Goal: Task Accomplishment & Management: Complete application form

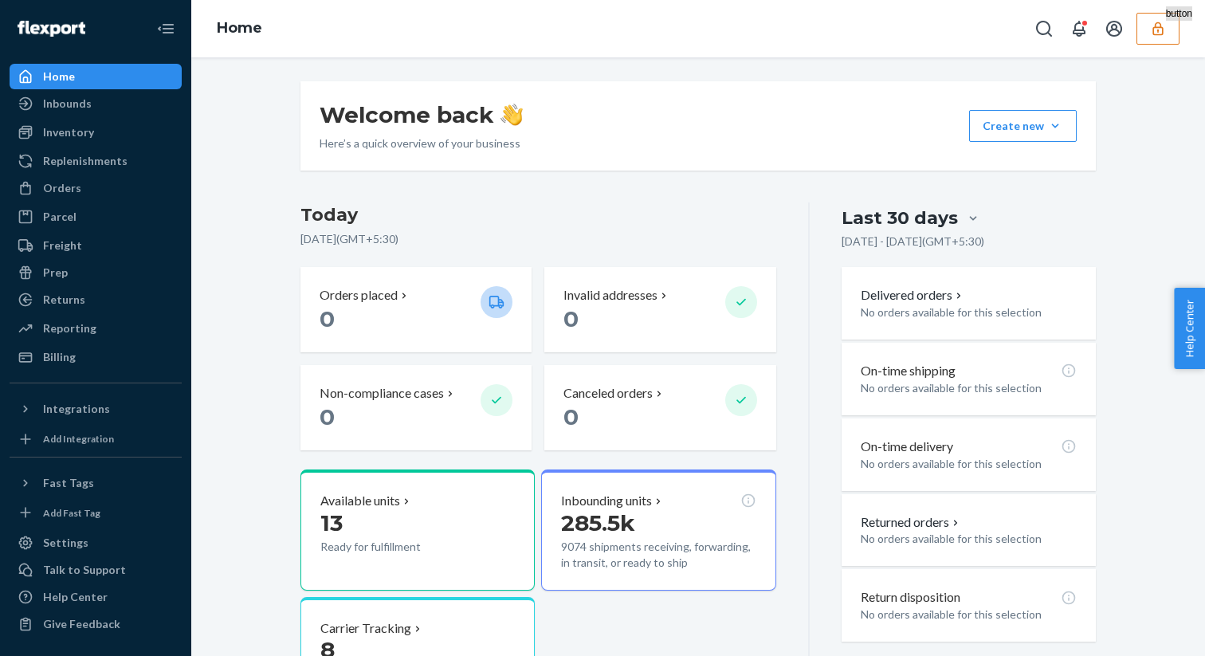
click at [1158, 13] on button "button" at bounding box center [1158, 29] width 43 height 32
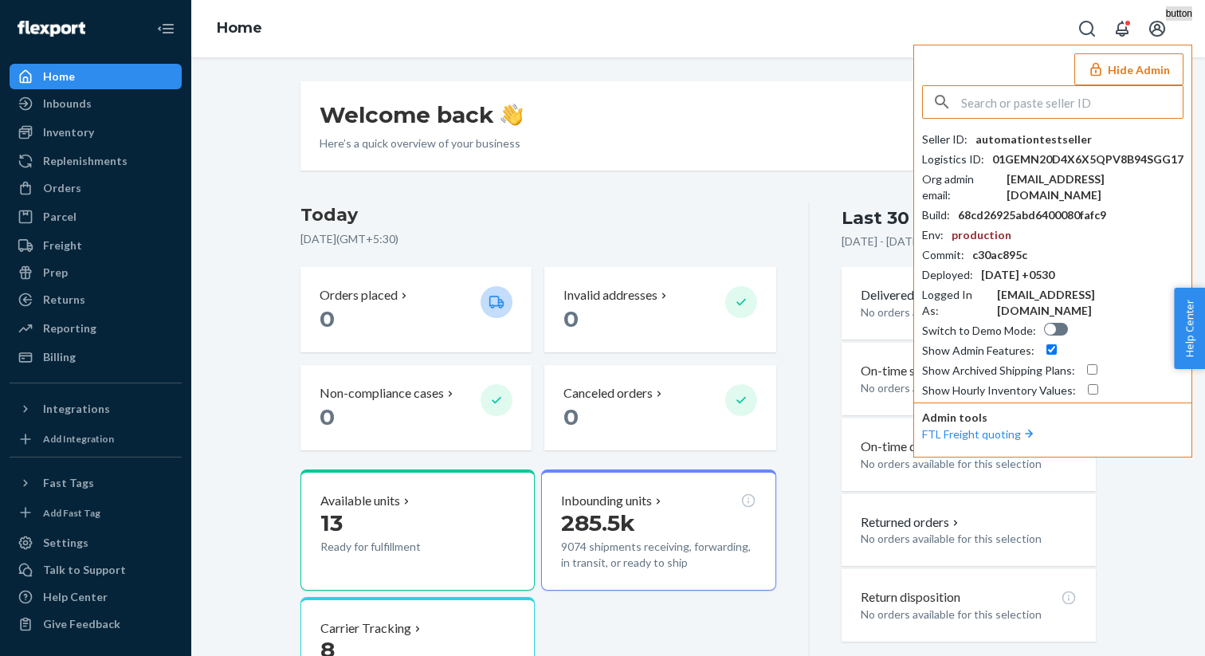
click at [1152, 69] on button "Hide Admin" at bounding box center [1128, 69] width 109 height 32
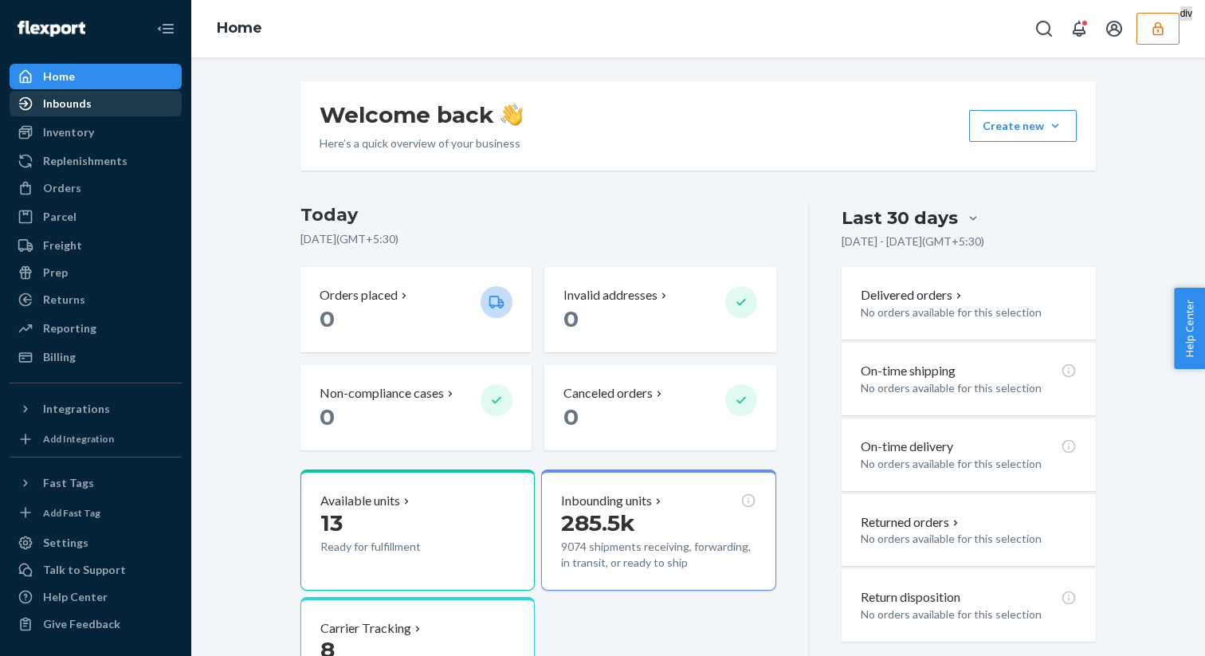
click at [139, 104] on div "Inbounds" at bounding box center [95, 103] width 169 height 22
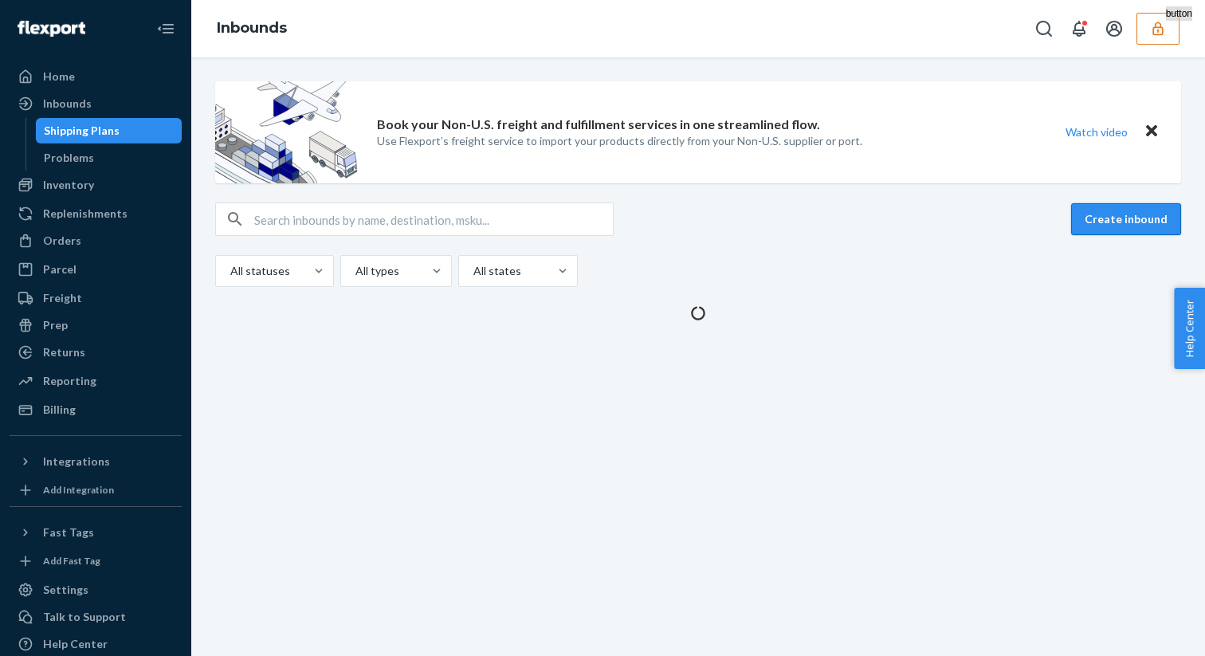
click at [1145, 219] on button "Create inbound" at bounding box center [1126, 219] width 110 height 32
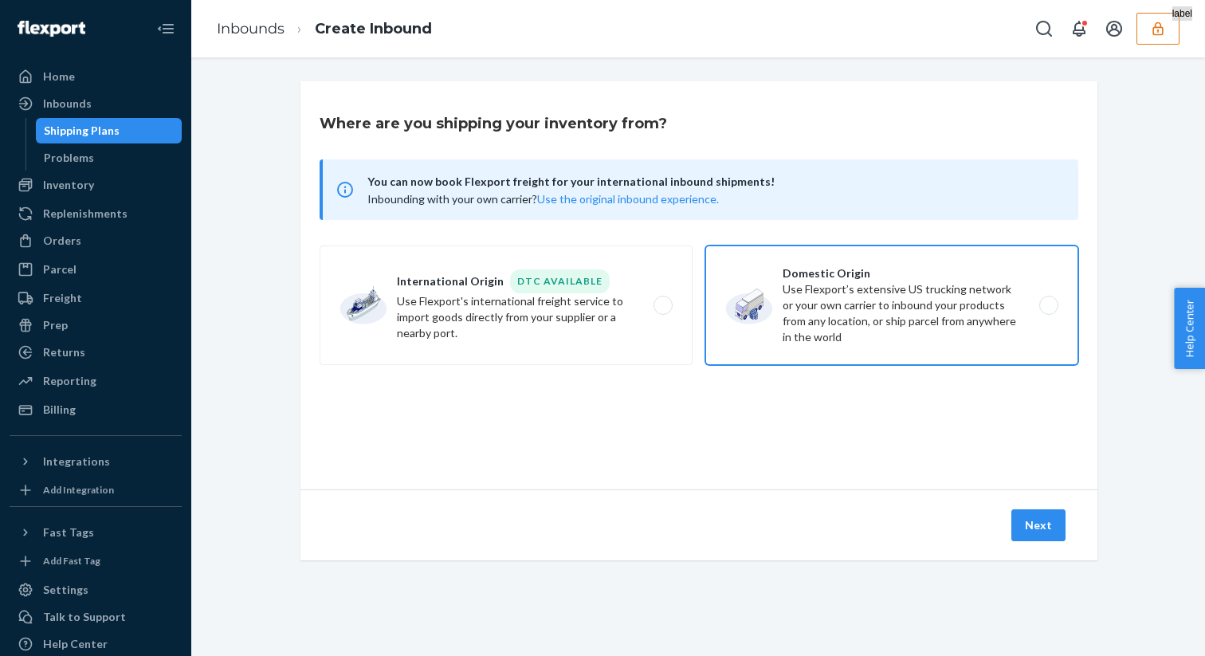
click at [763, 318] on label "Domestic Origin Use Flexport’s extensive US trucking network or your own carrie…" at bounding box center [891, 306] width 373 height 120
click at [1048, 311] on input "Domestic Origin Use Flexport’s extensive US trucking network or your own carrie…" at bounding box center [1053, 306] width 10 height 10
radio input "true"
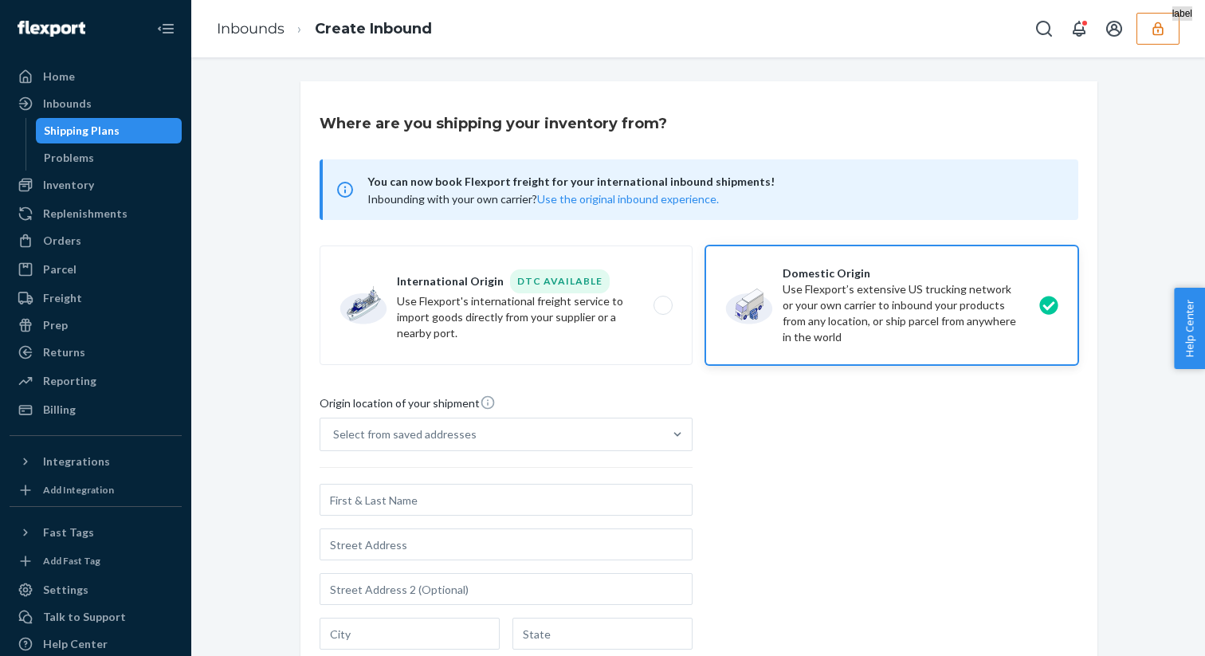
scroll to position [313, 0]
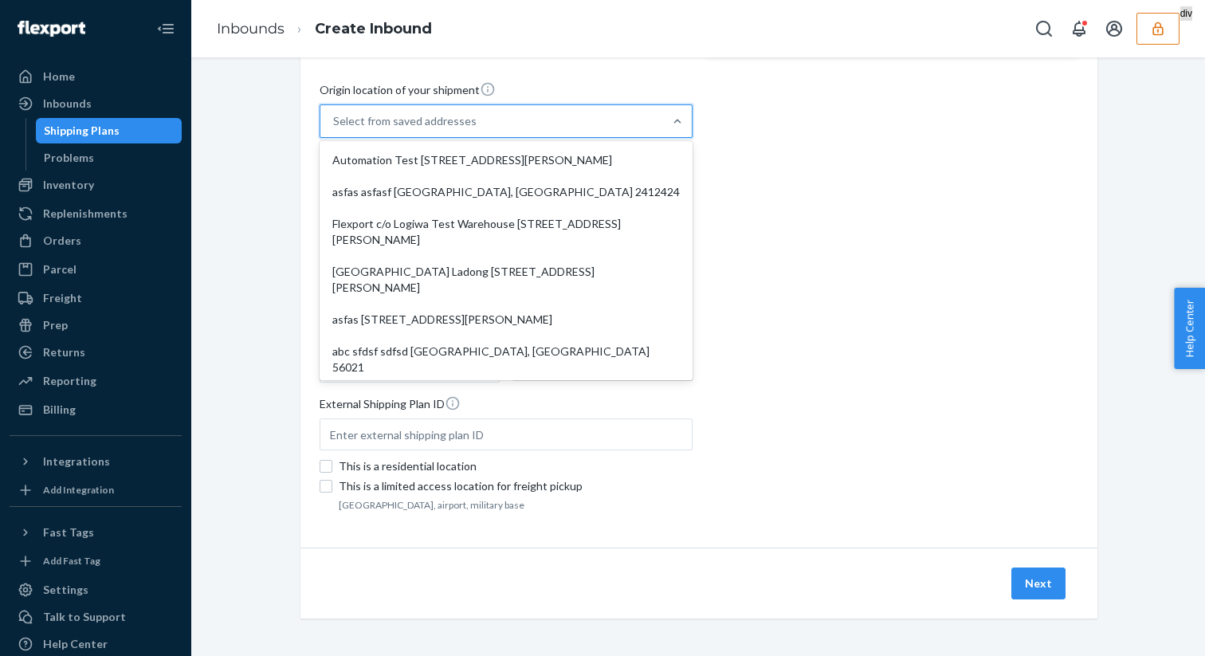
click at [524, 132] on div "Select from saved addresses" at bounding box center [491, 121] width 343 height 32
click at [335, 129] on input "option Automation Test [STREET_ADDRESS][PERSON_NAME] focused, 1 of 7. 7 results…" at bounding box center [334, 121] width 2 height 16
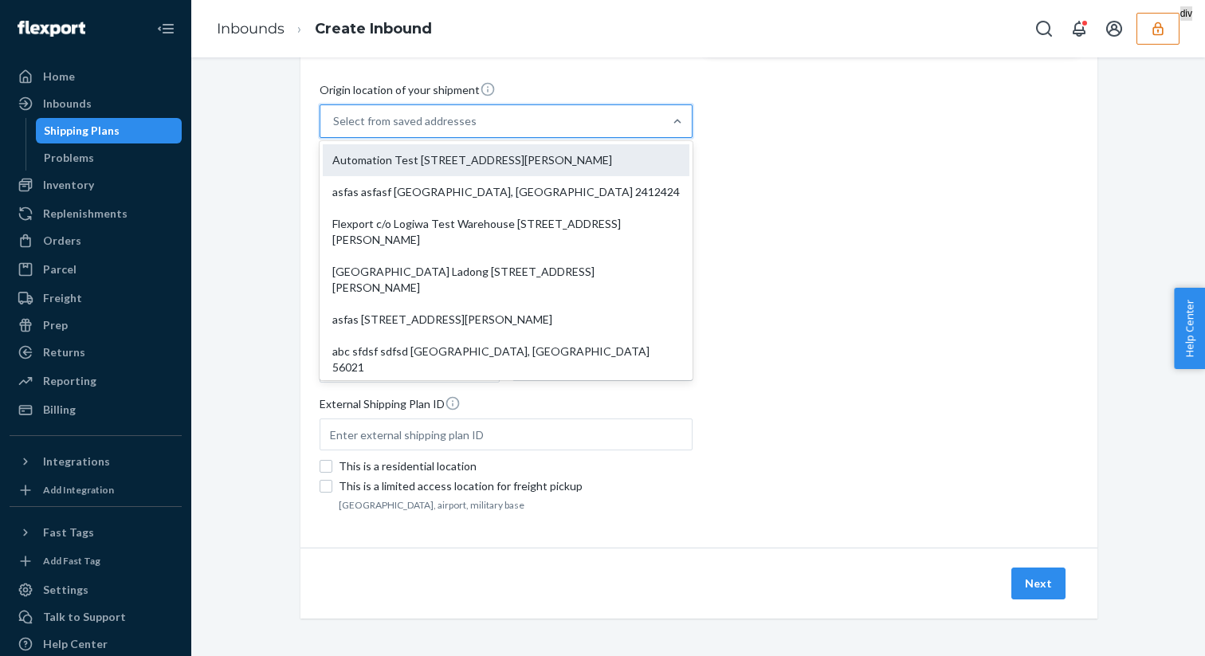
click at [504, 165] on div "Automation Test [STREET_ADDRESS][PERSON_NAME]" at bounding box center [506, 160] width 367 height 32
click at [335, 129] on input "option Automation Test [STREET_ADDRESS][PERSON_NAME] focused, 0 of 7. 7 results…" at bounding box center [334, 121] width 2 height 16
type input "Automation Test"
type input "[STREET_ADDRESS][PERSON_NAME]"
type input "9th Floor"
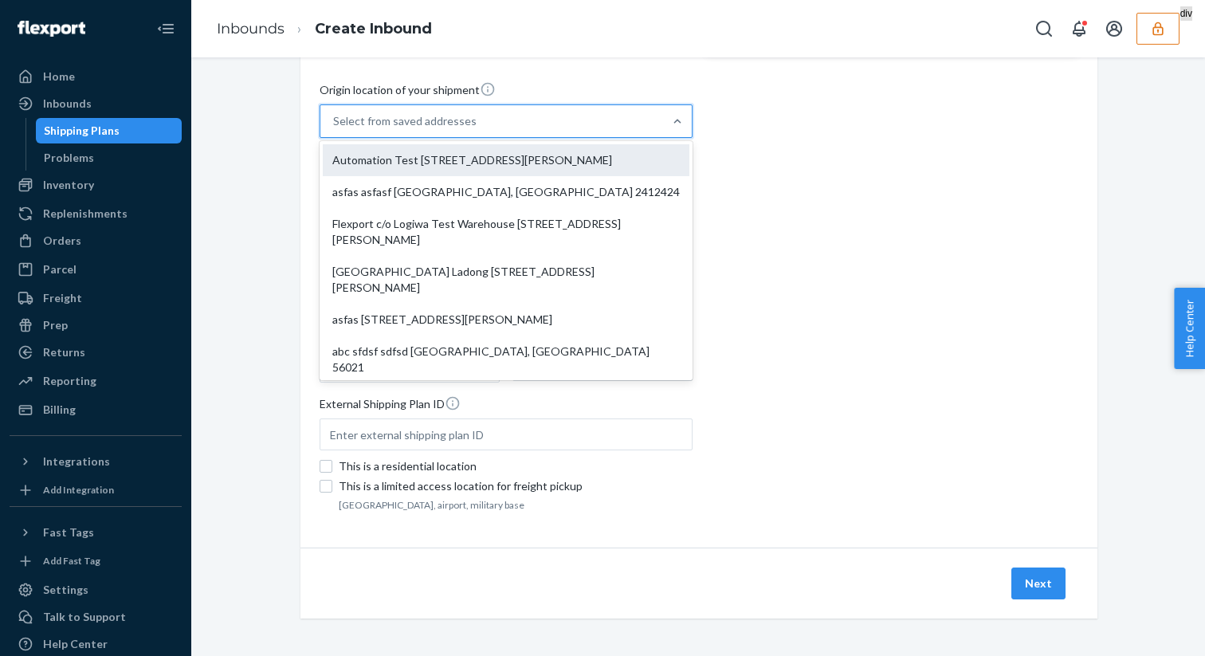
type input "[GEOGRAPHIC_DATA]"
type input "CA"
type input "94104"
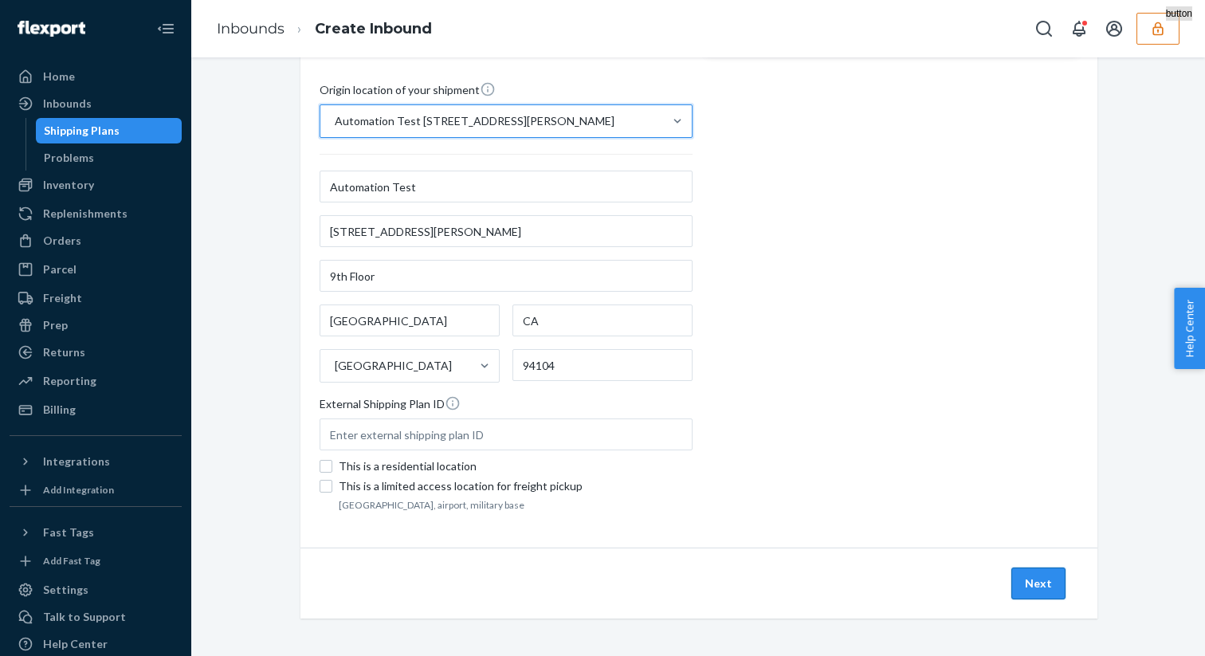
click at [1022, 595] on button "Next" at bounding box center [1038, 584] width 54 height 32
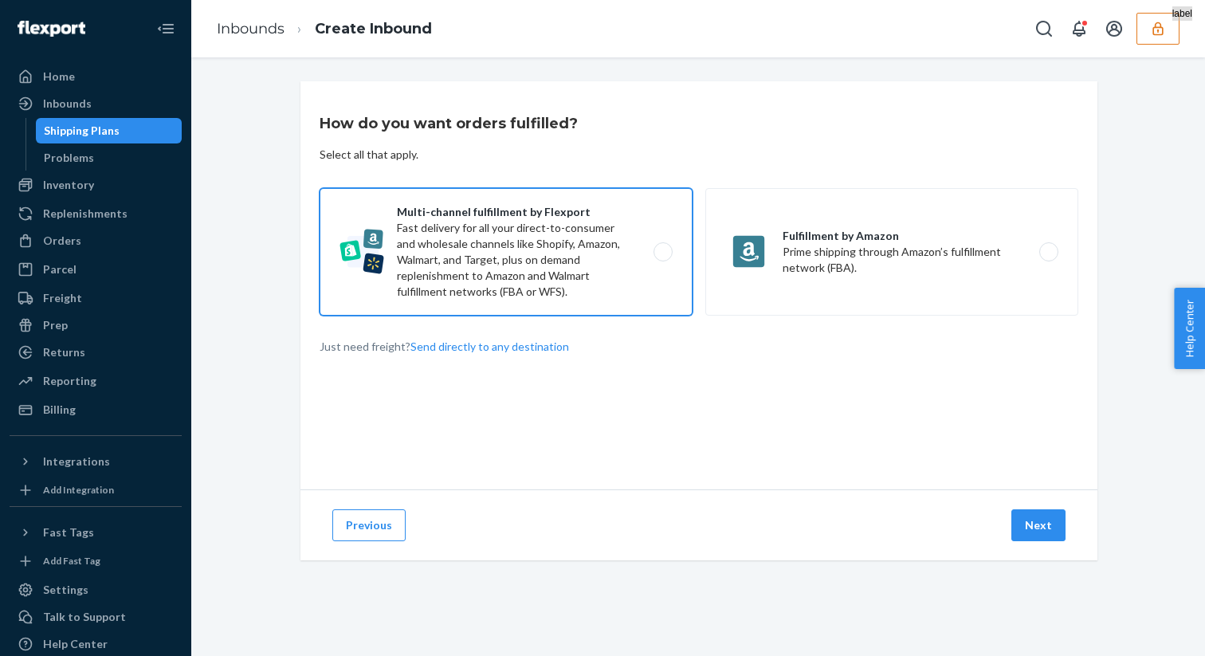
click at [530, 221] on label "Multi-channel fulfillment by Flexport Fast delivery for all your direct-to-cons…" at bounding box center [506, 252] width 373 height 128
click at [662, 247] on input "Multi-channel fulfillment by Flexport Fast delivery for all your direct-to-cons…" at bounding box center [667, 252] width 10 height 10
radio input "true"
click at [1055, 524] on button "Next" at bounding box center [1038, 525] width 54 height 32
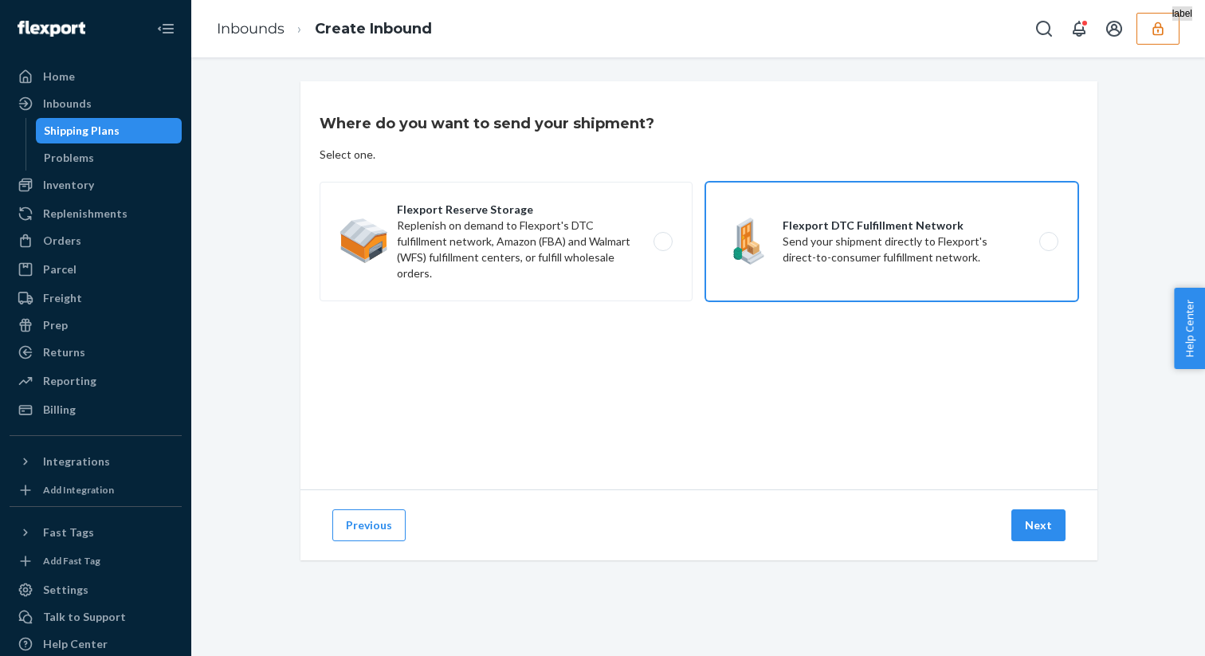
click at [837, 265] on label "Flexport DTC Fulfillment Network Send your shipment directly to Flexport's dire…" at bounding box center [891, 242] width 373 height 120
click at [1048, 247] on input "Flexport DTC Fulfillment Network Send your shipment directly to Flexport's dire…" at bounding box center [1053, 242] width 10 height 10
radio input "true"
click at [1050, 528] on button "Next" at bounding box center [1038, 525] width 54 height 32
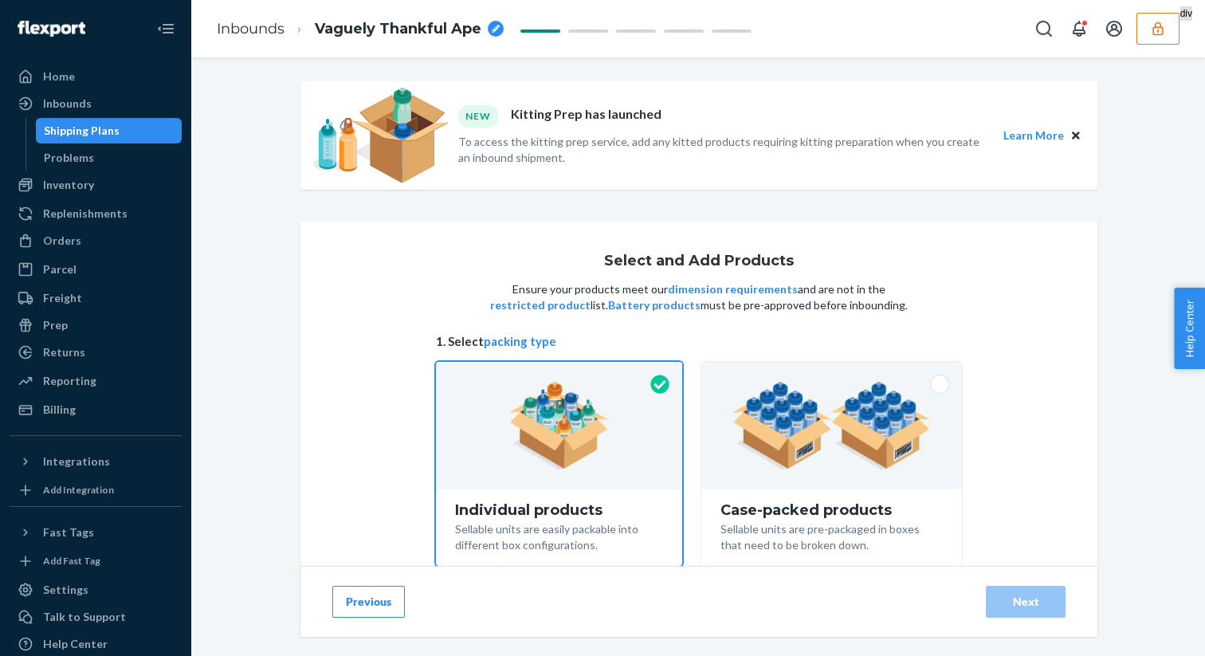
scroll to position [128, 0]
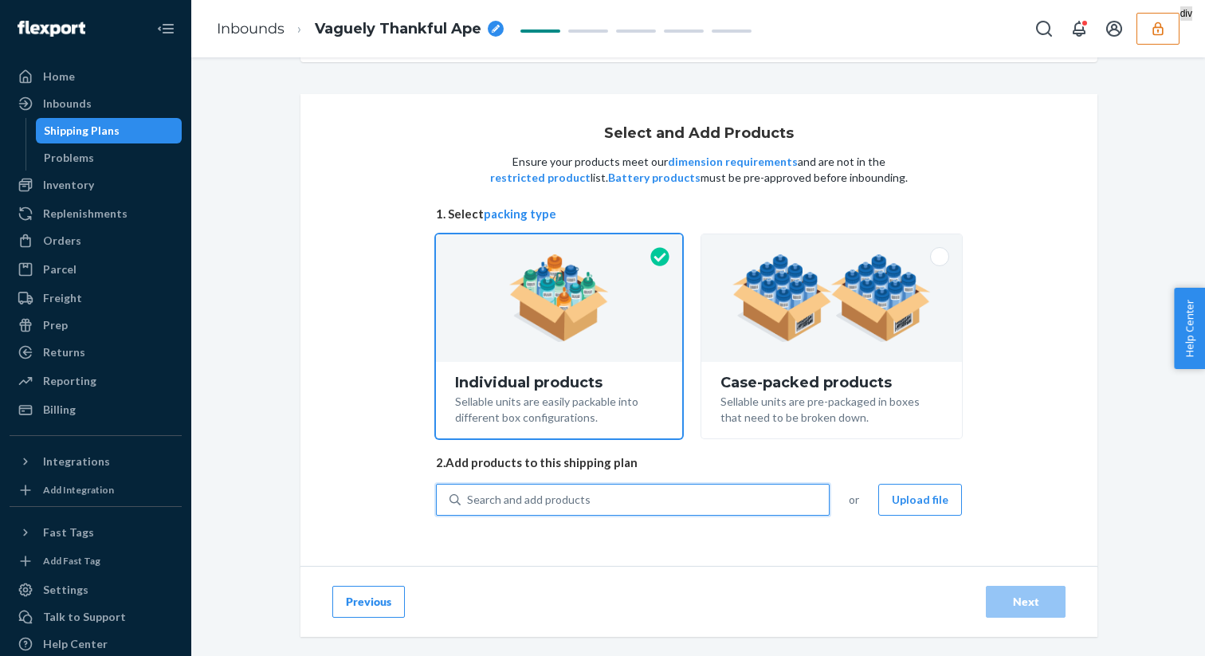
click at [551, 507] on div "Search and add products" at bounding box center [529, 500] width 124 height 16
click at [469, 507] on input "0 results available. Use Up and Down to choose options, press Enter to select t…" at bounding box center [468, 500] width 2 height 16
type input "basic test"
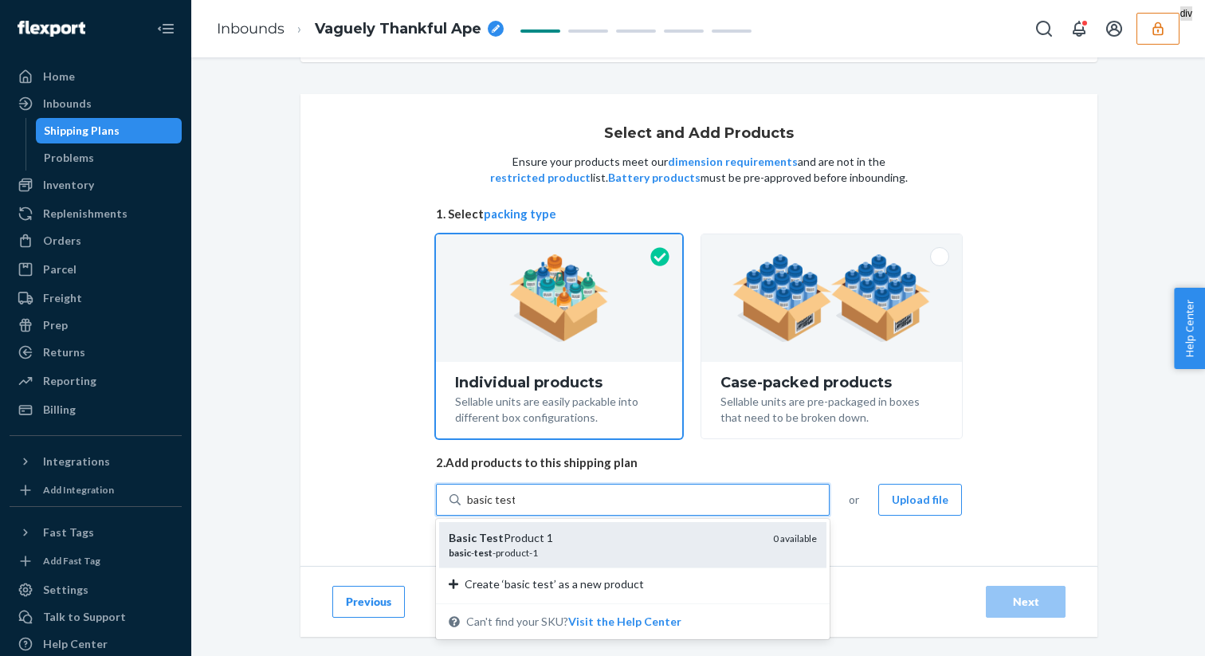
click at [523, 551] on div "basic - test -product-1" at bounding box center [605, 553] width 312 height 14
click at [515, 508] on input "basic test" at bounding box center [491, 500] width 48 height 16
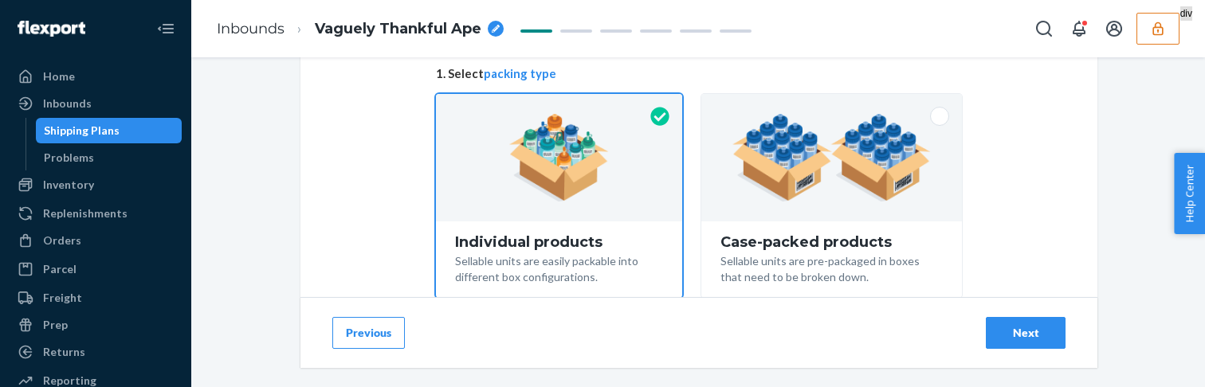
scroll to position [536, 0]
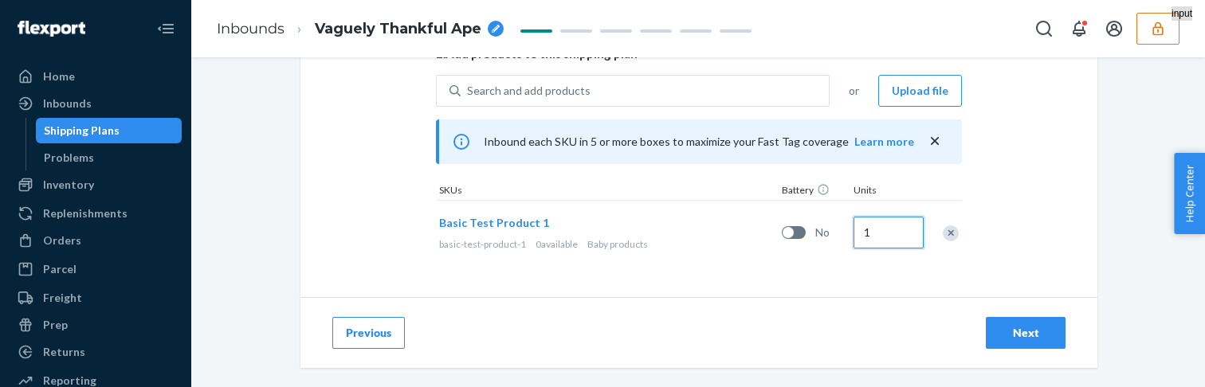
click at [878, 233] on input "1" at bounding box center [889, 233] width 70 height 32
click at [1048, 334] on div "Next" at bounding box center [1026, 333] width 53 height 16
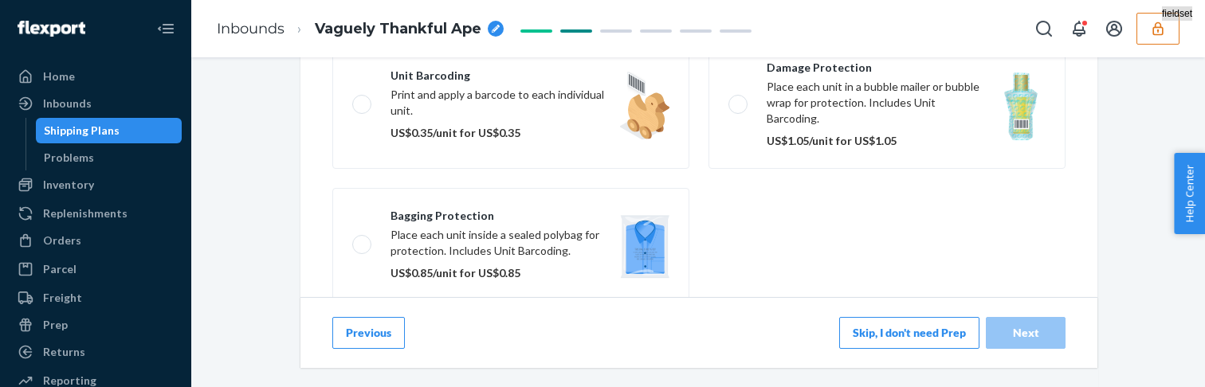
scroll to position [304, 0]
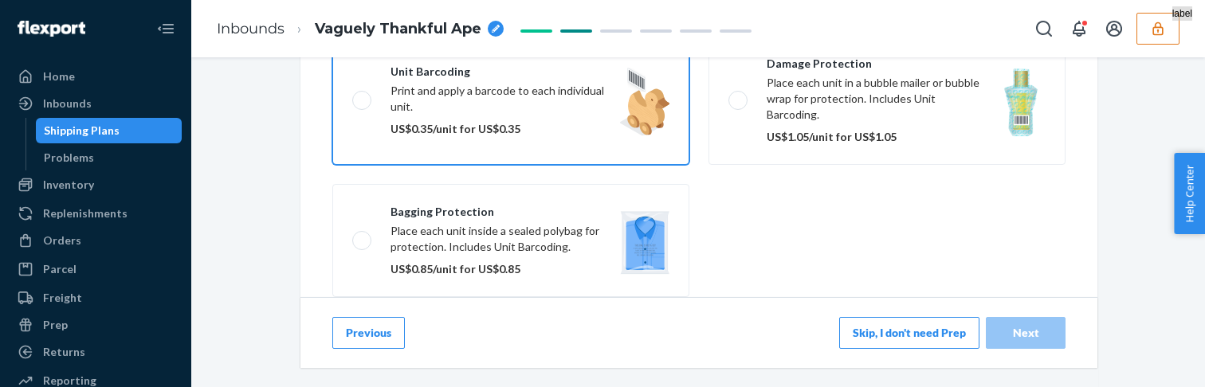
click at [575, 115] on label "Unit barcoding Print and apply a barcode to each individual unit. US$0.35/unit …" at bounding box center [510, 100] width 357 height 129
click at [363, 105] on input "Unit barcoding Print and apply a barcode to each individual unit. US$0.35/unit …" at bounding box center [357, 100] width 10 height 10
checkbox input "true"
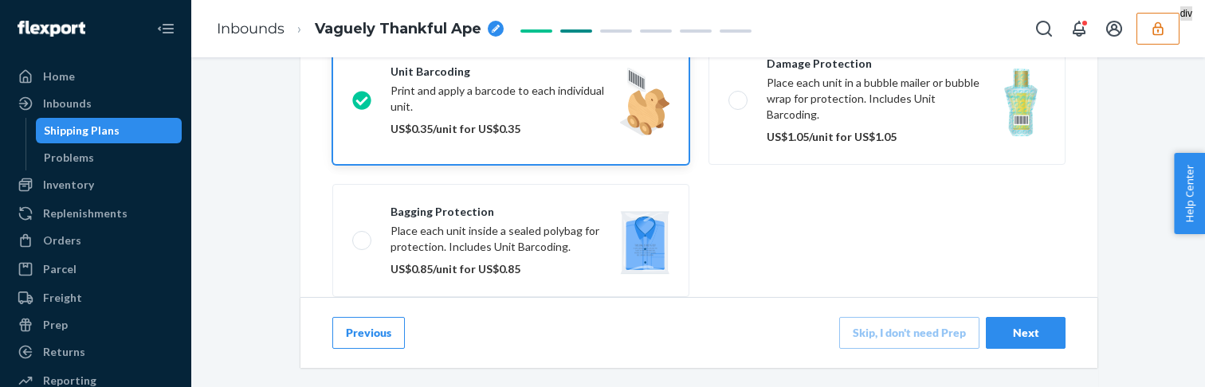
click at [1029, 336] on div "Next" at bounding box center [1026, 333] width 53 height 16
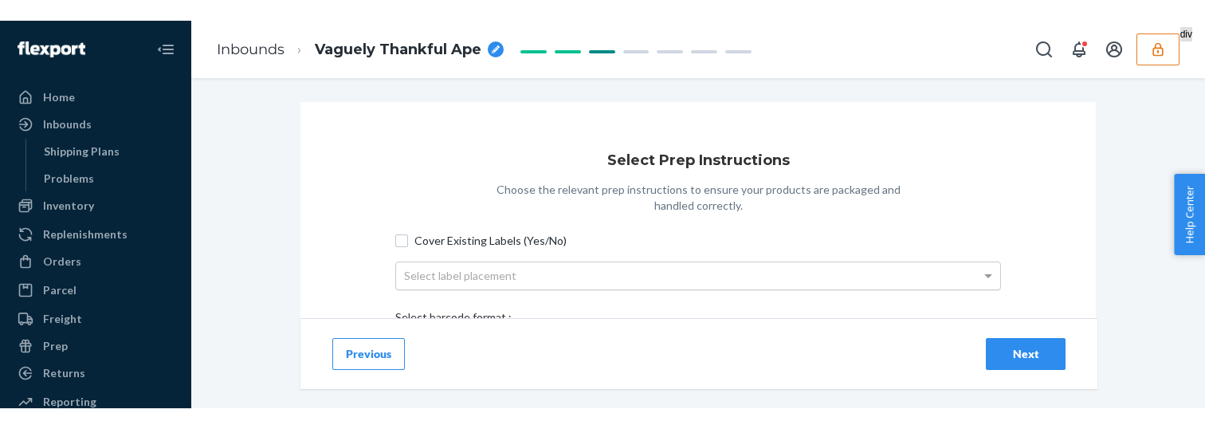
scroll to position [163, 0]
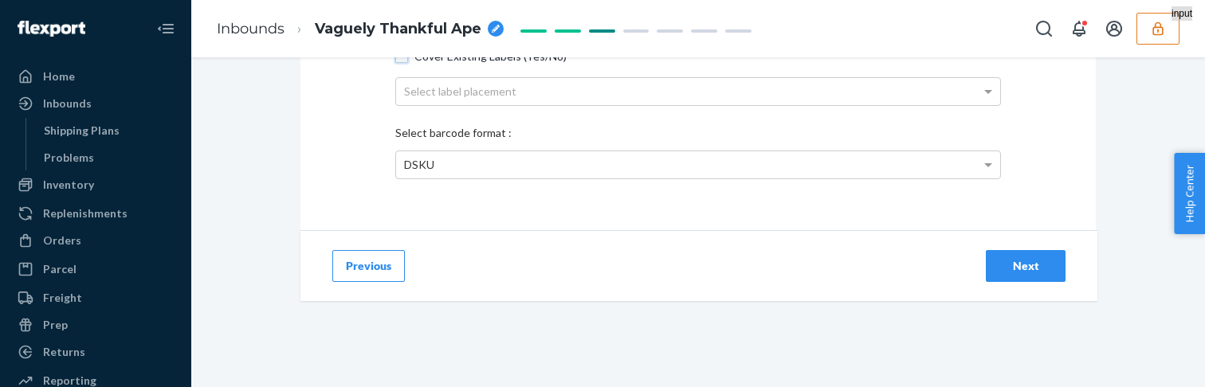
click at [405, 58] on input "Cover Existing Labels (Yes/No)" at bounding box center [401, 56] width 13 height 13
checkbox input "true"
click at [1031, 261] on div "Next" at bounding box center [1026, 266] width 53 height 16
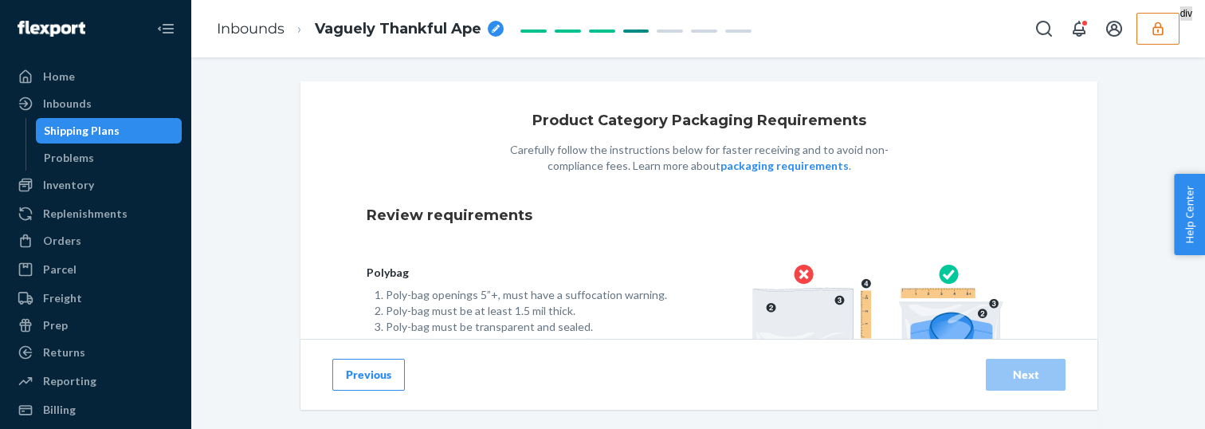
click at [763, 221] on div "Review requirements" at bounding box center [699, 216] width 665 height 46
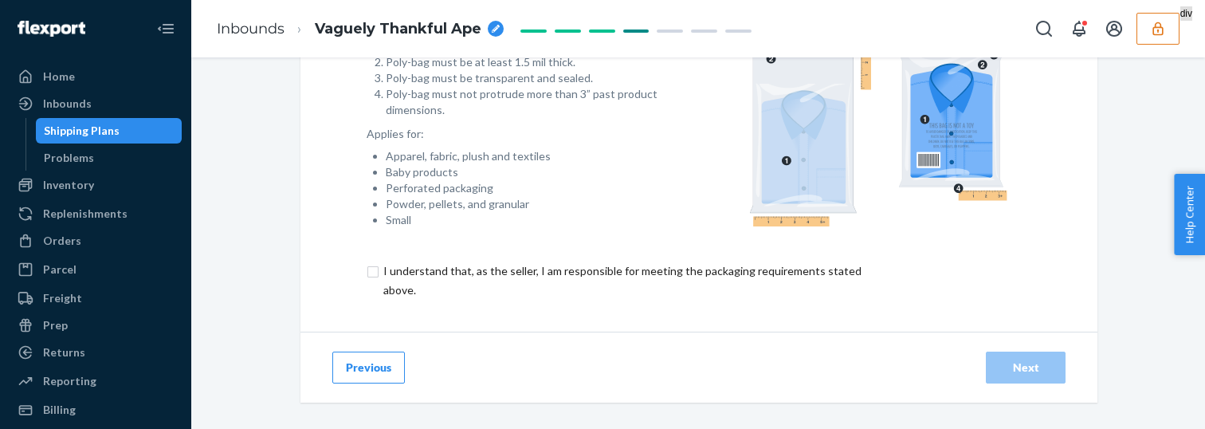
scroll to position [261, 0]
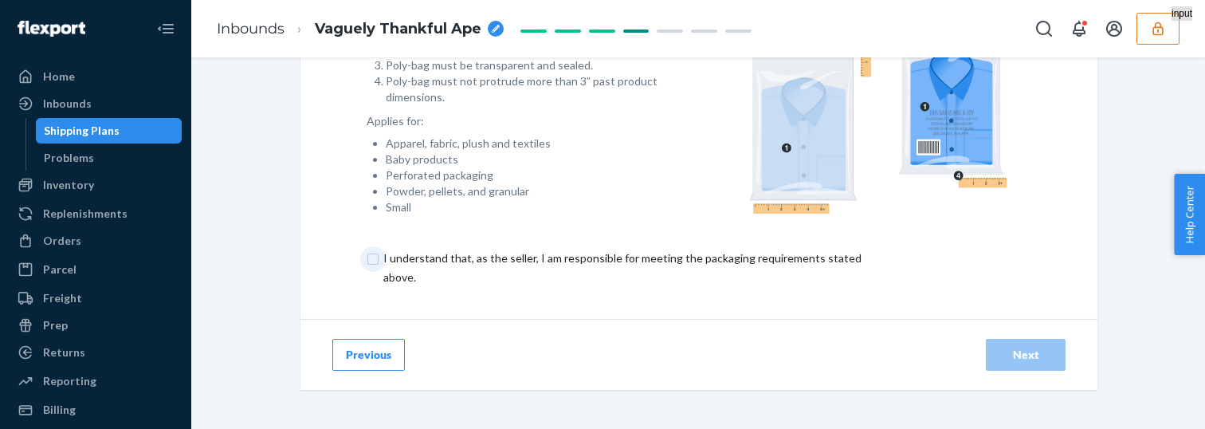
click at [373, 265] on input "checkbox" at bounding box center [632, 268] width 530 height 38
checkbox input "true"
click at [386, 362] on button "Previous" at bounding box center [368, 355] width 73 height 32
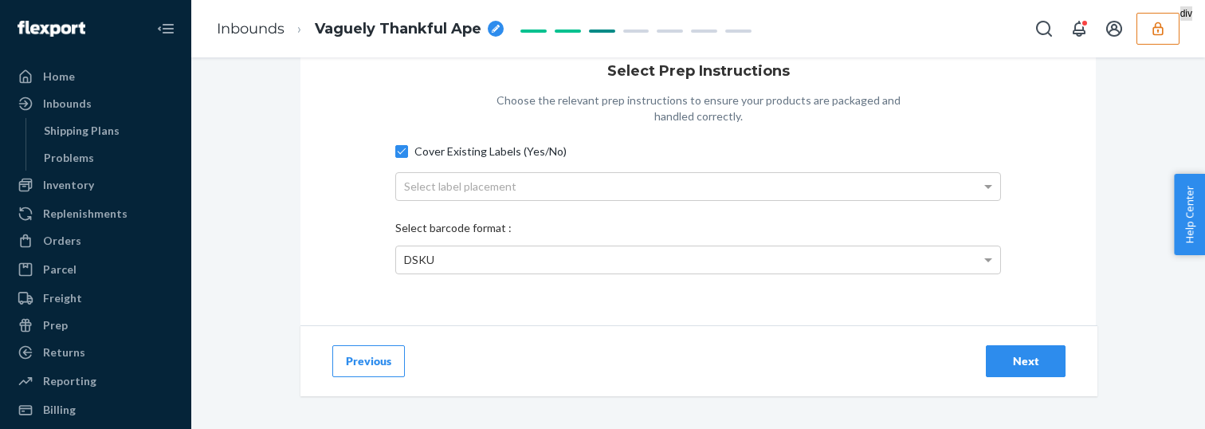
scroll to position [70, 0]
click at [403, 151] on input "Cover Existing Labels (Yes/No)" at bounding box center [401, 149] width 13 height 13
click at [399, 147] on input "Cover Existing Labels (Yes/No)" at bounding box center [401, 149] width 13 height 13
checkbox input "true"
click at [1059, 354] on button "Next" at bounding box center [1026, 360] width 80 height 32
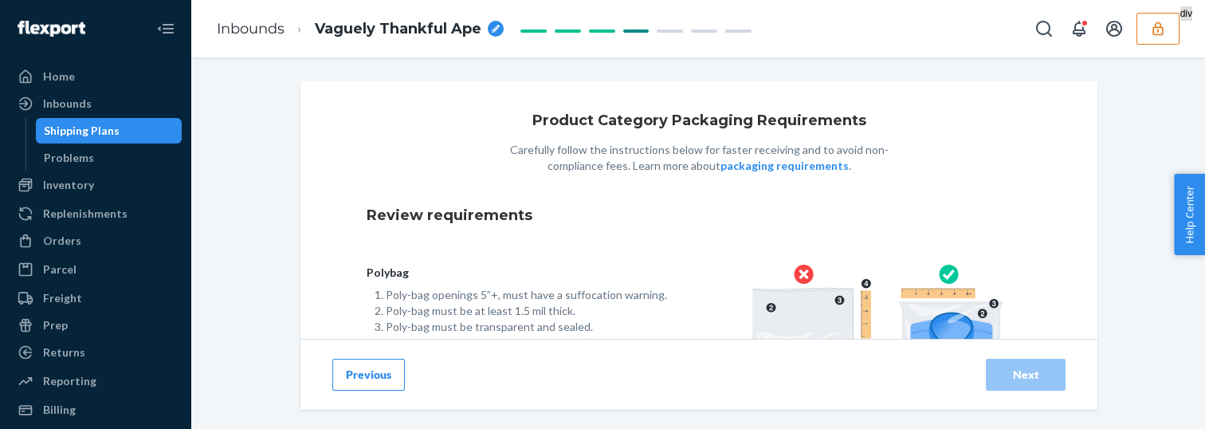
scroll to position [261, 0]
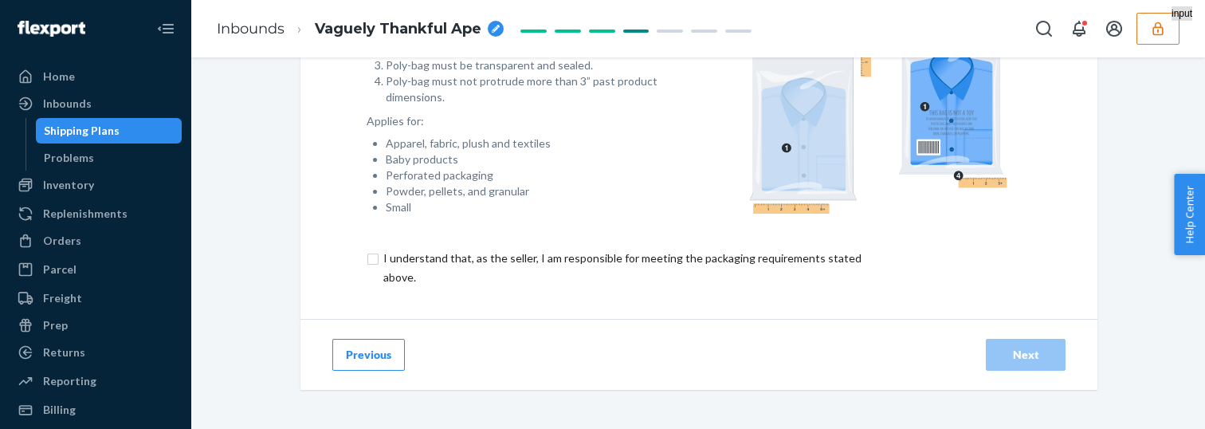
click at [376, 264] on input "checkbox" at bounding box center [632, 268] width 530 height 38
checkbox input "true"
click at [1031, 352] on div "Next" at bounding box center [1026, 355] width 53 height 16
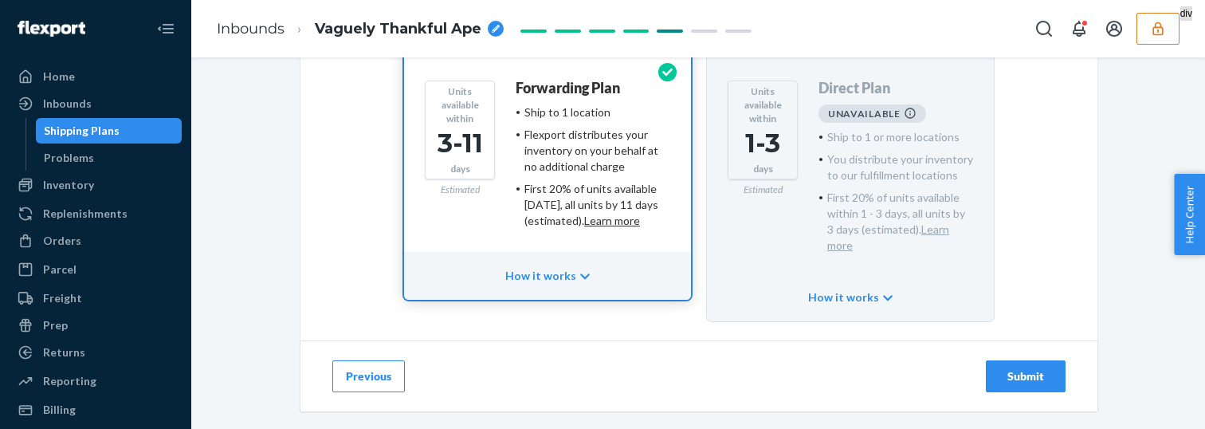
scroll to position [257, 0]
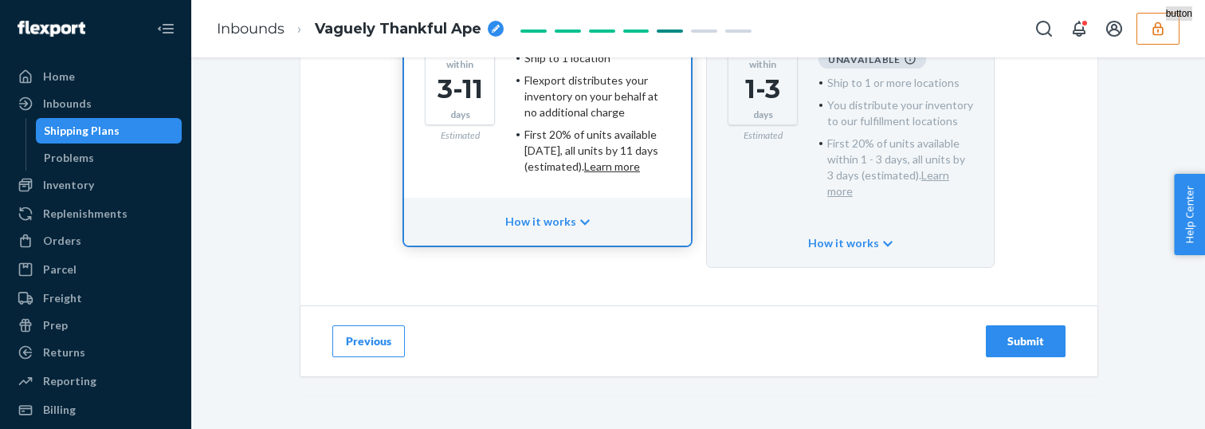
click at [396, 325] on button "Previous" at bounding box center [368, 341] width 73 height 32
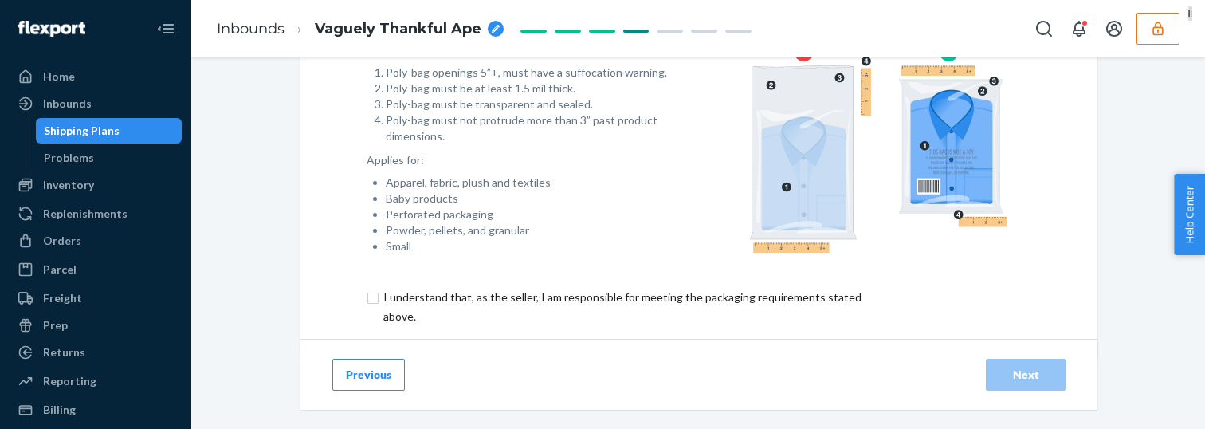
scroll to position [261, 0]
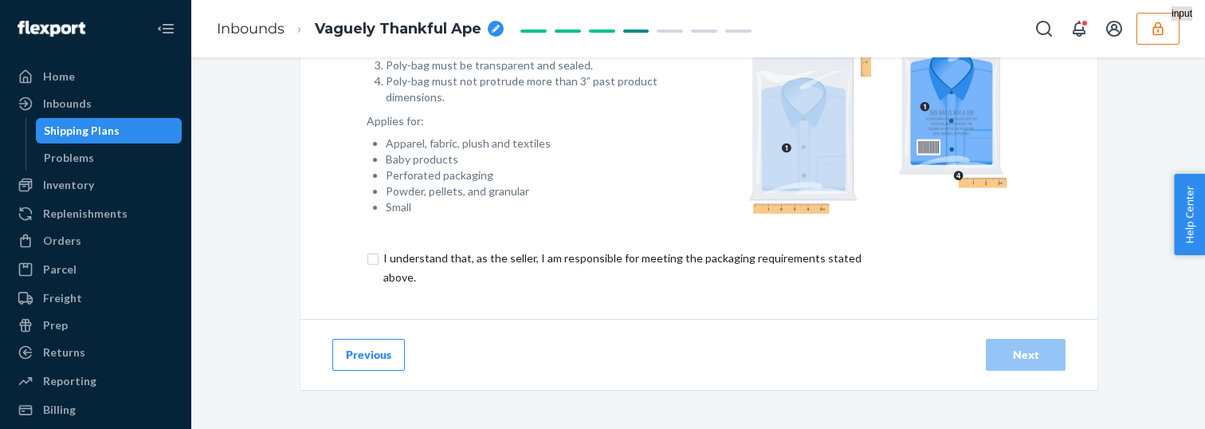
click at [514, 256] on input "checkbox" at bounding box center [632, 268] width 530 height 38
checkbox input "true"
click at [387, 359] on button "Previous" at bounding box center [368, 355] width 73 height 32
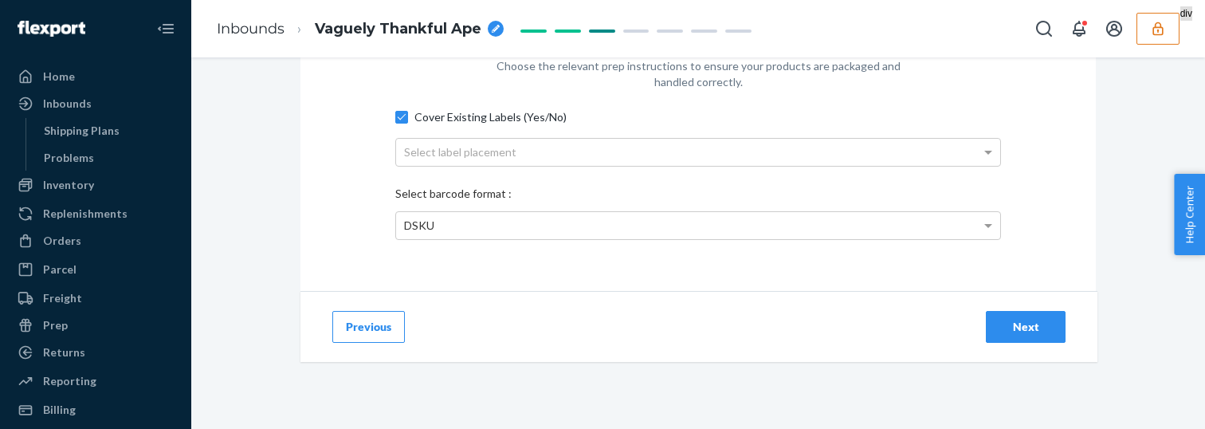
scroll to position [104, 0]
click at [1054, 330] on button "Next" at bounding box center [1026, 326] width 80 height 32
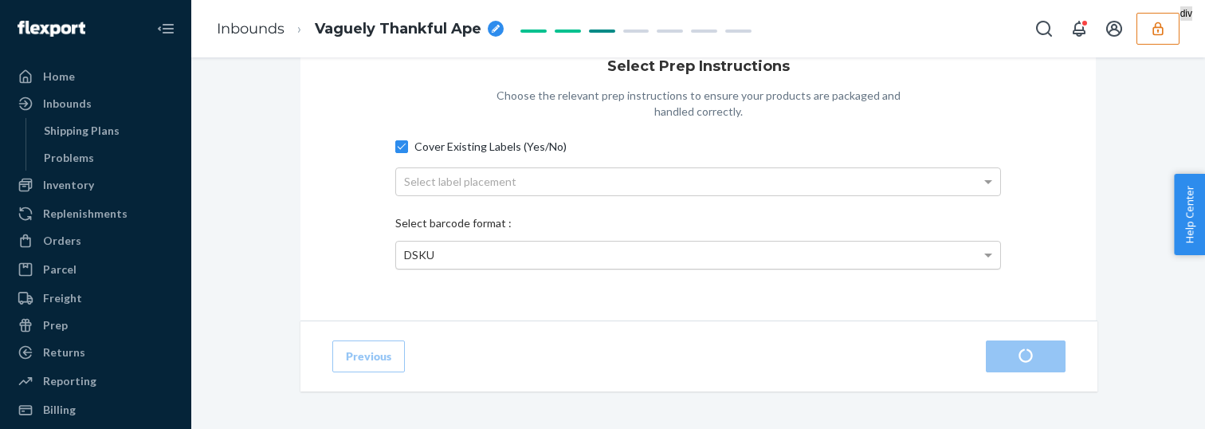
scroll to position [38, 0]
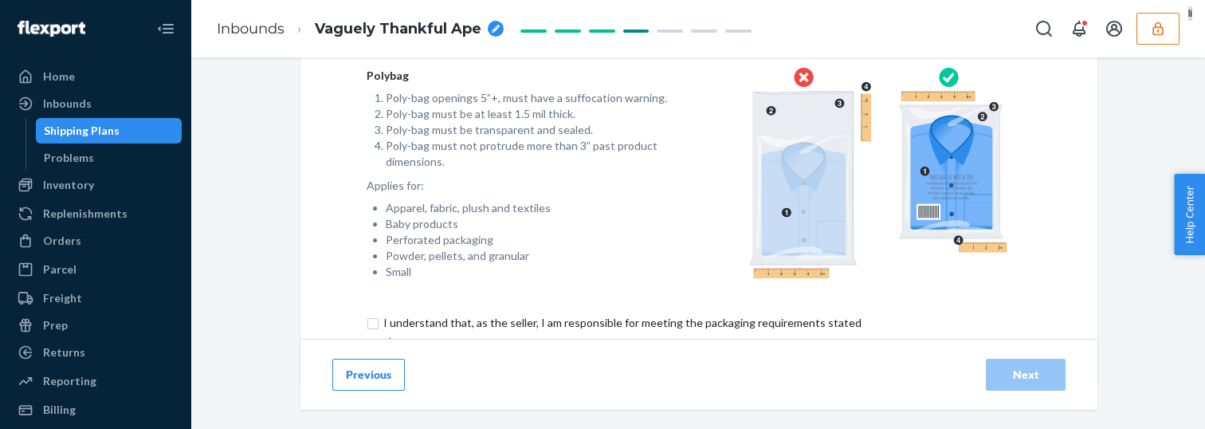
scroll to position [225, 0]
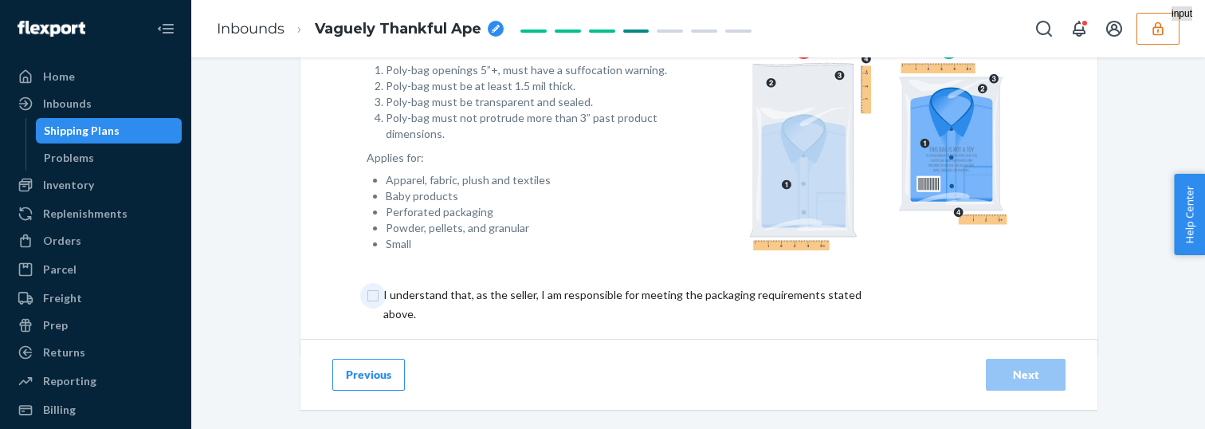
click at [371, 293] on input "checkbox" at bounding box center [632, 304] width 530 height 38
checkbox input "true"
click at [1004, 375] on div "Next" at bounding box center [1026, 375] width 53 height 16
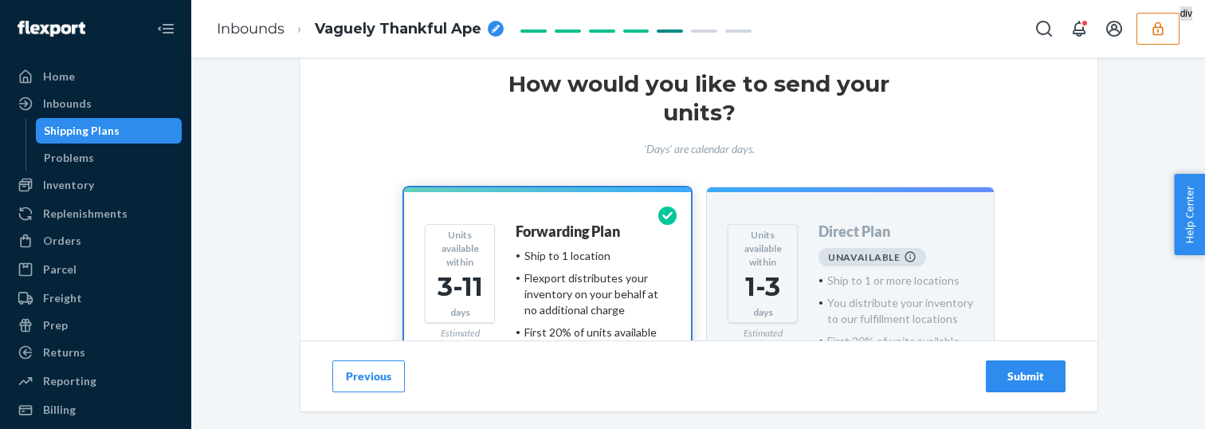
scroll to position [257, 0]
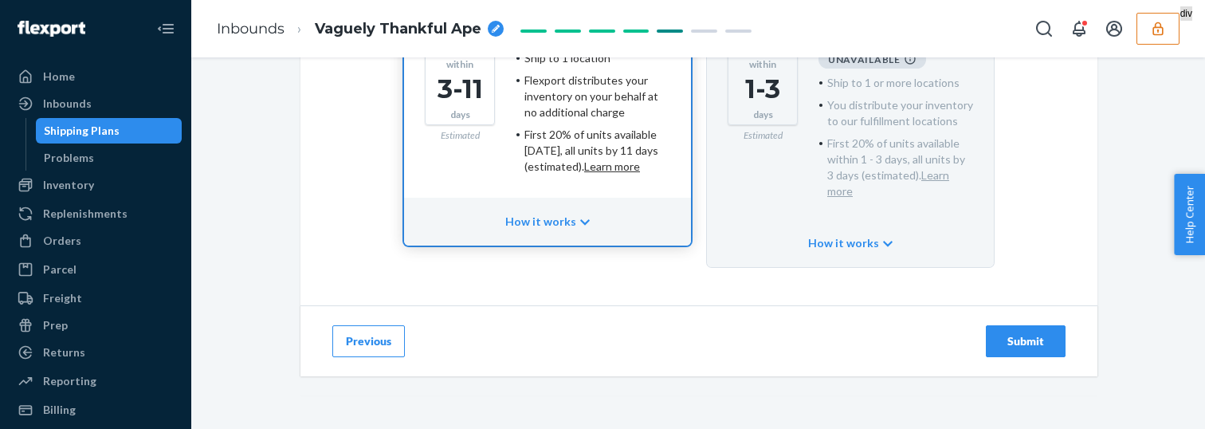
click at [1051, 333] on div "Submit" at bounding box center [1026, 341] width 53 height 16
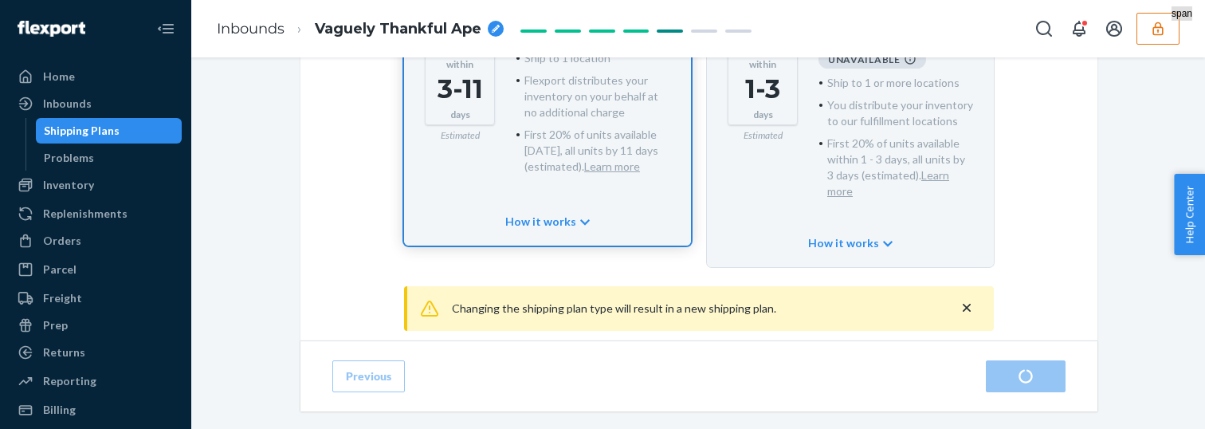
scroll to position [302, 0]
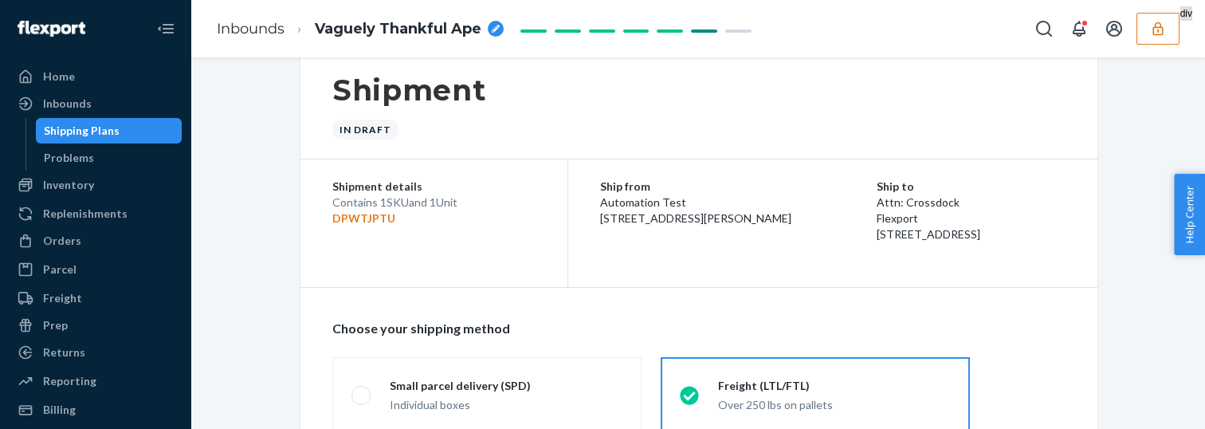
scroll to position [257, 0]
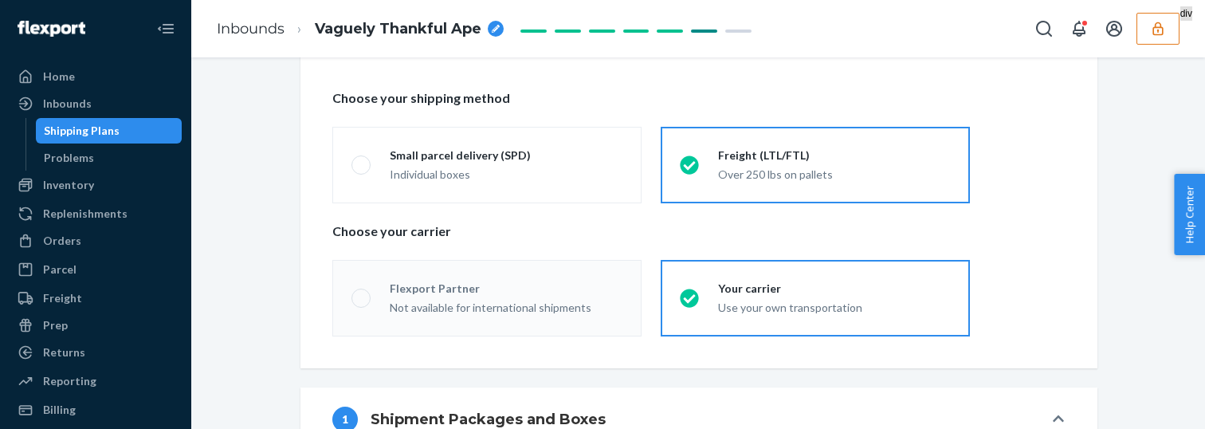
radio input "true"
radio input "false"
radio input "true"
radio input "false"
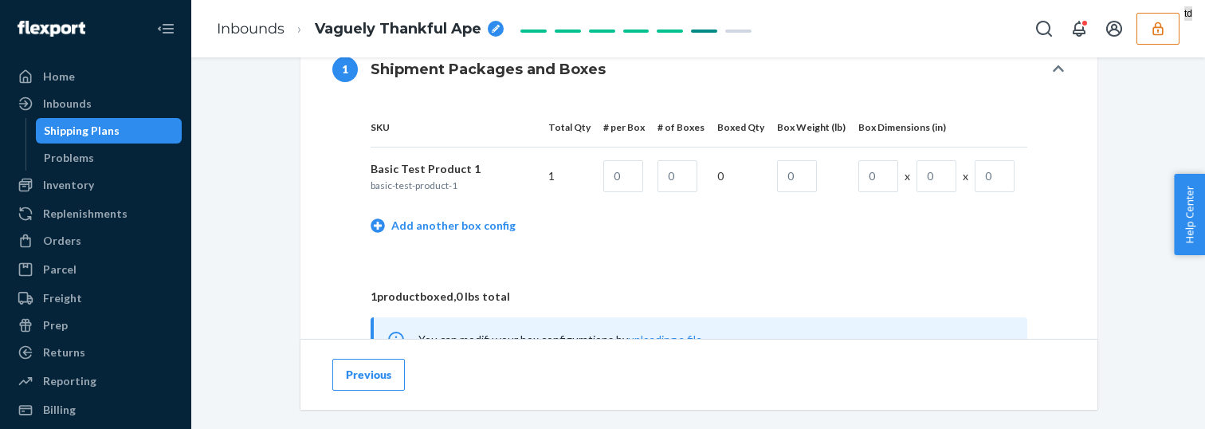
scroll to position [674, 0]
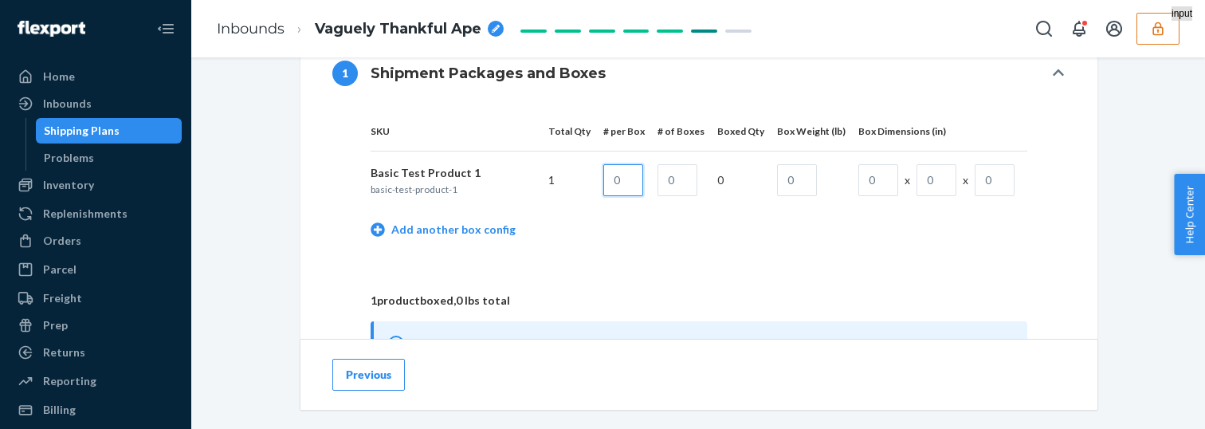
click at [636, 167] on input "text" at bounding box center [623, 180] width 40 height 32
type input "1"
click at [688, 183] on input "text" at bounding box center [678, 180] width 40 height 32
type input "1"
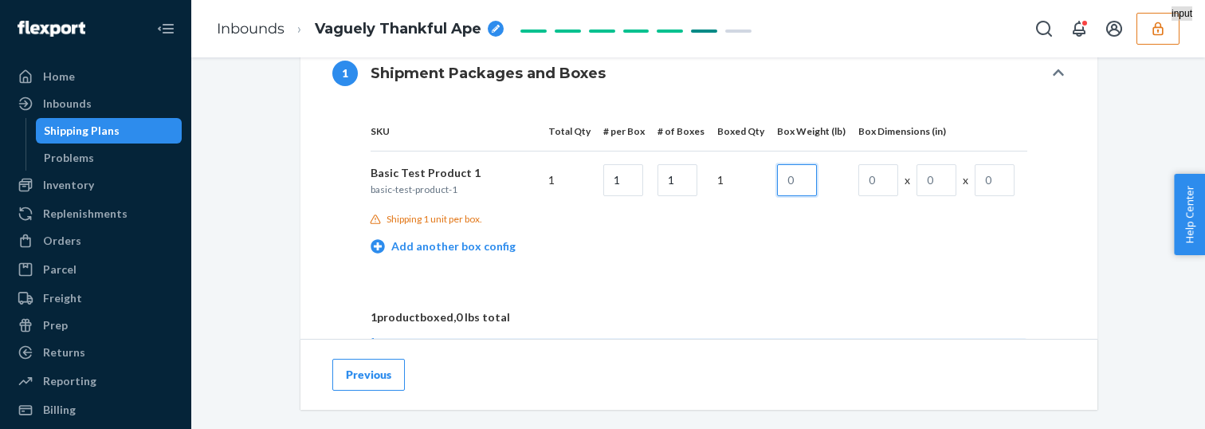
click at [799, 182] on input "text" at bounding box center [797, 180] width 40 height 32
type input "50"
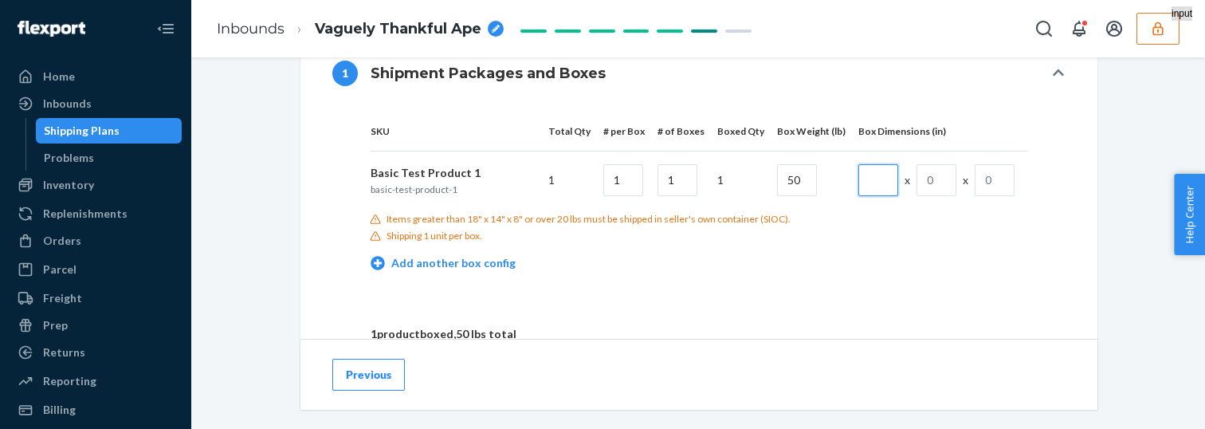
click at [886, 185] on input "text" at bounding box center [878, 180] width 40 height 32
type input "10"
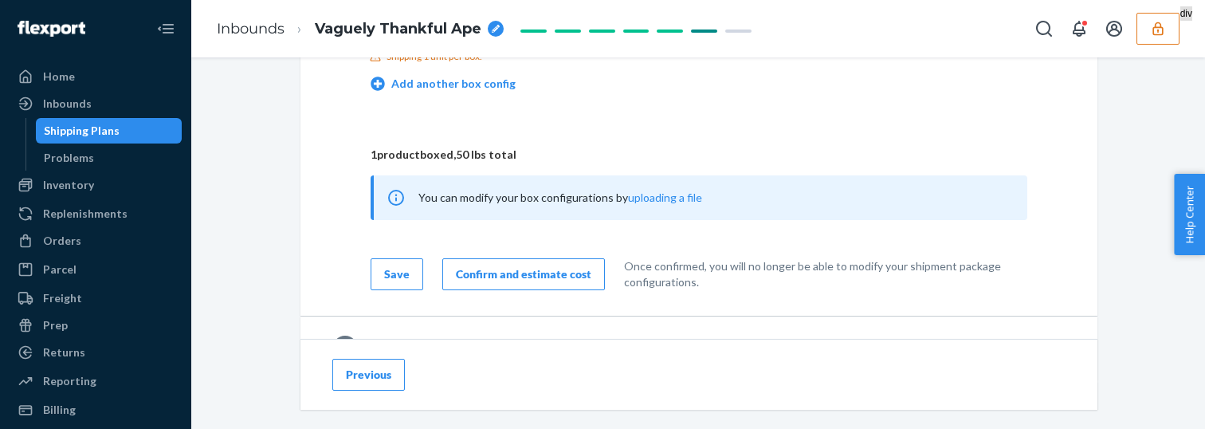
scroll to position [854, 0]
type input "10"
click at [513, 285] on button "Confirm and estimate cost" at bounding box center [523, 273] width 163 height 32
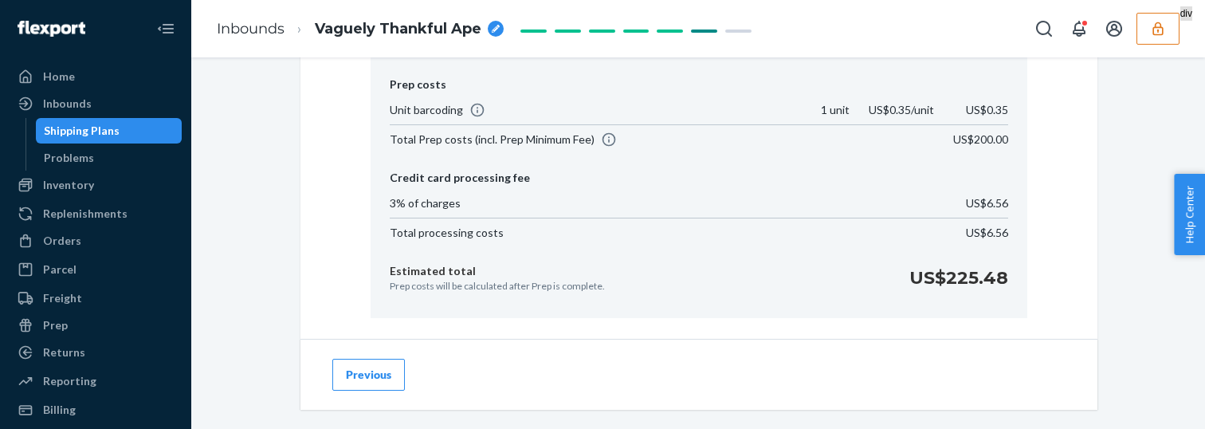
scroll to position [1003, 0]
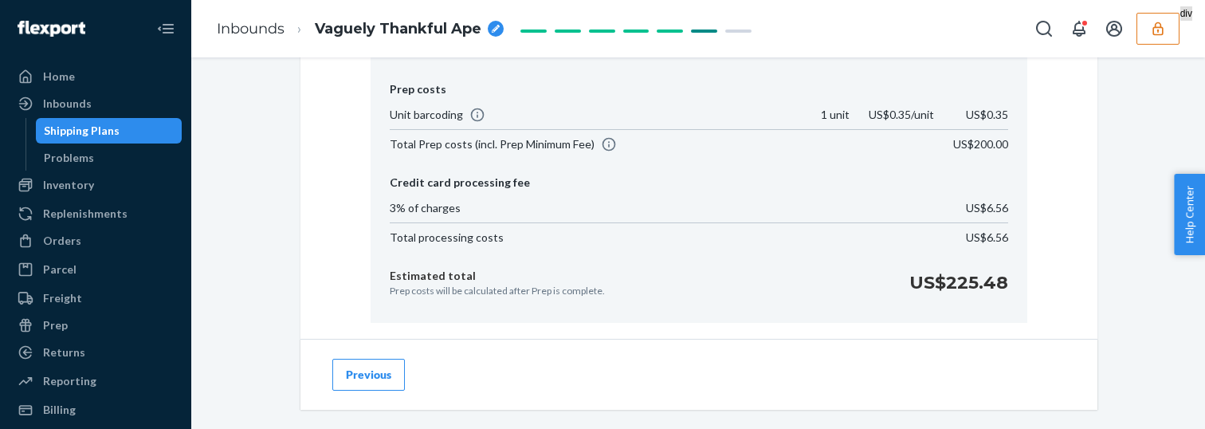
click at [513, 285] on p "Prep costs will be calculated after Prep is complete." at bounding box center [497, 291] width 215 height 14
click at [485, 257] on div "Forwarding costs Quantity Unit cost Amount Forwarding fee 1 unit US$0.30/unit U…" at bounding box center [699, 85] width 657 height 476
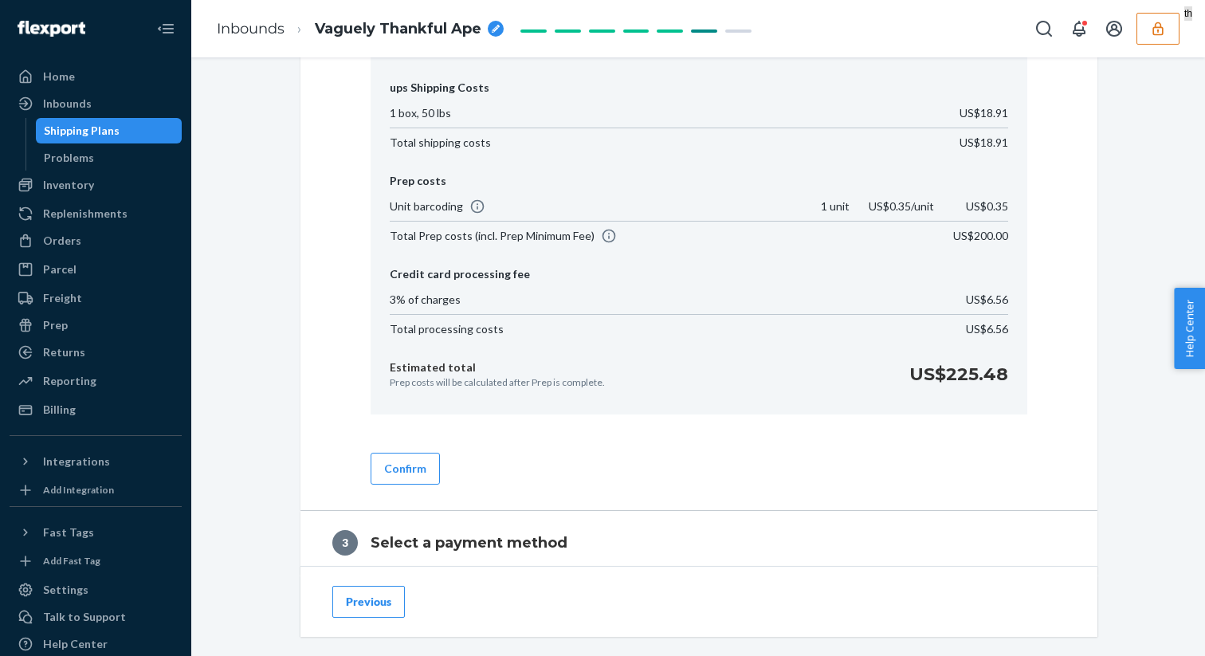
scroll to position [880, 0]
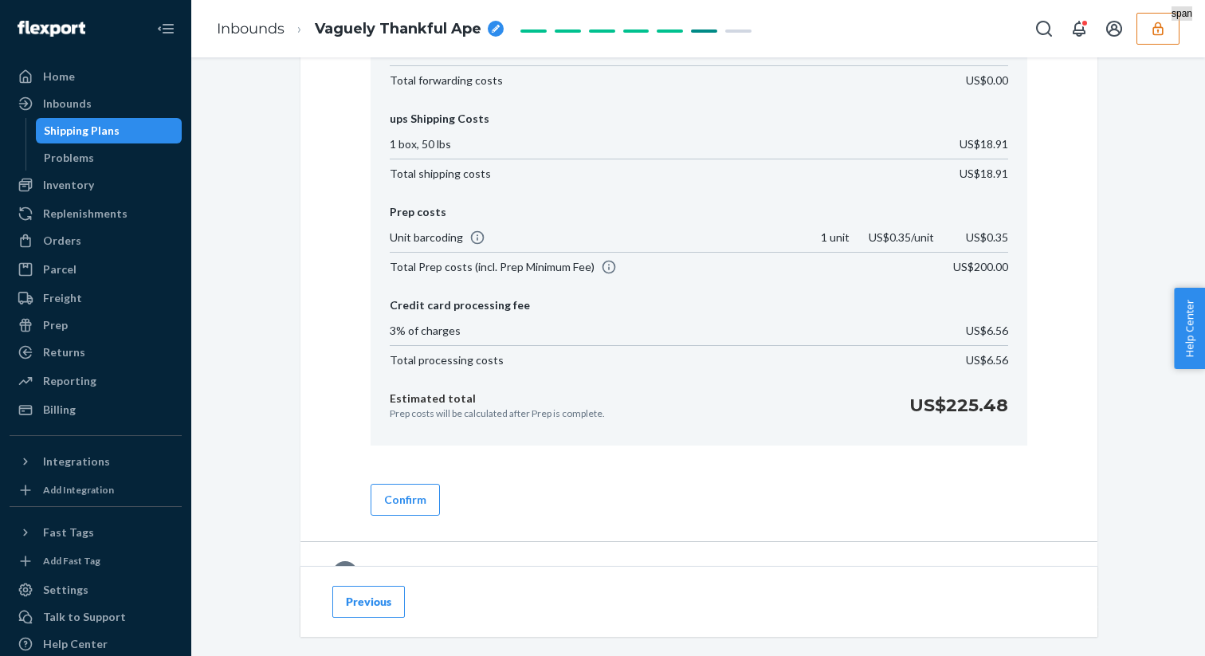
click at [442, 269] on span "Total Prep costs (incl. Prep Minimum Fee)" at bounding box center [492, 267] width 205 height 16
click at [485, 269] on span "Total Prep costs (incl. Prep Minimum Fee)" at bounding box center [492, 267] width 205 height 16
drag, startPoint x: 389, startPoint y: 269, endPoint x: 590, endPoint y: 269, distance: 200.9
click at [590, 269] on span "Total Prep costs (incl. Prep Minimum Fee)" at bounding box center [503, 267] width 227 height 16
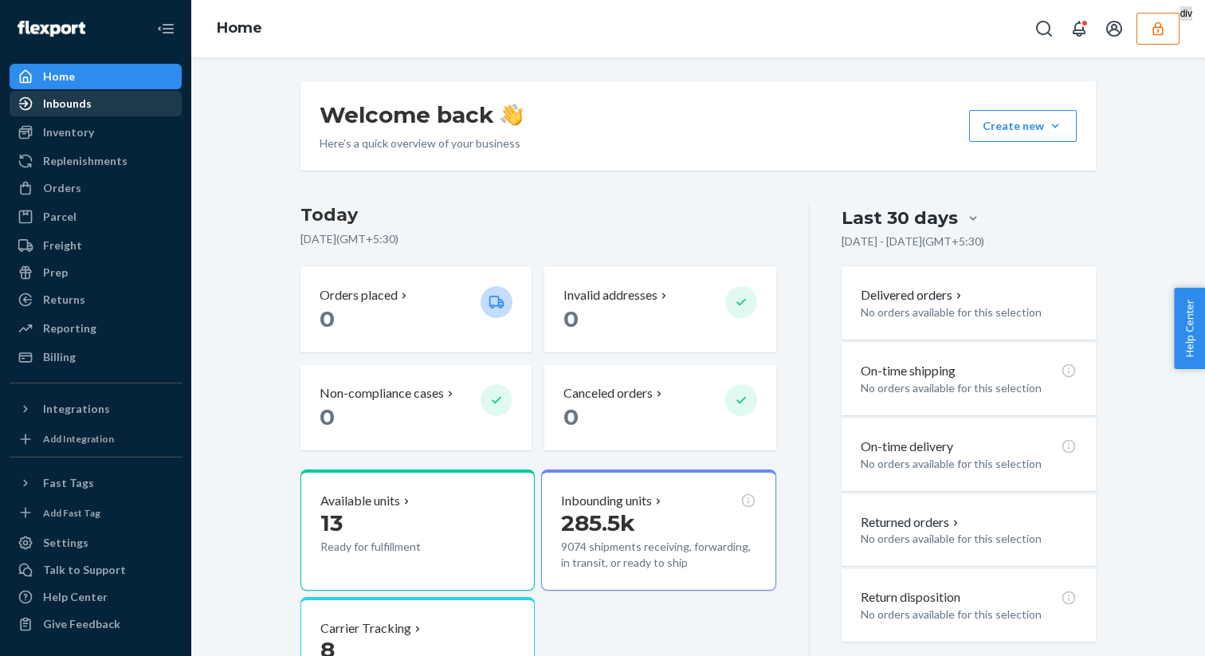
click at [60, 100] on div "Inbounds" at bounding box center [67, 104] width 49 height 16
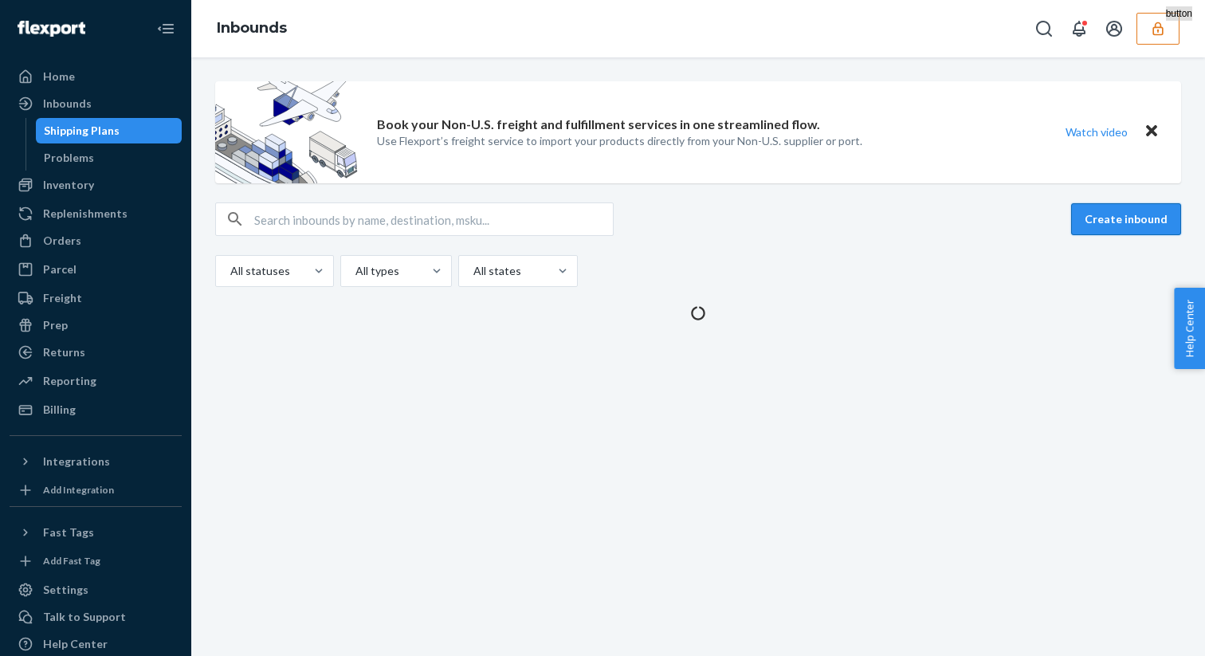
click at [1131, 229] on button "Create inbound" at bounding box center [1126, 219] width 110 height 32
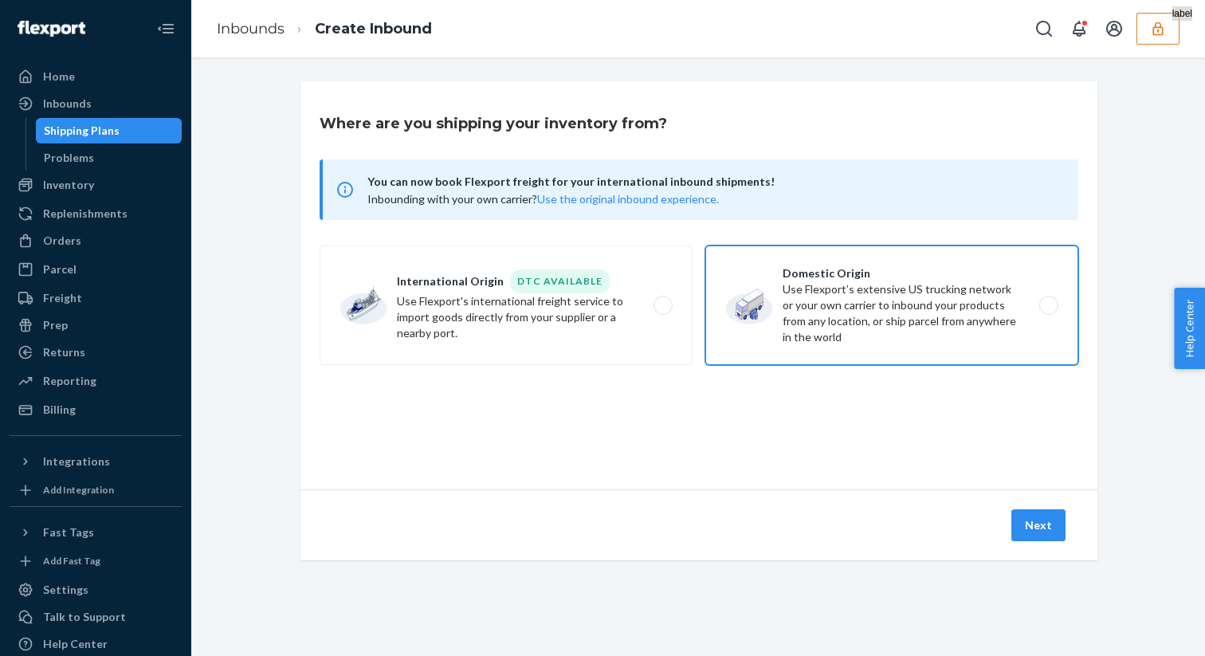
click at [789, 277] on label "Domestic Origin Use Flexport’s extensive US trucking network or your own carrie…" at bounding box center [891, 306] width 373 height 120
click at [1048, 301] on input "Domestic Origin Use Flexport’s extensive US trucking network or your own carrie…" at bounding box center [1053, 306] width 10 height 10
radio input "true"
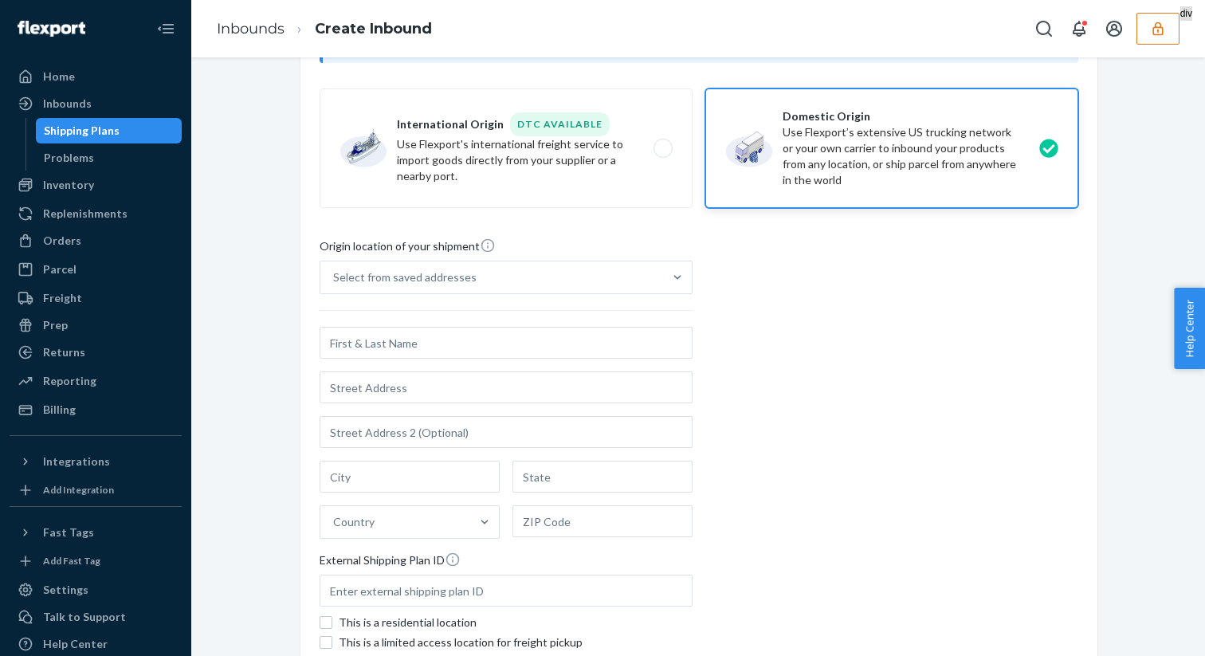
scroll to position [313, 0]
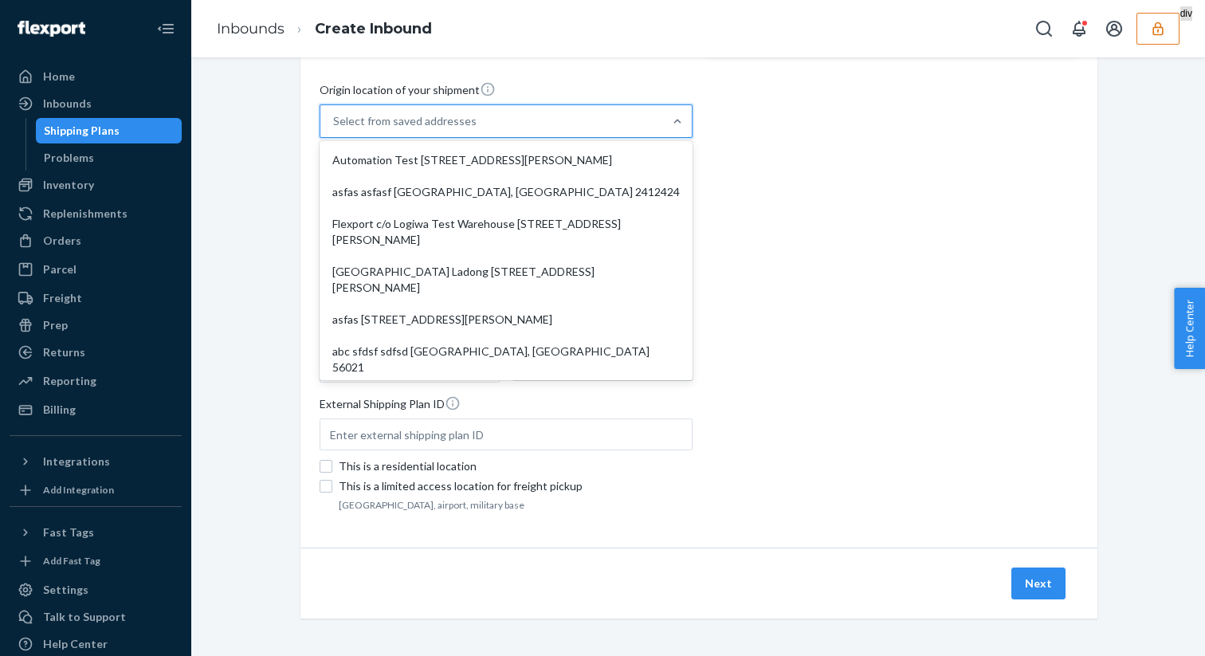
click at [561, 129] on div "Select from saved addresses" at bounding box center [491, 121] width 343 height 32
click at [335, 129] on input "option Automation Test [STREET_ADDRESS][PERSON_NAME] focused, 1 of 7. 7 results…" at bounding box center [334, 121] width 2 height 16
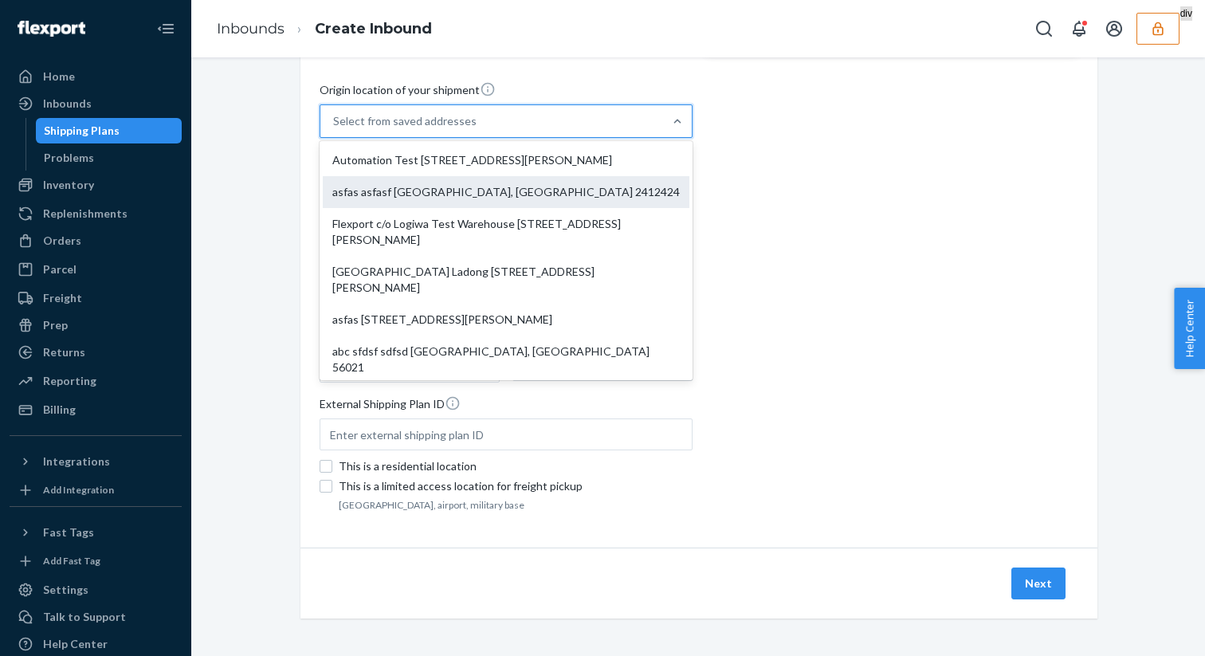
click at [520, 189] on div "asfas asfasf [GEOGRAPHIC_DATA], [GEOGRAPHIC_DATA] 2412424" at bounding box center [506, 192] width 367 height 32
click at [335, 129] on input "option Automation Test [STREET_ADDRESS][PERSON_NAME] focused, 1 of 7. 7 results…" at bounding box center [334, 121] width 2 height 16
type input "Flexport c/o Logiwa Test Warehouse"
type input "[STREET_ADDRESS][PERSON_NAME]"
type input "Floor 9"
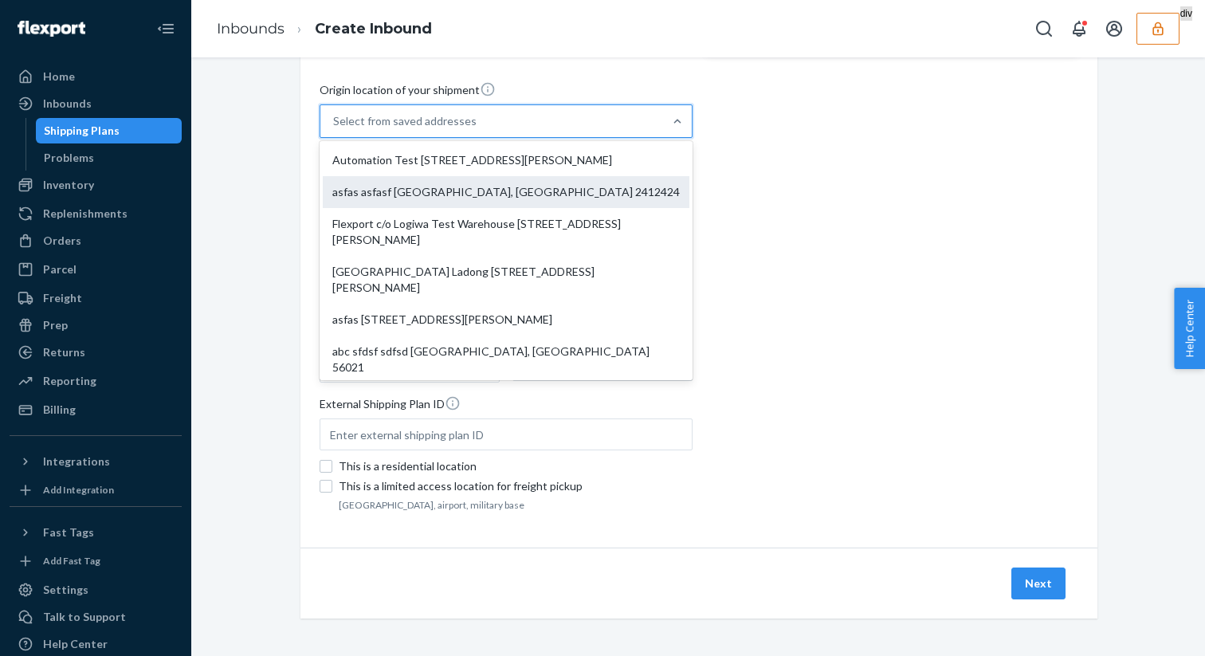
type input "[GEOGRAPHIC_DATA]"
type input "CA"
type input "94104"
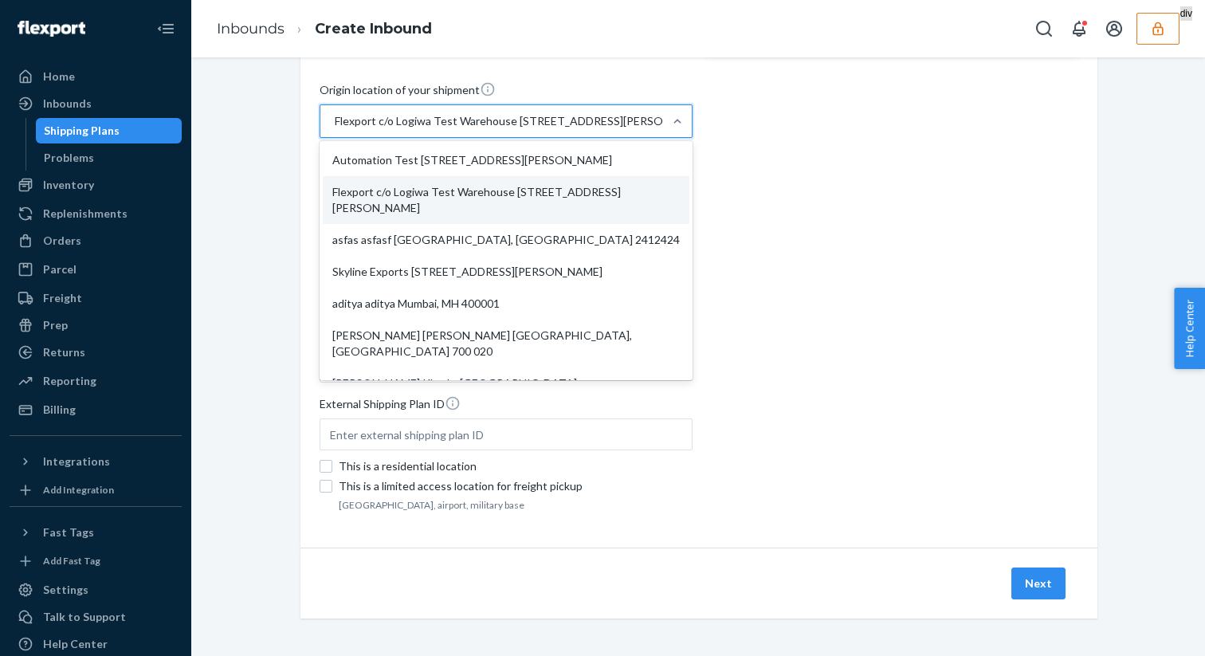
click at [557, 111] on div "Flexport c/o Logiwa Test Warehouse [STREET_ADDRESS][PERSON_NAME]" at bounding box center [491, 121] width 343 height 32
click at [335, 113] on input "option Flexport c/o Logiwa Test Warehouse [STREET_ADDRESS][PERSON_NAME]. option…" at bounding box center [334, 121] width 2 height 16
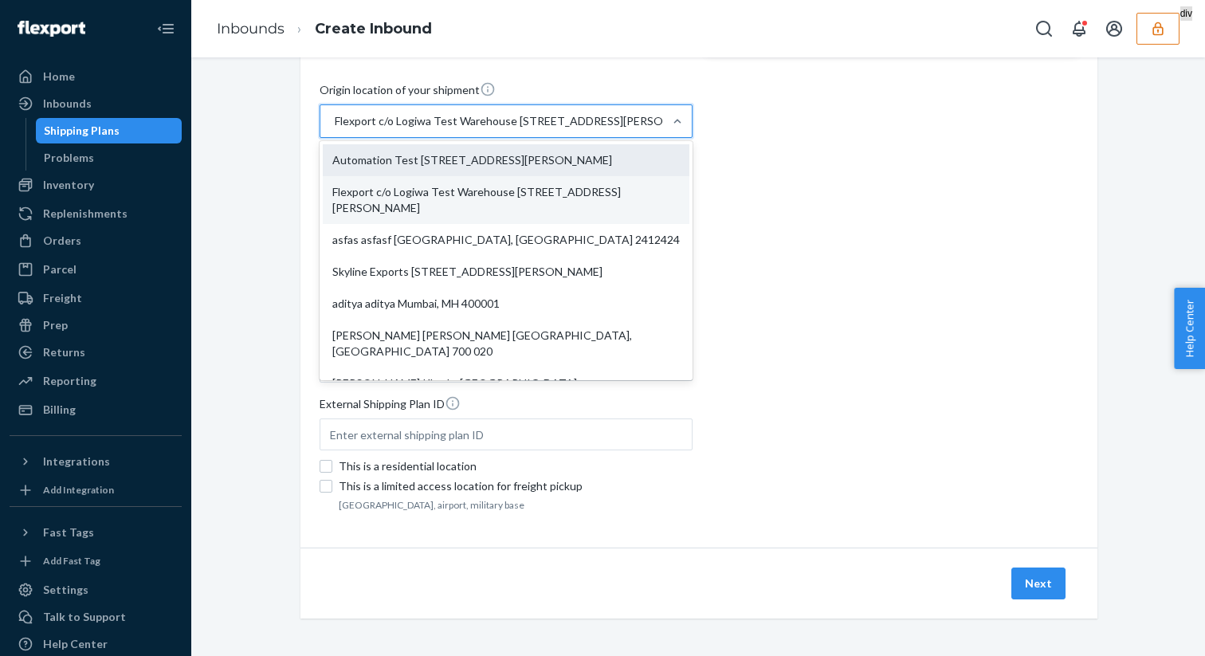
click at [520, 147] on div "Automation Test [STREET_ADDRESS][PERSON_NAME]" at bounding box center [506, 160] width 367 height 32
click at [335, 129] on input "option Flexport c/o Logiwa Test Warehouse 110 sutter st Floor 9 San Francisco, …" at bounding box center [334, 121] width 2 height 16
type input "Automation Test"
type input "[STREET_ADDRESS][PERSON_NAME]"
type input "9th Floor"
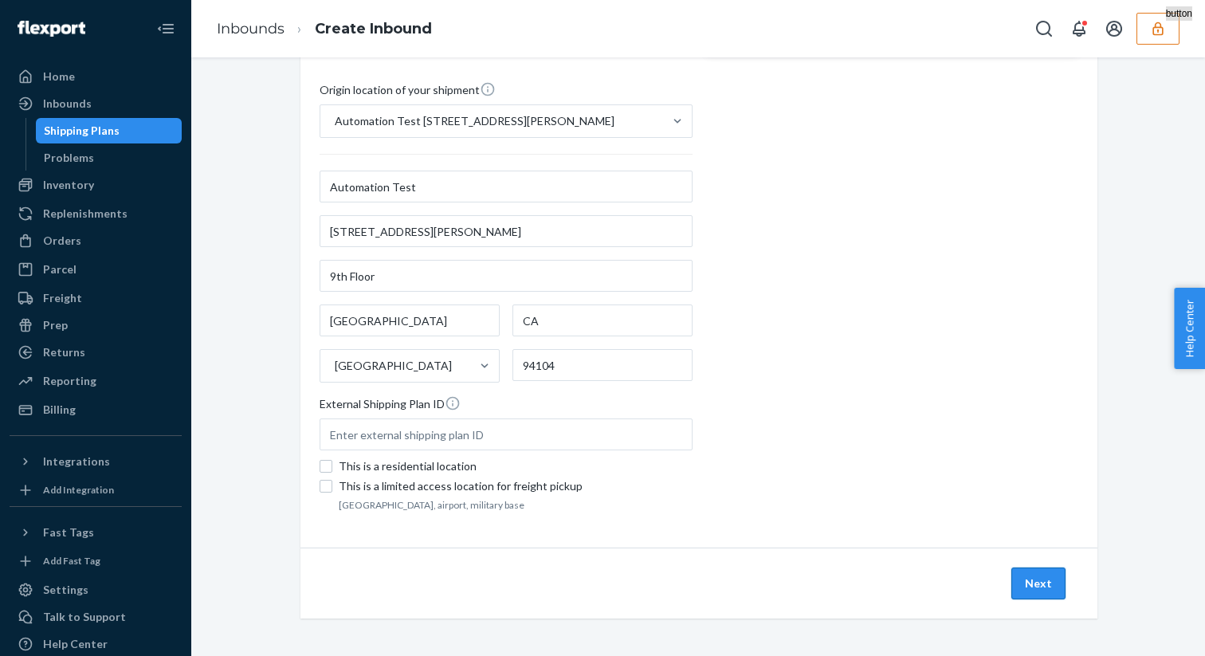
click at [1025, 568] on button "Next" at bounding box center [1038, 584] width 54 height 32
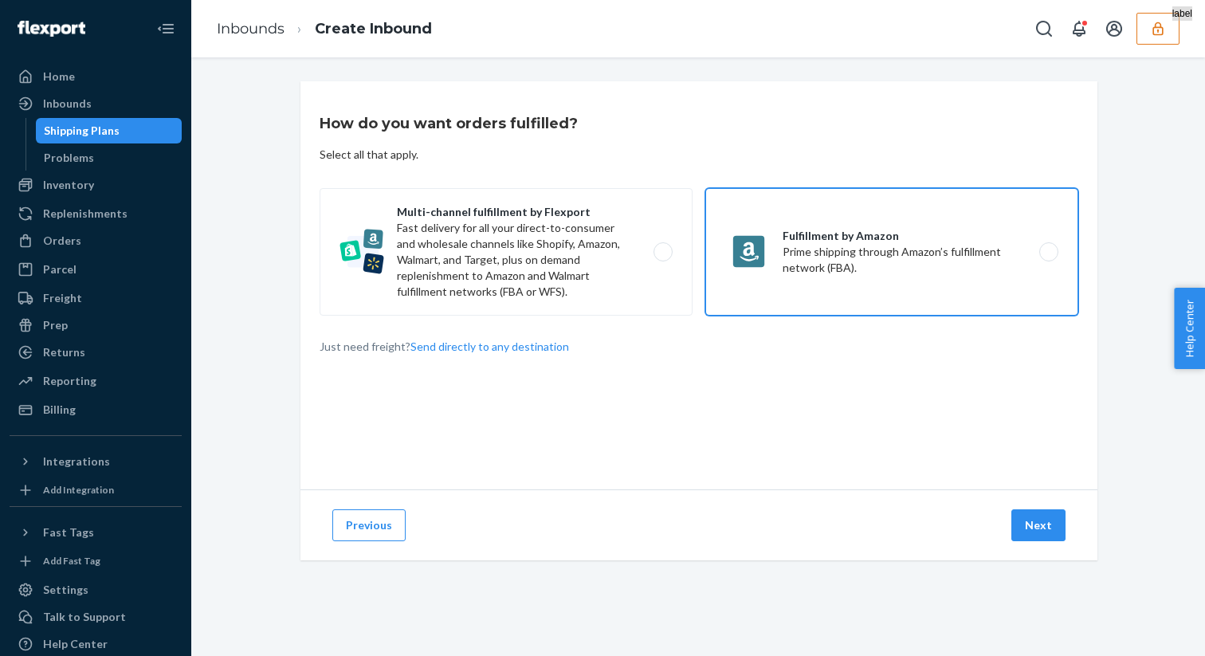
click at [895, 272] on label "Fulfillment by Amazon Prime shipping through Amazon’s fulfillment network (FBA)." at bounding box center [891, 252] width 373 height 128
click at [1048, 257] on input "Fulfillment by Amazon Prime shipping through Amazon’s fulfillment network (FBA)." at bounding box center [1053, 252] width 10 height 10
radio input "true"
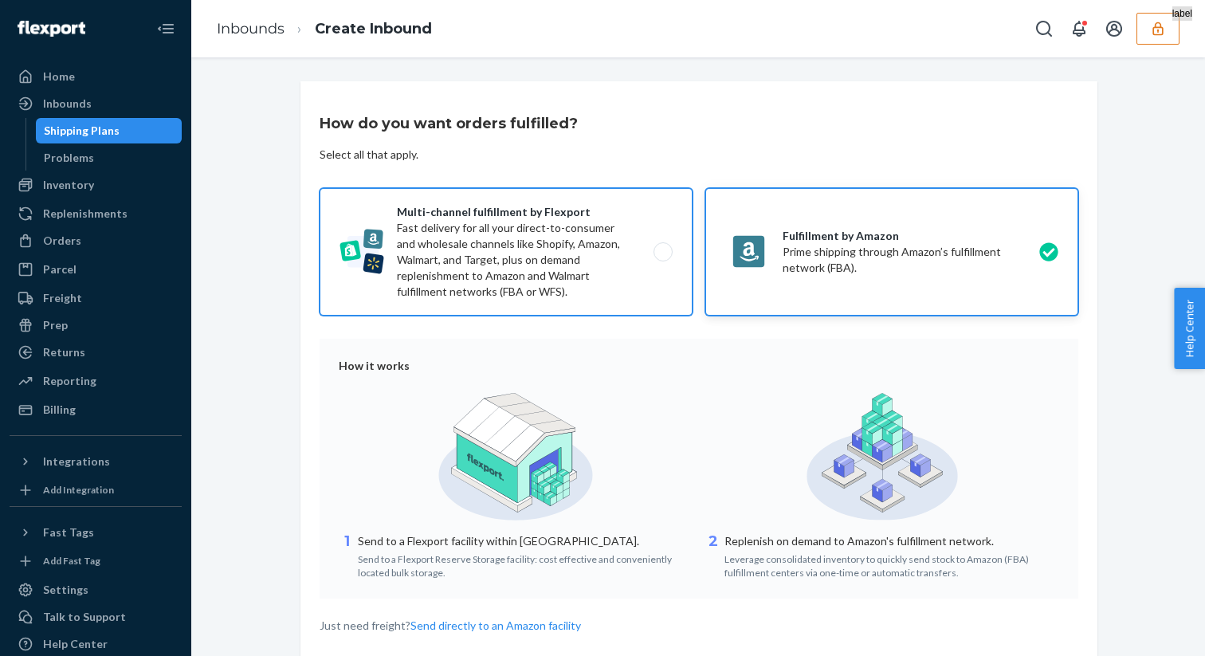
click at [623, 259] on label "Multi-channel fulfillment by Flexport Fast delivery for all your direct-to-cons…" at bounding box center [506, 252] width 373 height 128
click at [662, 257] on input "Multi-channel fulfillment by Flexport Fast delivery for all your direct-to-cons…" at bounding box center [667, 252] width 10 height 10
radio input "true"
radio input "false"
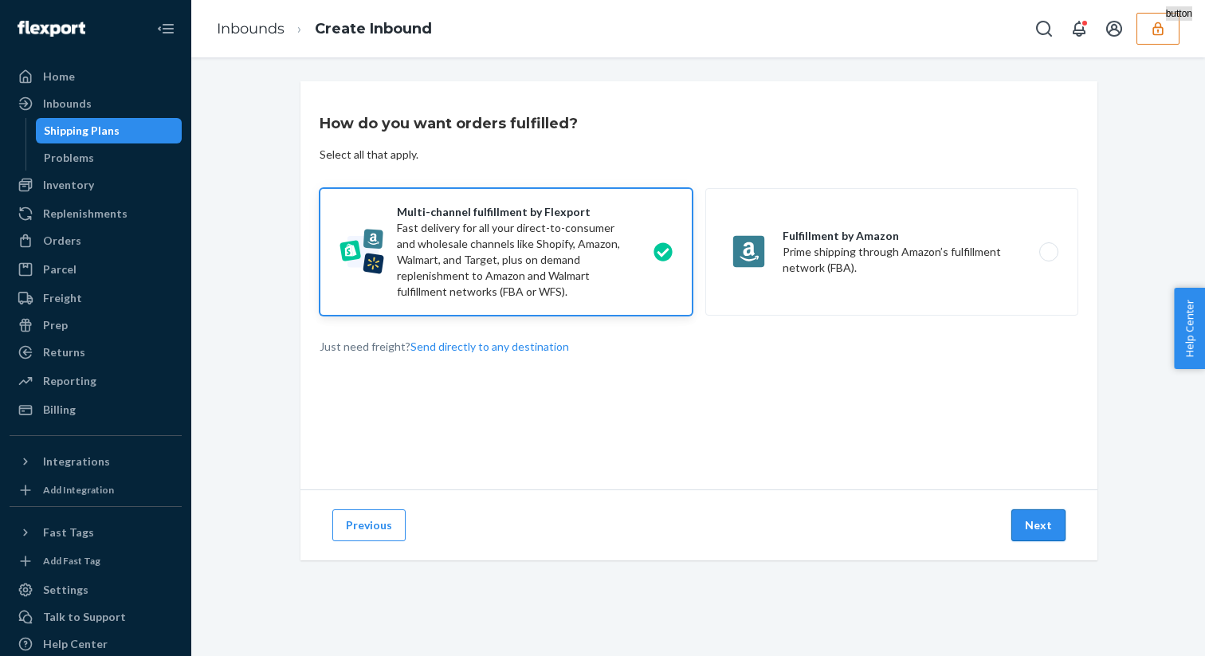
click at [1047, 523] on button "Next" at bounding box center [1038, 525] width 54 height 32
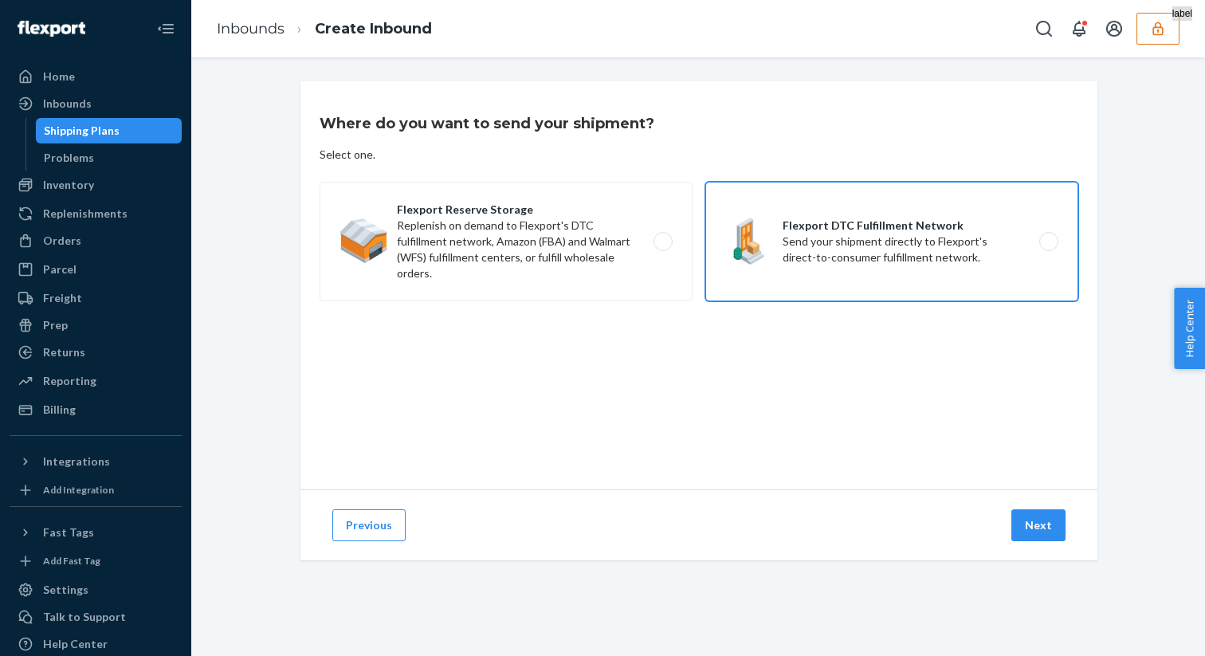
click at [879, 238] on label "Flexport DTC Fulfillment Network Send your shipment directly to Flexport's dire…" at bounding box center [891, 242] width 373 height 120
click at [1048, 238] on input "Flexport DTC Fulfillment Network Send your shipment directly to Flexport's dire…" at bounding box center [1053, 242] width 10 height 10
radio input "true"
click at [1038, 540] on button "Next" at bounding box center [1038, 525] width 54 height 32
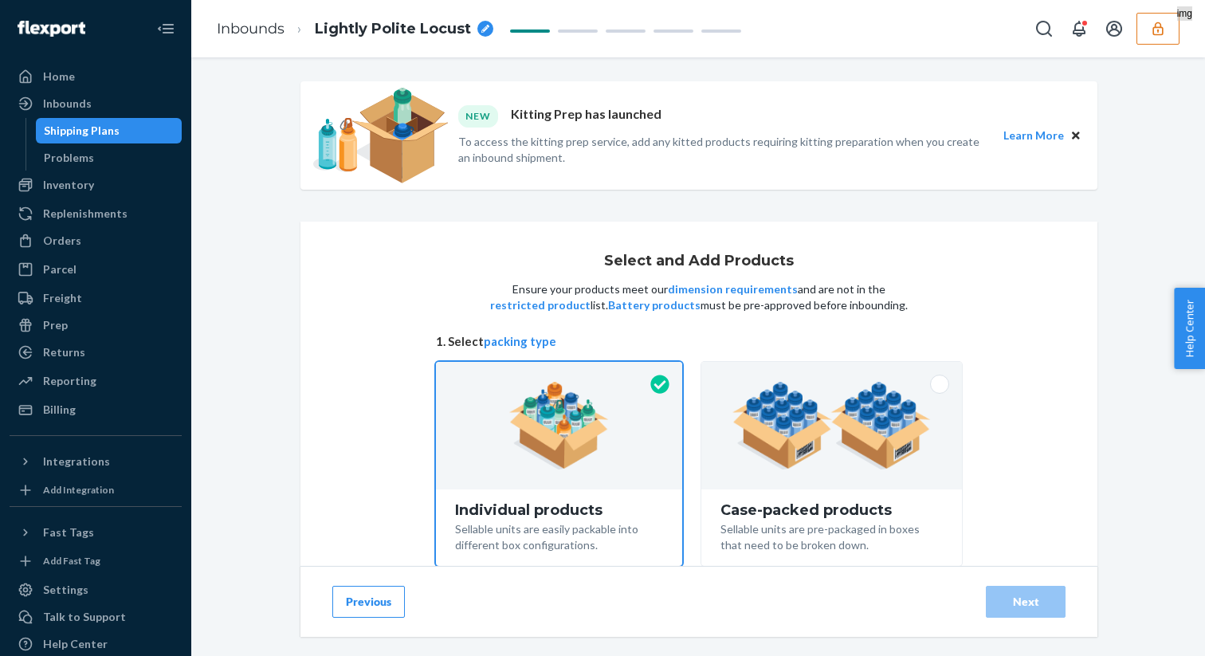
scroll to position [128, 0]
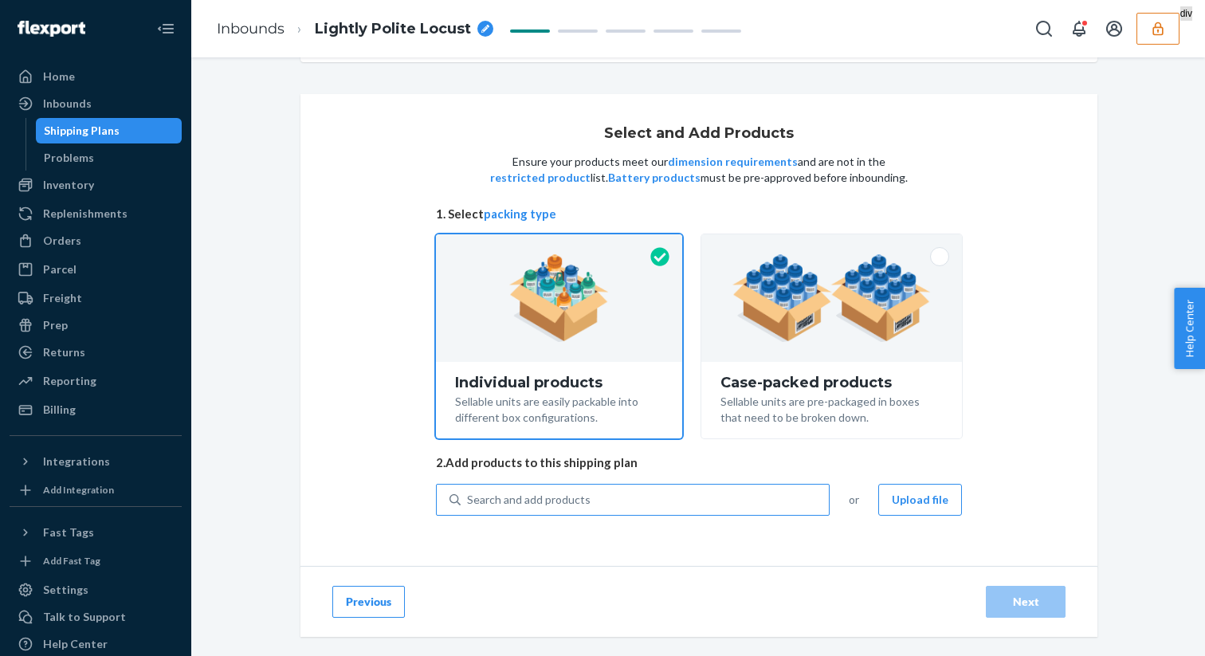
click at [517, 507] on div "Search and add products" at bounding box center [529, 500] width 124 height 16
click at [469, 507] on input "Search and add products" at bounding box center [468, 500] width 2 height 16
type input "basic"
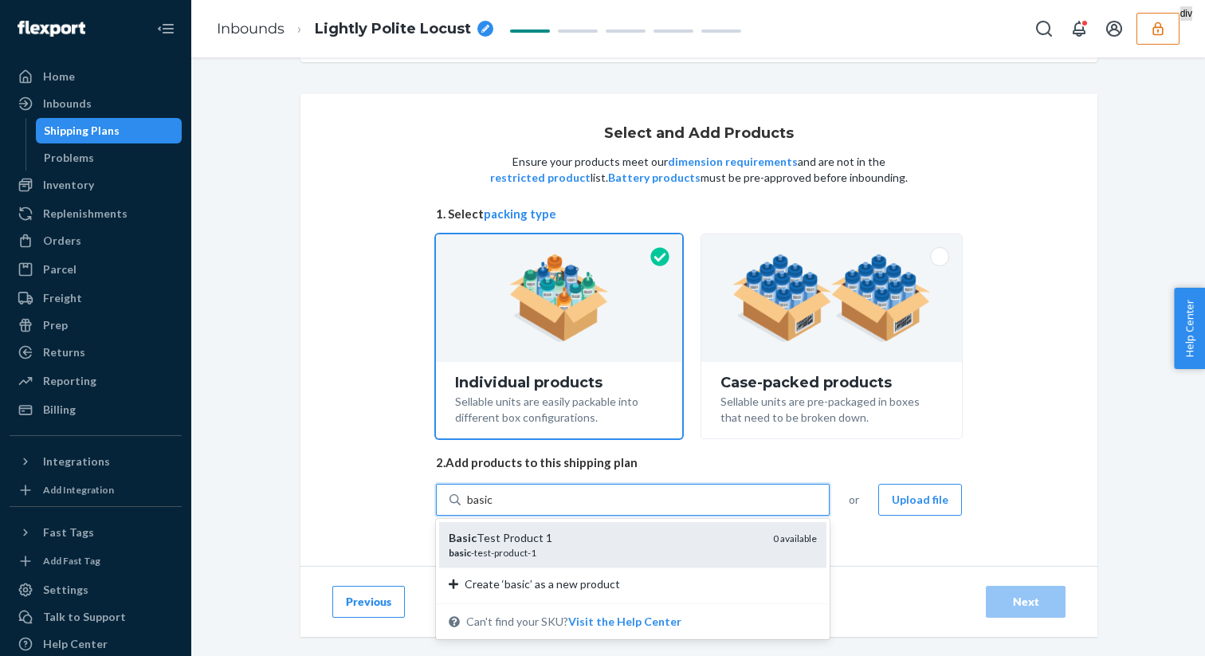
click at [669, 539] on div "Basic Test Product 1" at bounding box center [605, 538] width 312 height 16
click at [493, 508] on input "basic" at bounding box center [480, 500] width 26 height 16
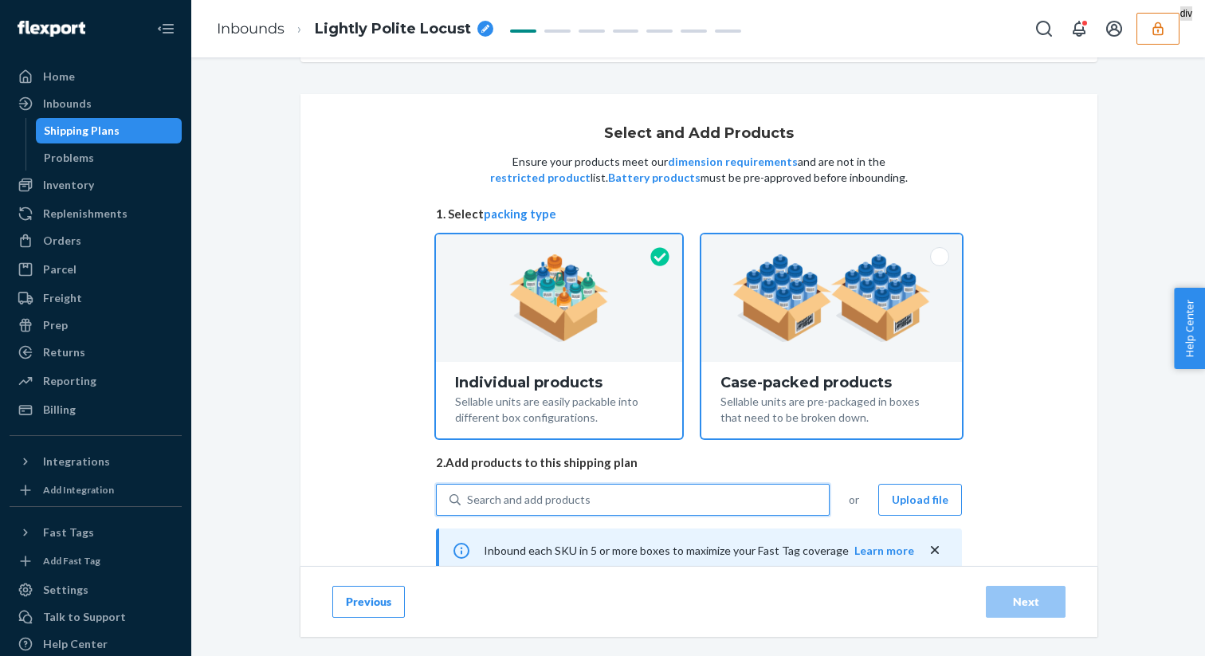
scroll to position [268, 0]
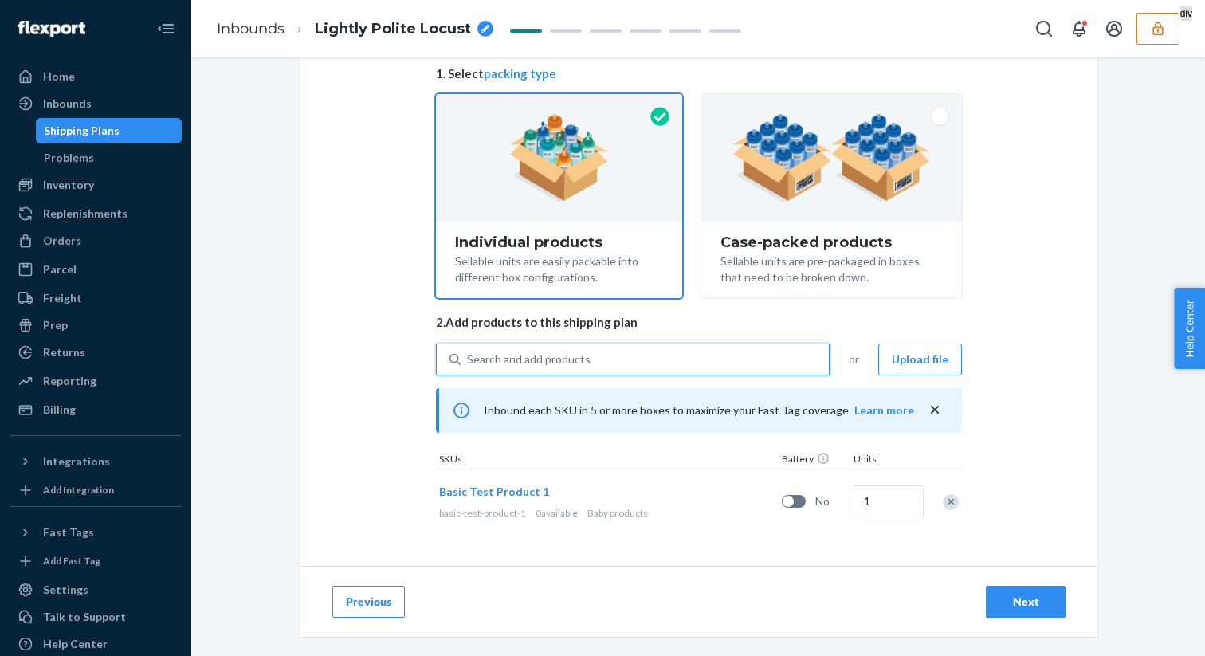
click at [1033, 584] on div "Previous Next" at bounding box center [699, 601] width 797 height 71
click at [1025, 601] on div "Next" at bounding box center [1026, 602] width 53 height 16
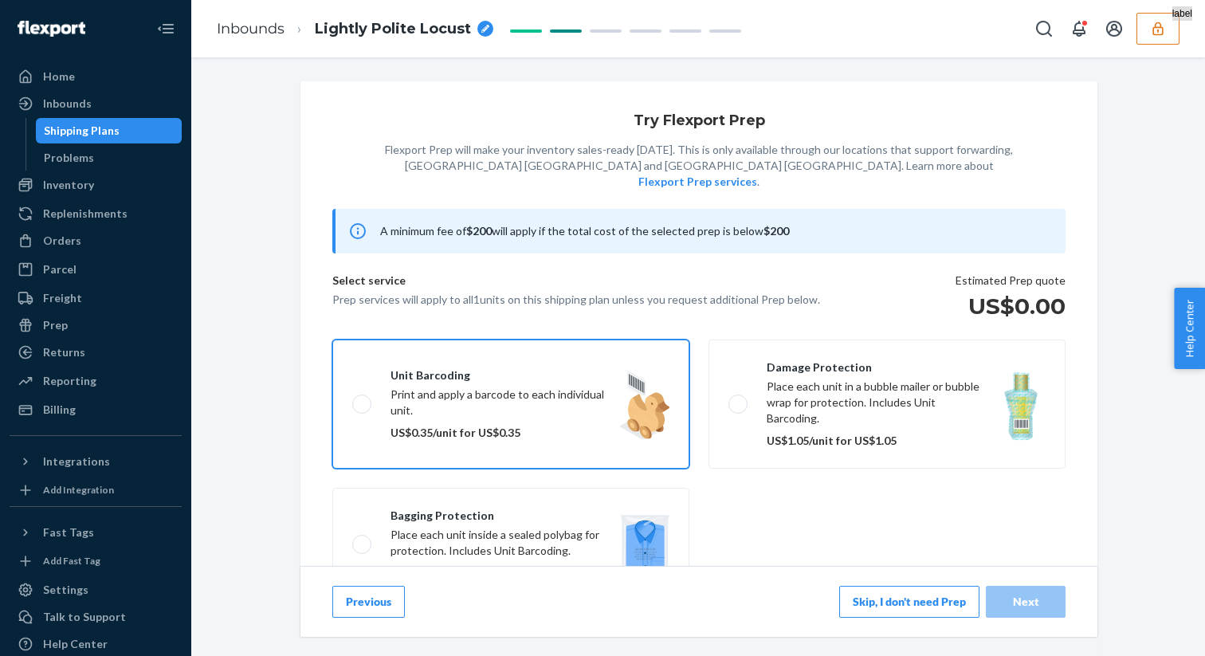
click at [571, 349] on label "Unit barcoding Print and apply a barcode to each individual unit. US$0.35/unit …" at bounding box center [510, 404] width 357 height 129
click at [363, 399] on input "Unit barcoding Print and apply a barcode to each individual unit. US$0.35/unit …" at bounding box center [357, 404] width 10 height 10
checkbox input "true"
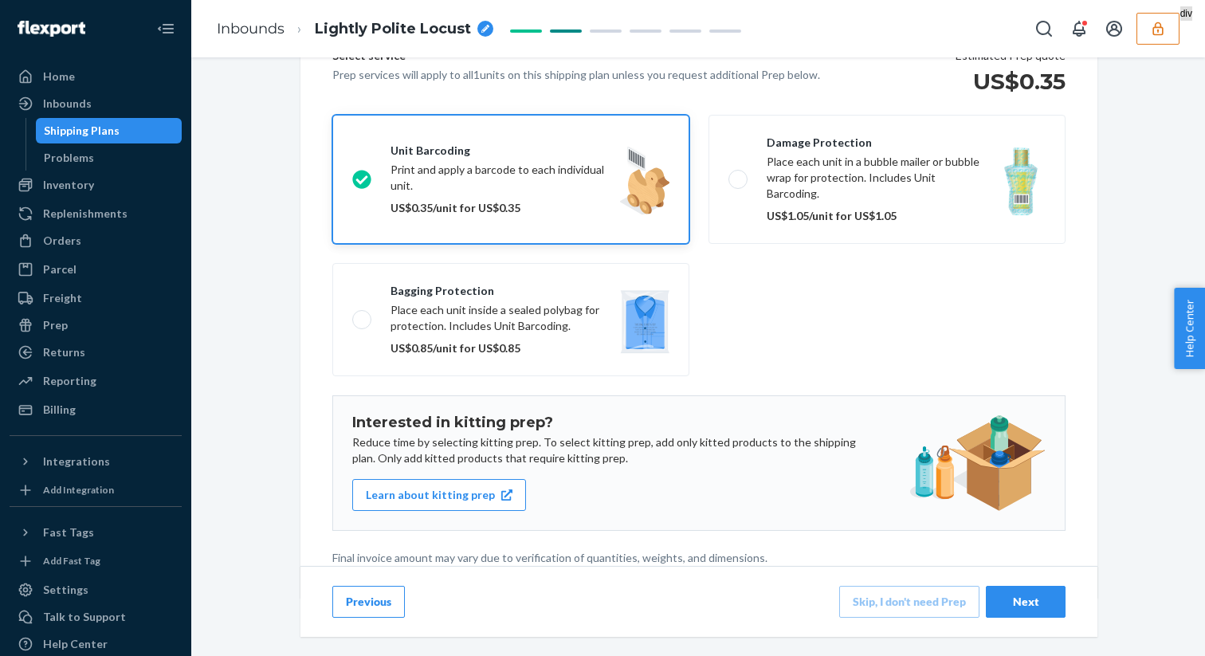
click at [1048, 611] on button "Next" at bounding box center [1026, 602] width 80 height 32
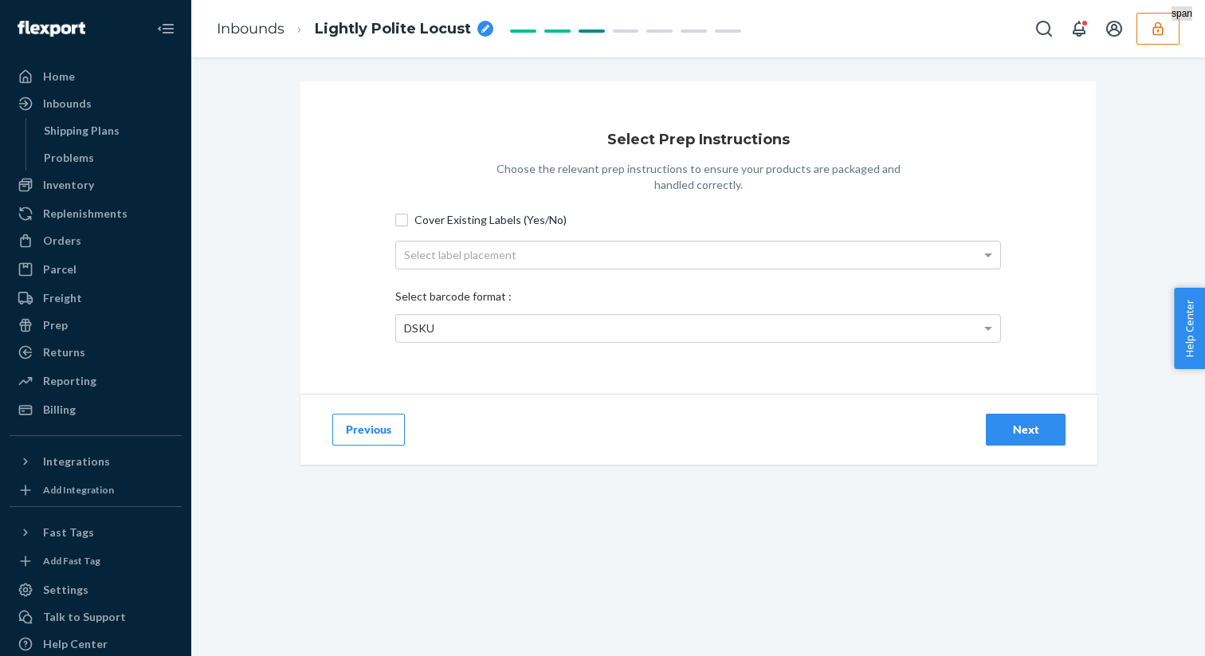
click at [423, 218] on span "Cover Existing Labels (Yes/No)" at bounding box center [707, 220] width 587 height 16
click at [408, 218] on input "Cover Existing Labels (Yes/No)" at bounding box center [401, 220] width 13 height 13
checkbox input "true"
click at [1018, 436] on div "Next" at bounding box center [1026, 430] width 53 height 16
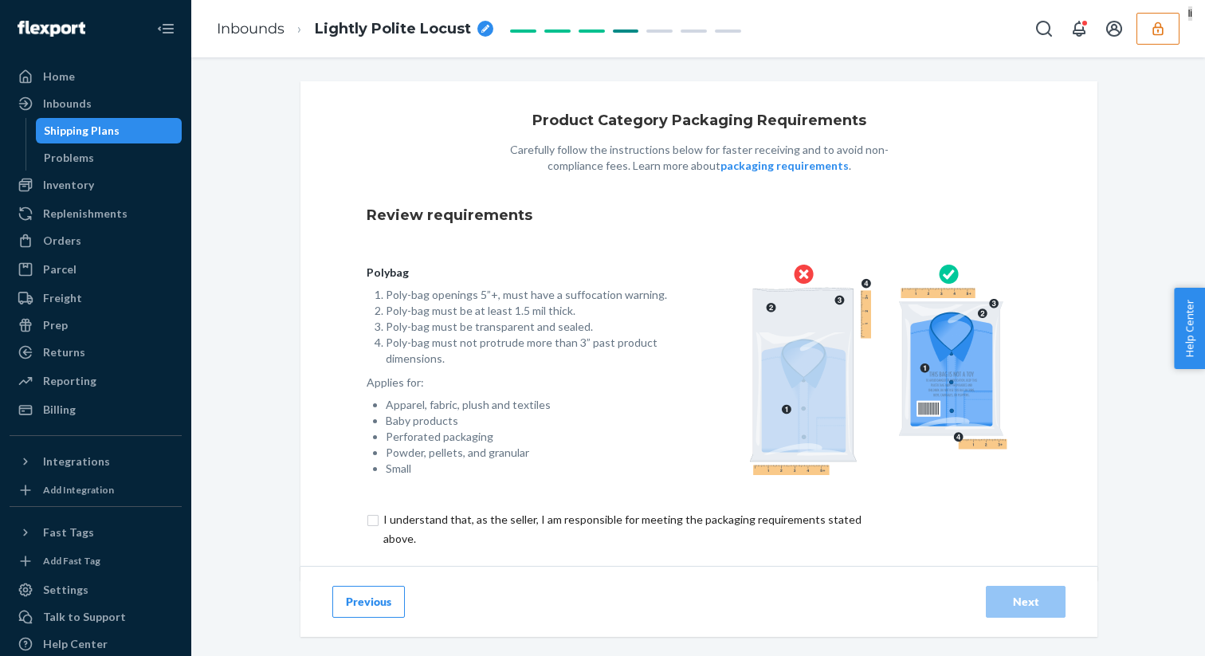
scroll to position [34, 0]
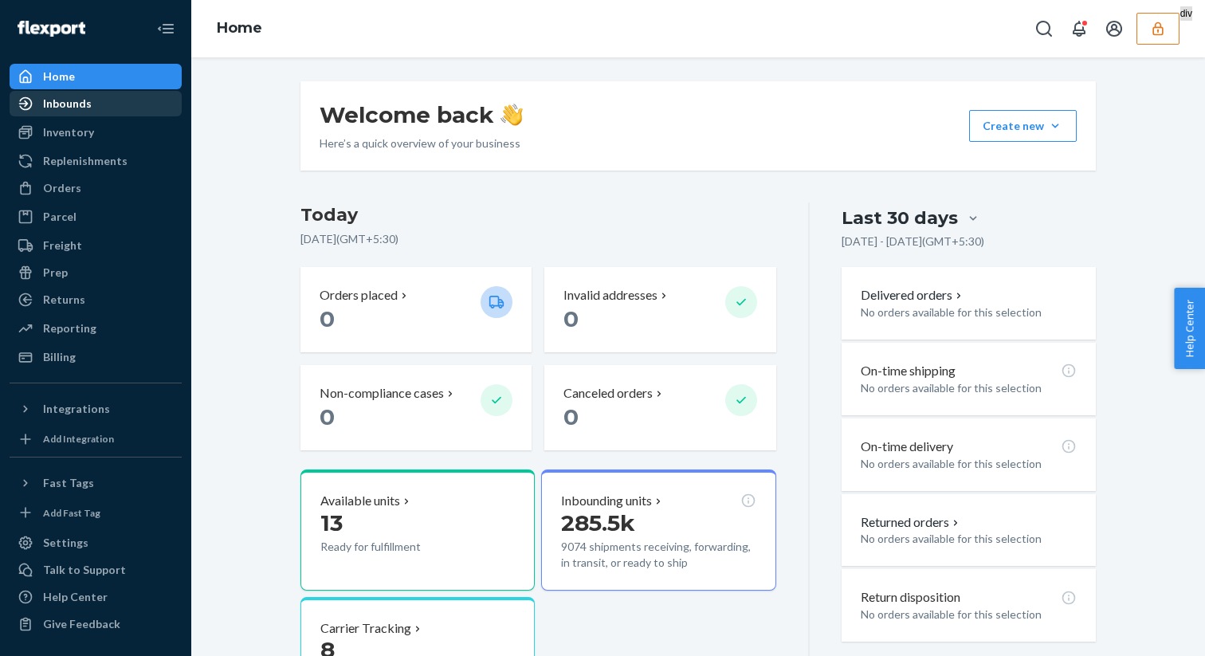
click at [77, 105] on div "Inbounds" at bounding box center [67, 104] width 49 height 16
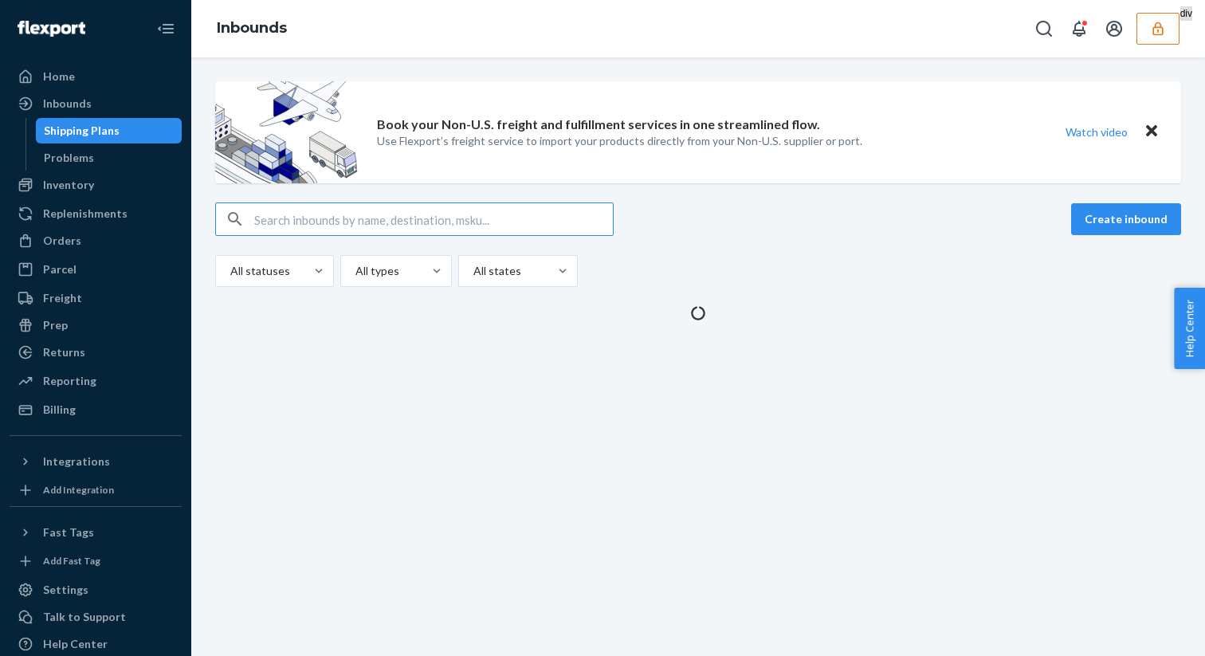
click at [1097, 192] on div "Book your Non-U.S. freight and fulfillment services in one streamlined flow. Us…" at bounding box center [698, 201] width 990 height 240
click at [1084, 218] on button "Create inbound" at bounding box center [1126, 219] width 110 height 32
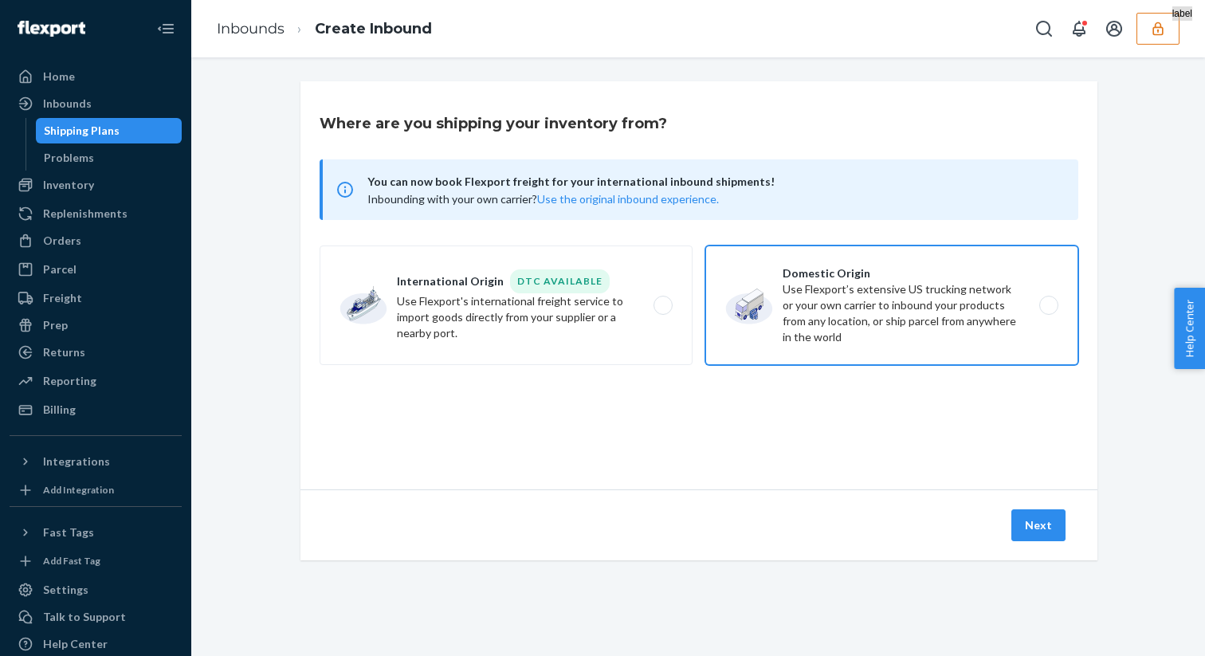
click at [882, 289] on label "Domestic Origin Use Flexport’s extensive US trucking network or your own carrie…" at bounding box center [891, 306] width 373 height 120
click at [1048, 301] on input "Domestic Origin Use Flexport’s extensive US trucking network or your own carrie…" at bounding box center [1053, 306] width 10 height 10
radio input "true"
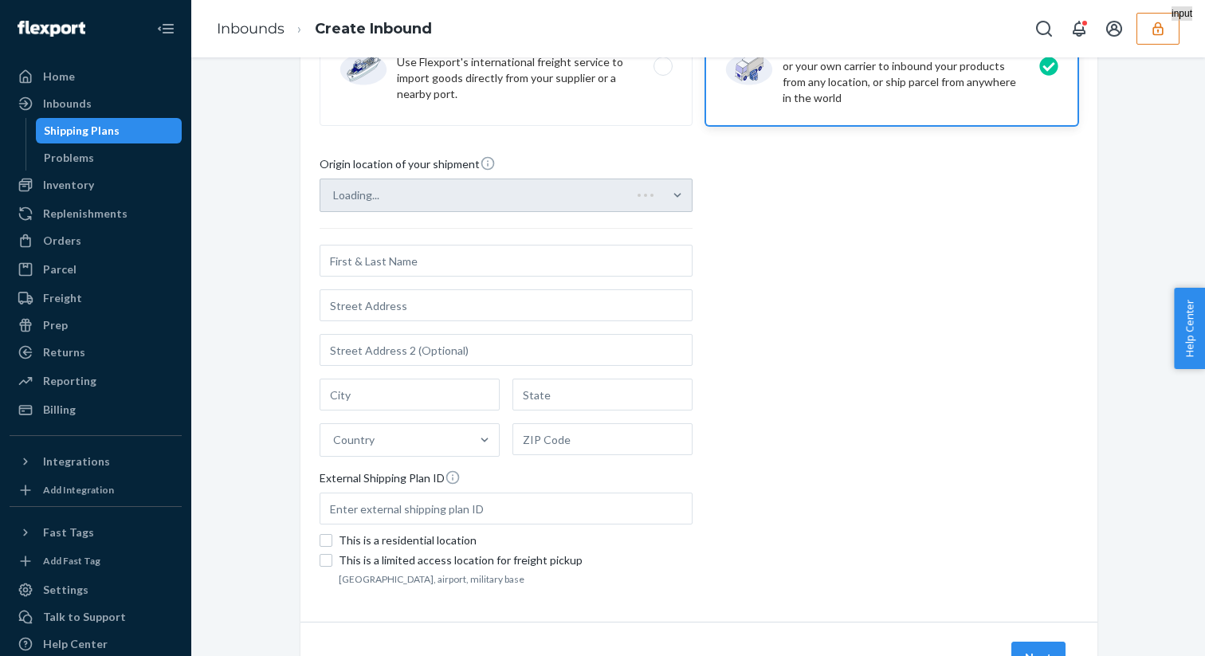
scroll to position [313, 0]
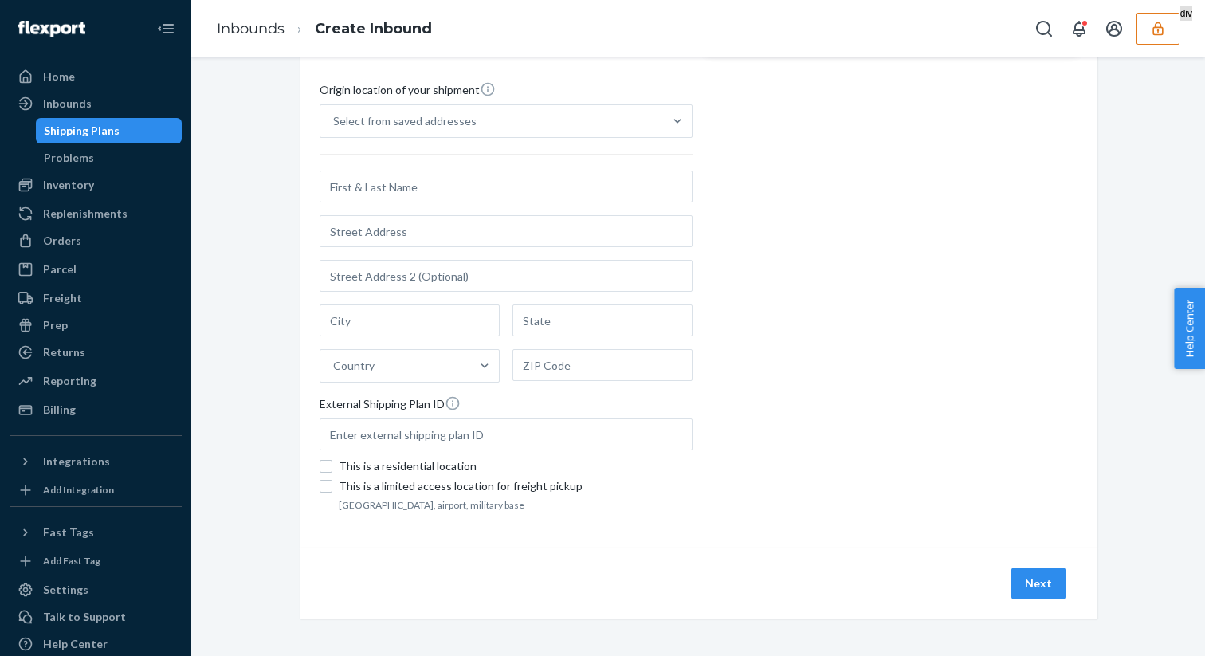
click at [512, 139] on div "Select from saved addresses Country External Shipping Plan ID" at bounding box center [506, 281] width 373 height 354
click at [335, 129] on input "Select from saved addresses" at bounding box center [334, 121] width 2 height 16
click at [490, 139] on div "Select from saved addresses Country External Shipping Plan ID" at bounding box center [506, 281] width 373 height 354
click at [335, 129] on input "Select from saved addresses" at bounding box center [334, 121] width 2 height 16
click at [464, 135] on div "Select from saved addresses" at bounding box center [491, 121] width 343 height 32
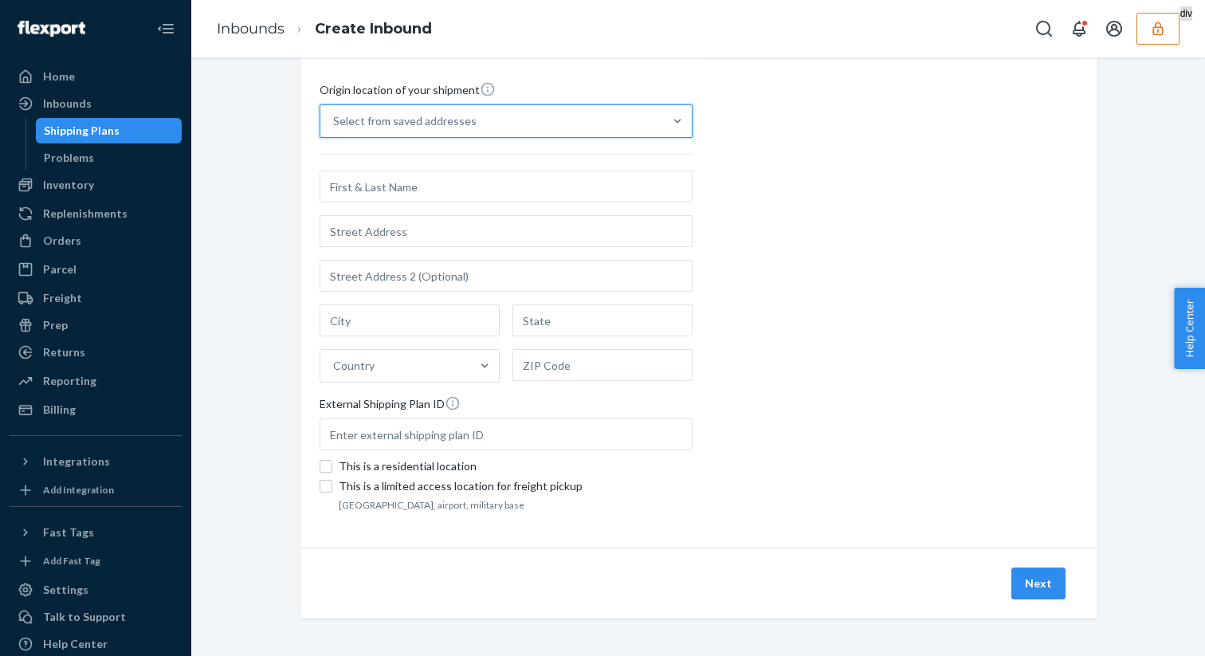
click at [335, 129] on input "0 results available. Select is focused ,type to refine list, press Down to open…" at bounding box center [334, 121] width 2 height 16
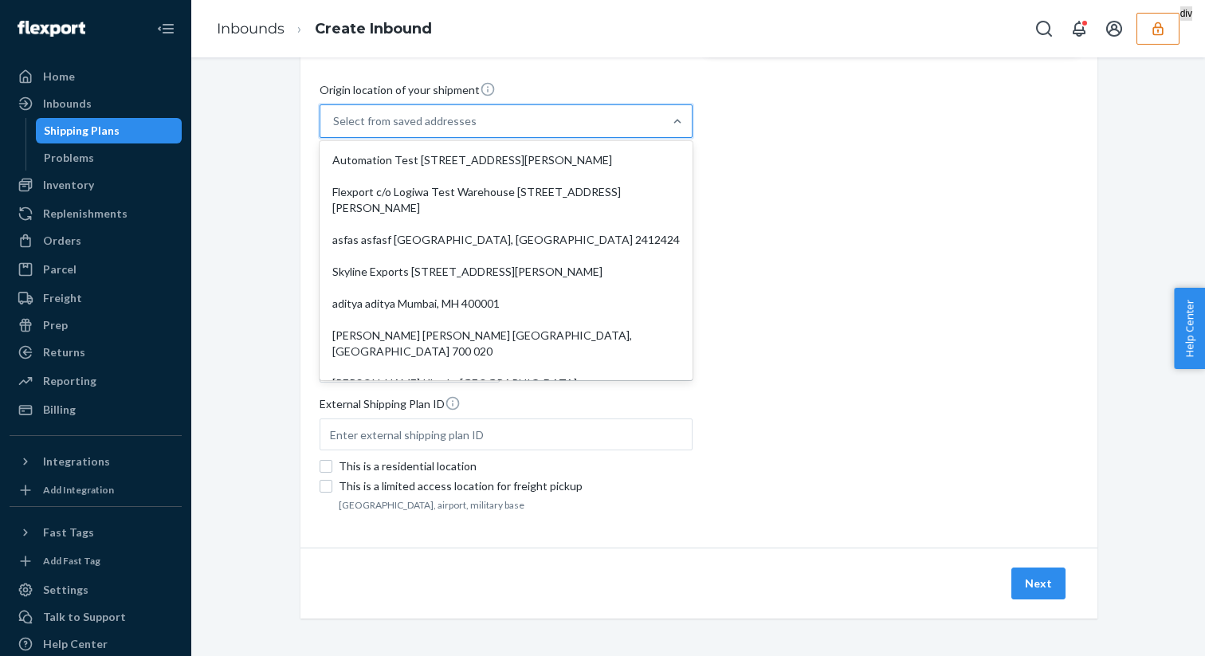
click at [430, 163] on div "Automation Test [STREET_ADDRESS][PERSON_NAME]" at bounding box center [506, 160] width 367 height 32
click at [335, 129] on input "option Automation Test 110 Sutter St 9th Floor San Francisco, CA 94104 focused,…" at bounding box center [334, 121] width 2 height 16
type input "Automation Test"
type input "[STREET_ADDRESS][PERSON_NAME]"
type input "9th Floor"
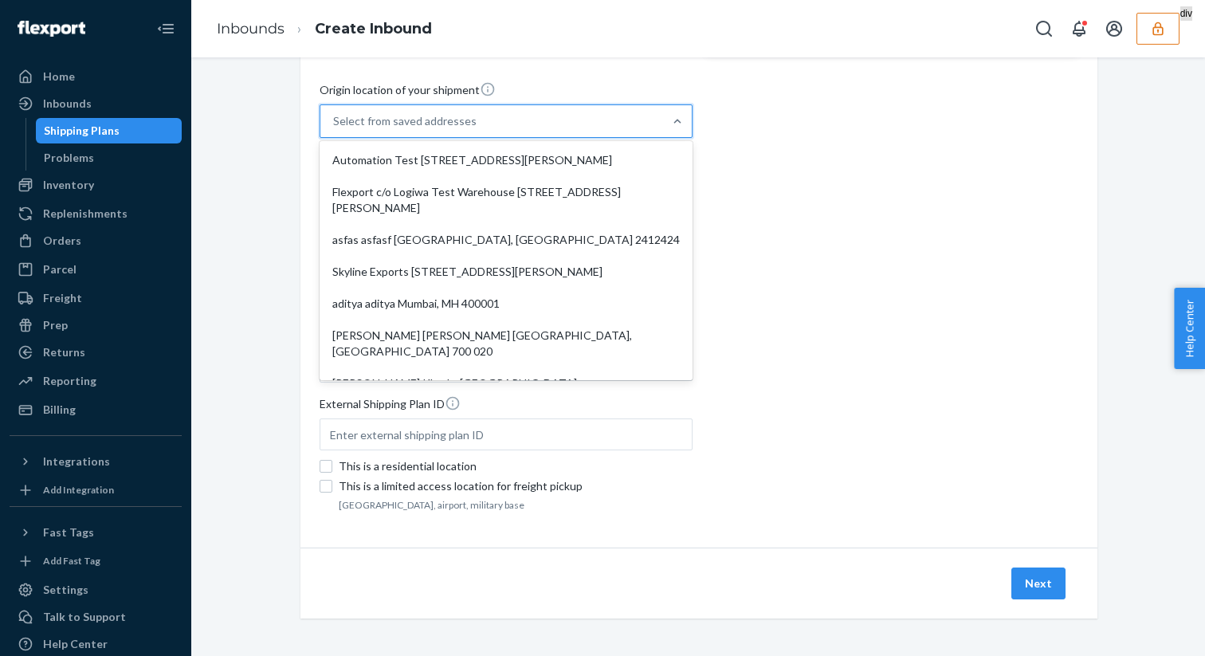
type input "[GEOGRAPHIC_DATA]"
type input "CA"
type input "94104"
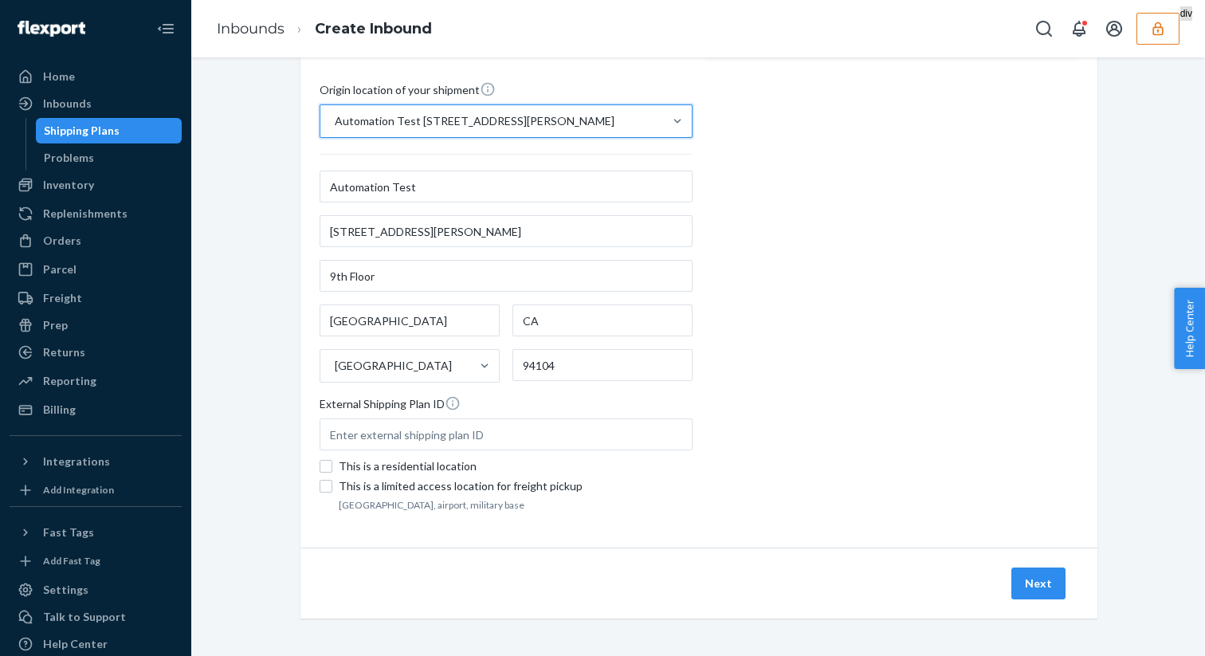
click at [1043, 607] on div "Next" at bounding box center [699, 583] width 797 height 71
click at [1043, 593] on button "Next" at bounding box center [1038, 584] width 54 height 32
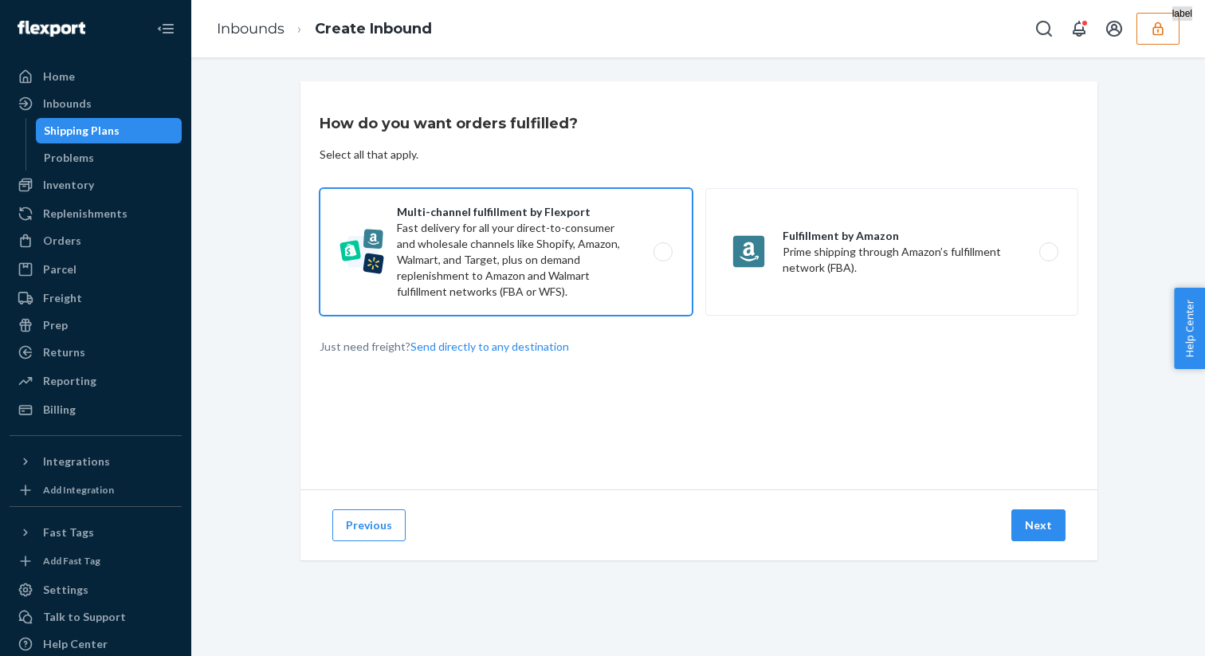
click at [462, 311] on label "Multi-channel fulfillment by Flexport Fast delivery for all your direct-to-cons…" at bounding box center [506, 252] width 373 height 128
click at [662, 257] on input "Multi-channel fulfillment by Flexport Fast delivery for all your direct-to-cons…" at bounding box center [667, 252] width 10 height 10
radio input "true"
click at [1051, 511] on button "Next" at bounding box center [1038, 525] width 54 height 32
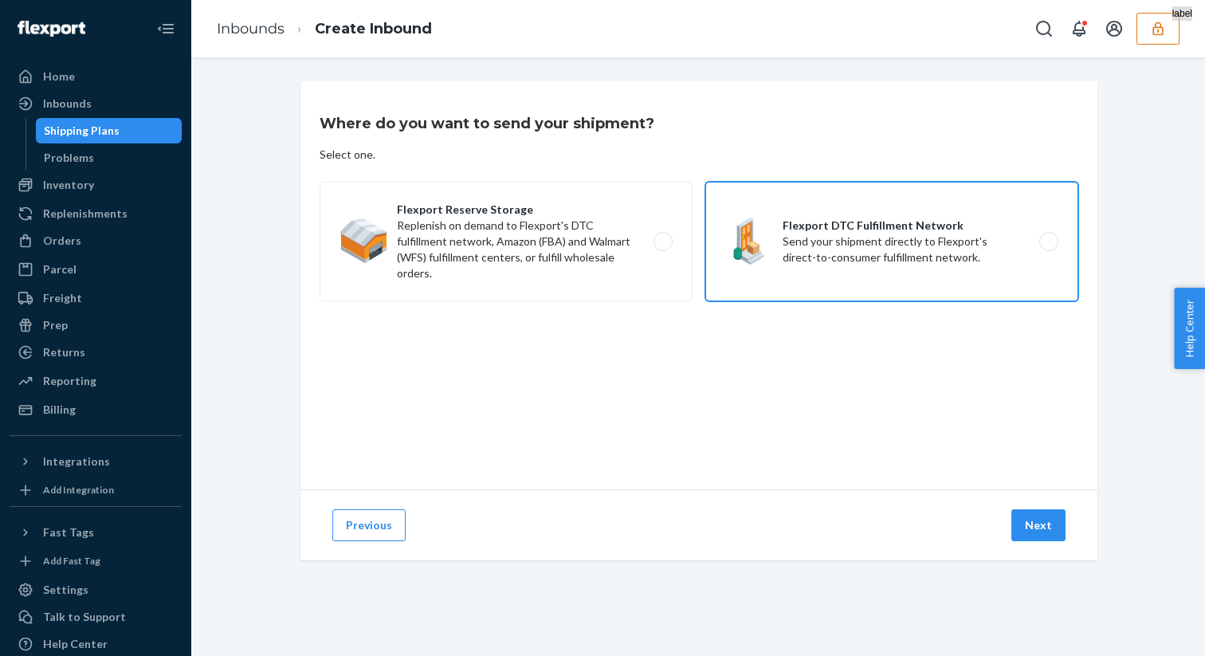
click at [832, 218] on label "Flexport DTC Fulfillment Network Send your shipment directly to Flexport's dire…" at bounding box center [891, 242] width 373 height 120
click at [1048, 237] on input "Flexport DTC Fulfillment Network Send your shipment directly to Flexport's dire…" at bounding box center [1053, 242] width 10 height 10
radio input "true"
click at [1032, 525] on button "Next" at bounding box center [1038, 525] width 54 height 32
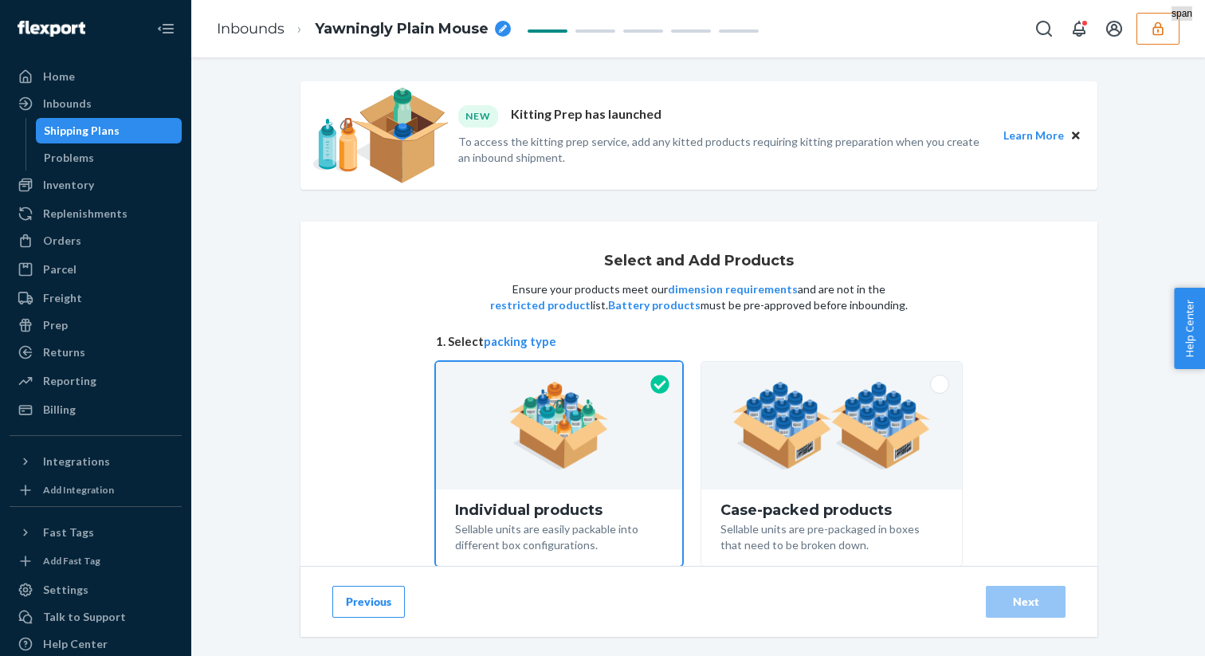
scroll to position [128, 0]
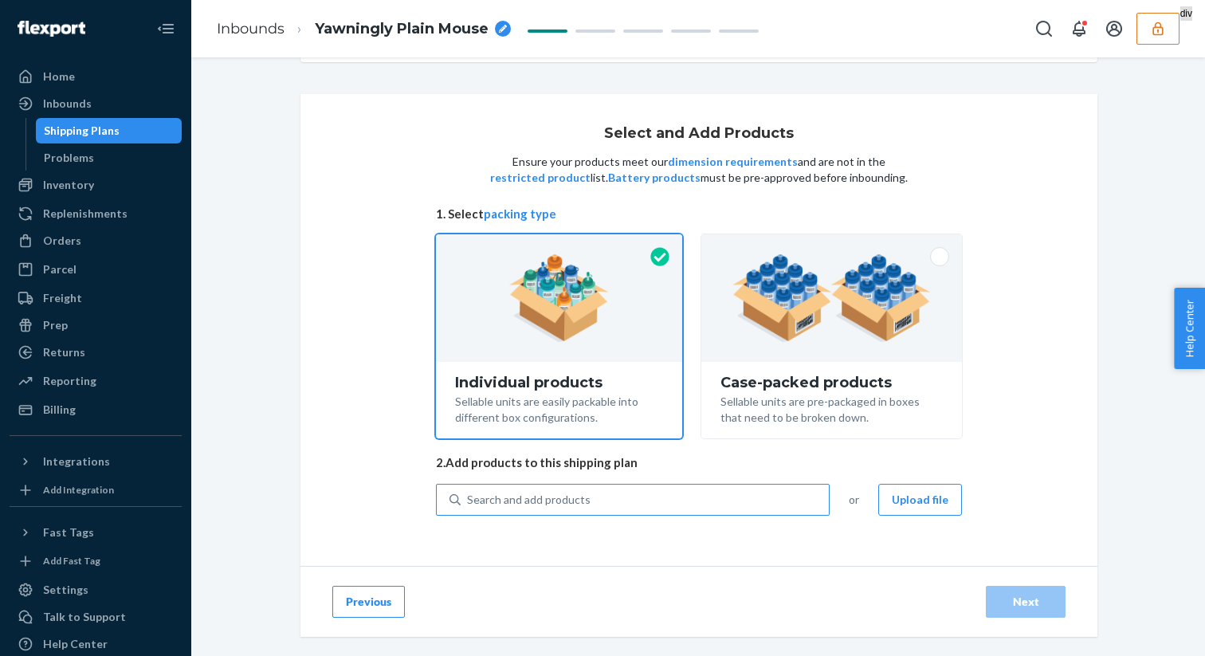
click at [662, 509] on div "Search and add products" at bounding box center [645, 499] width 368 height 29
click at [469, 508] on input "Search and add products" at bounding box center [468, 500] width 2 height 16
type input "basic"
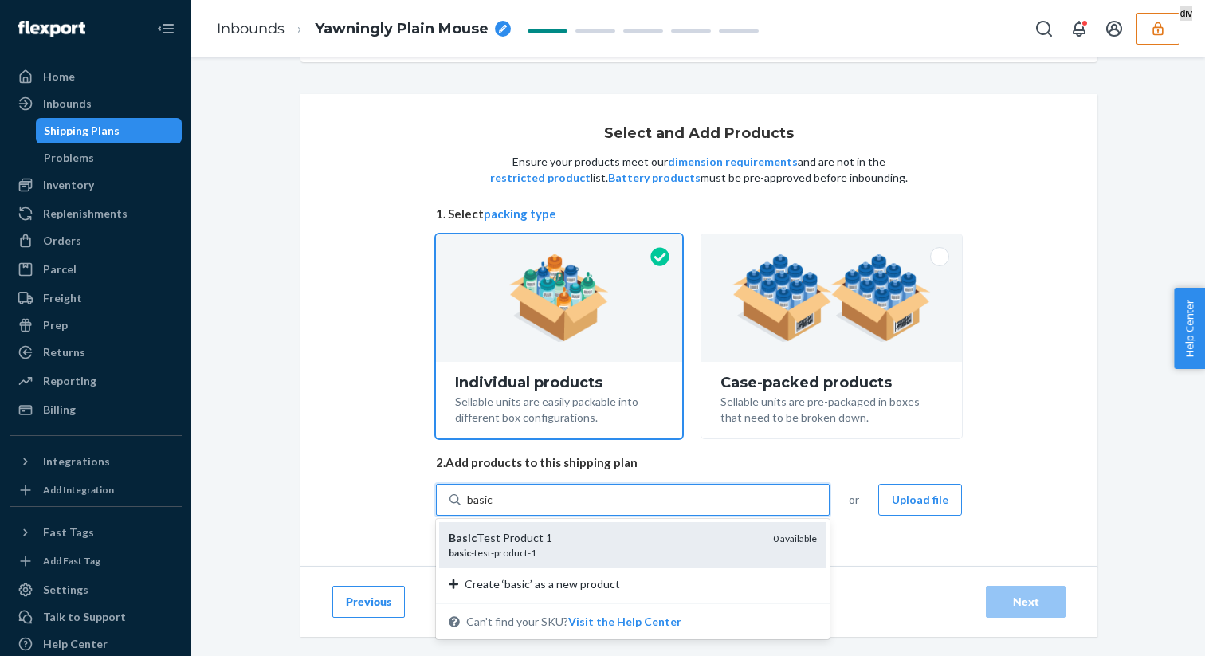
click at [586, 552] on div "basic -test-product-1" at bounding box center [605, 553] width 312 height 14
click at [493, 508] on input "basic" at bounding box center [480, 500] width 26 height 16
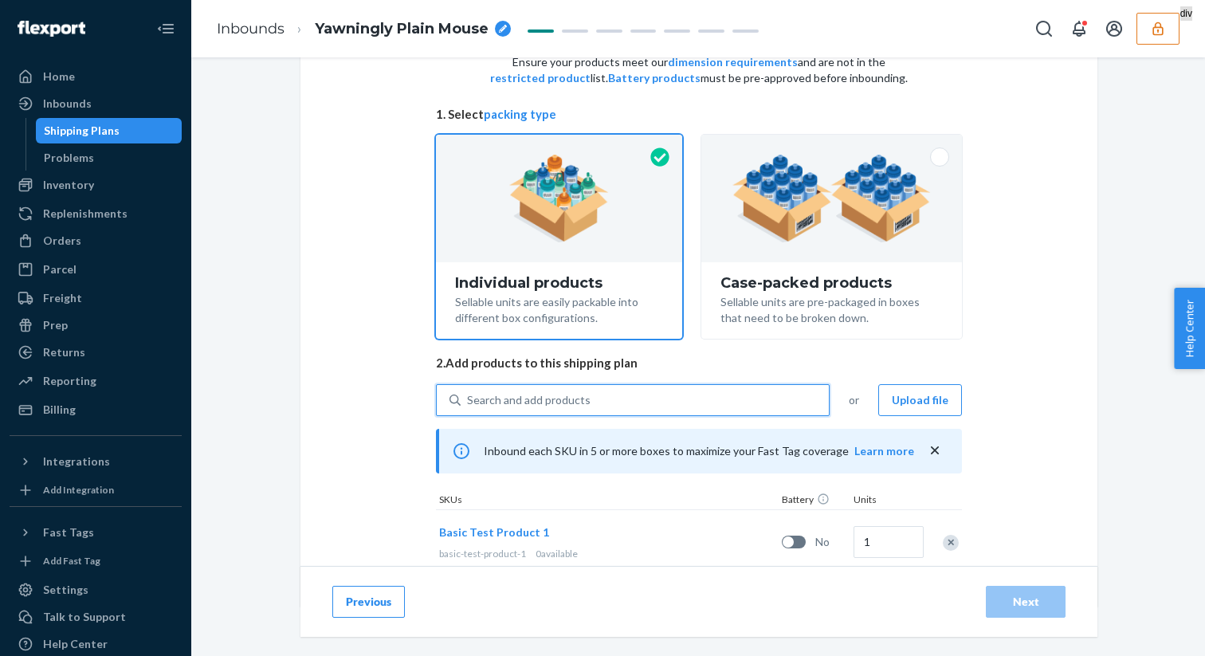
scroll to position [268, 0]
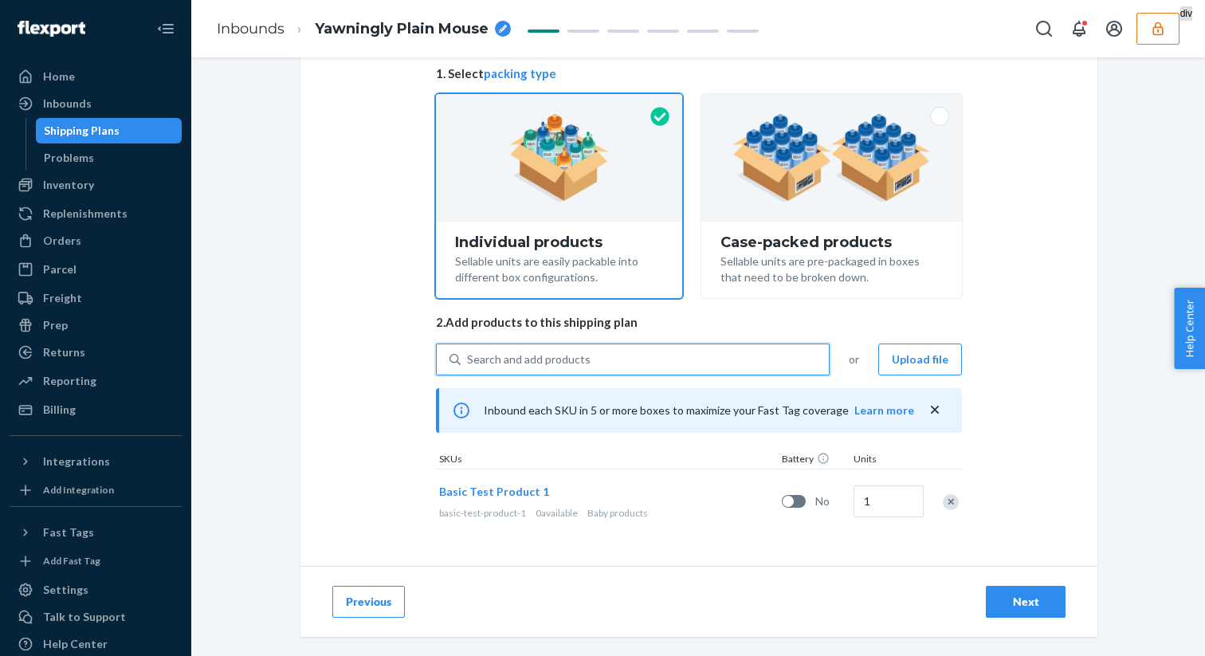
click at [1022, 598] on div "Next" at bounding box center [1026, 602] width 53 height 16
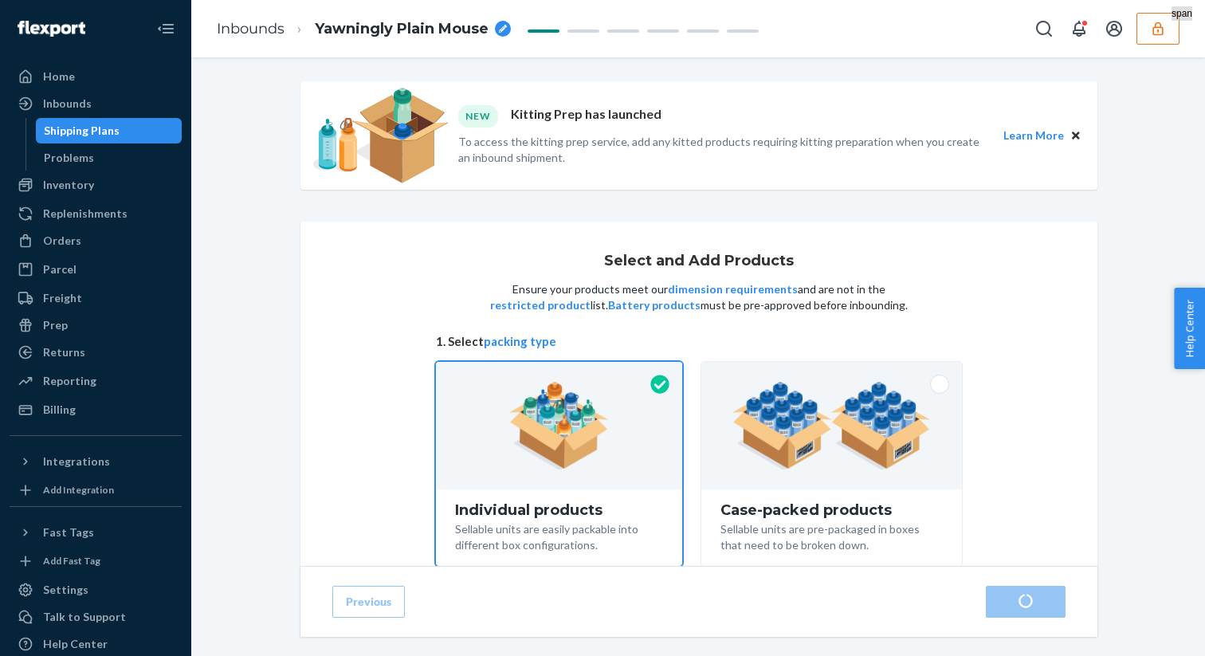
scroll to position [268, 0]
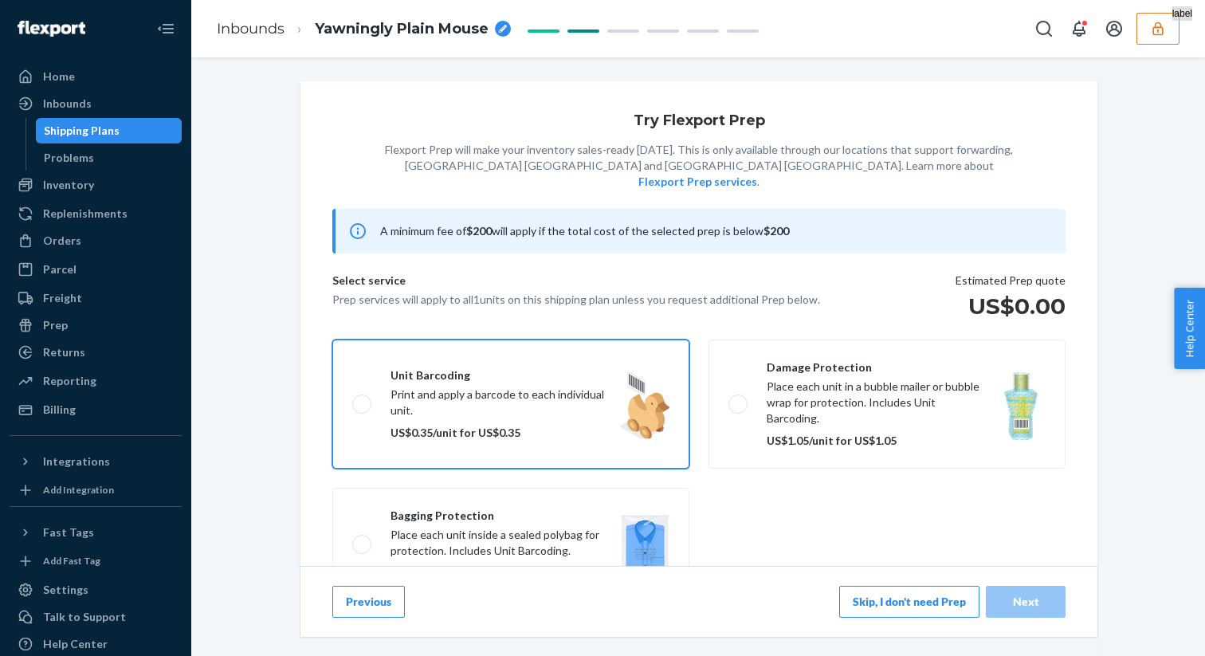
click at [653, 349] on label "Unit barcoding Print and apply a barcode to each individual unit. US$0.35/unit …" at bounding box center [510, 404] width 357 height 129
click at [363, 399] on input "Unit barcoding Print and apply a barcode to each individual unit. US$0.35/unit …" at bounding box center [357, 404] width 10 height 10
checkbox input "true"
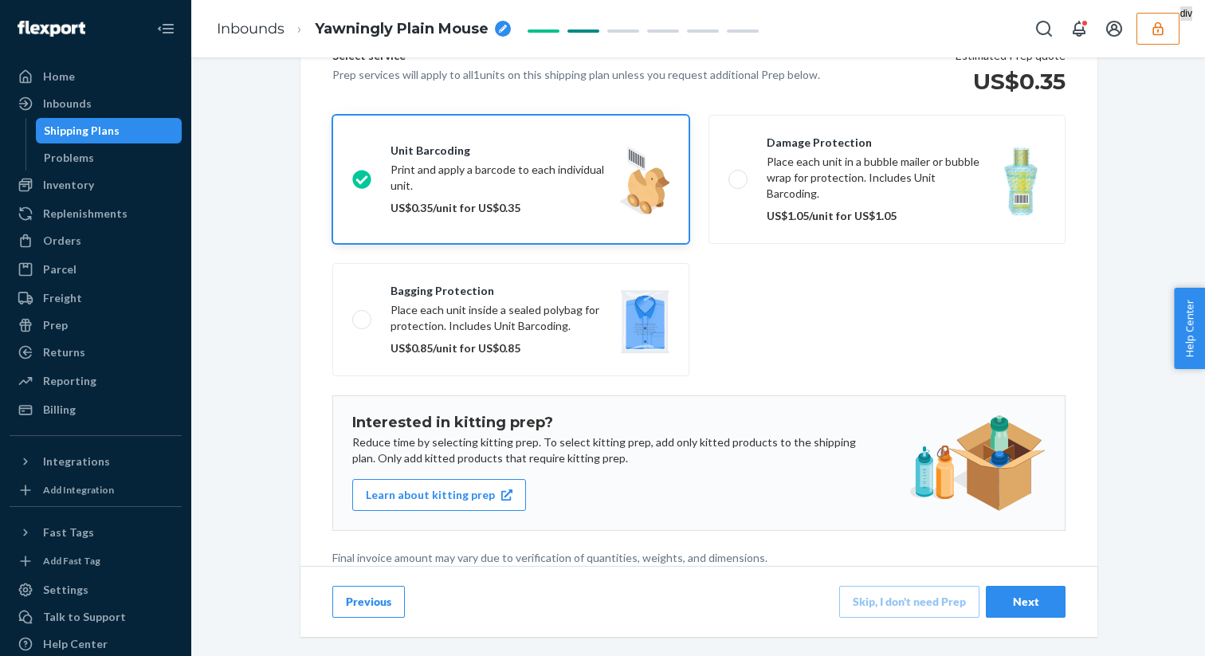
click at [1011, 587] on button "Next" at bounding box center [1026, 602] width 80 height 32
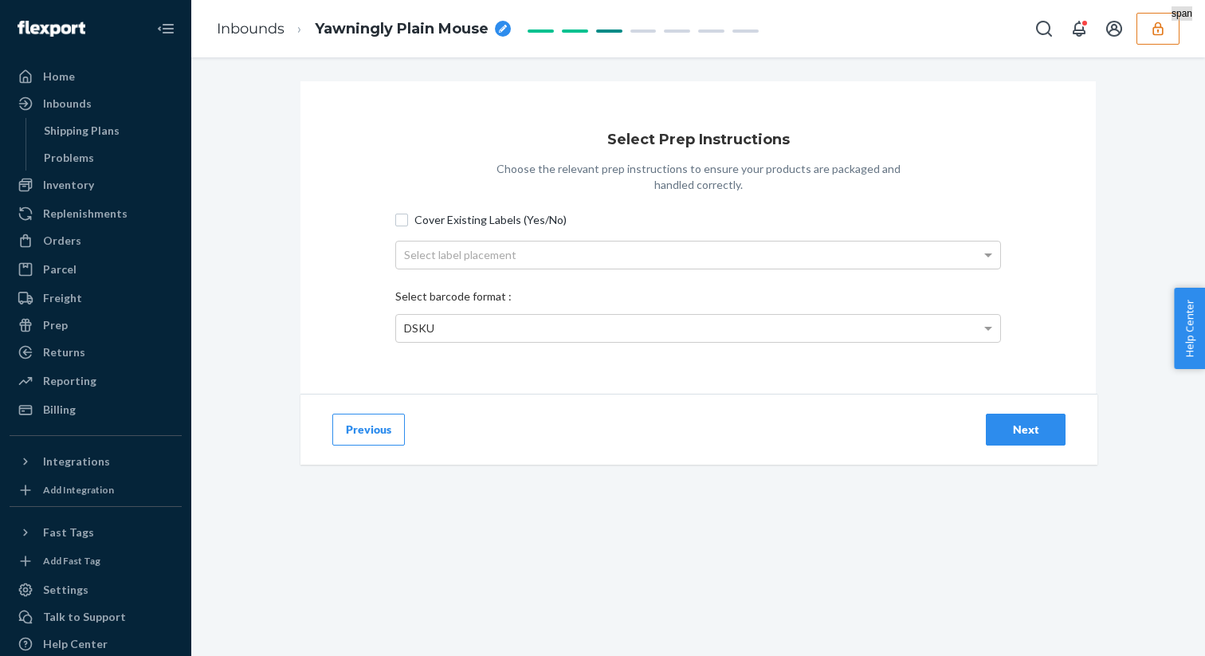
click at [520, 225] on span "Cover Existing Labels (Yes/No)" at bounding box center [707, 220] width 587 height 16
click at [408, 225] on input "Cover Existing Labels (Yes/No)" at bounding box center [401, 220] width 13 height 13
checkbox input "true"
click at [1011, 430] on div "Next" at bounding box center [1026, 430] width 53 height 16
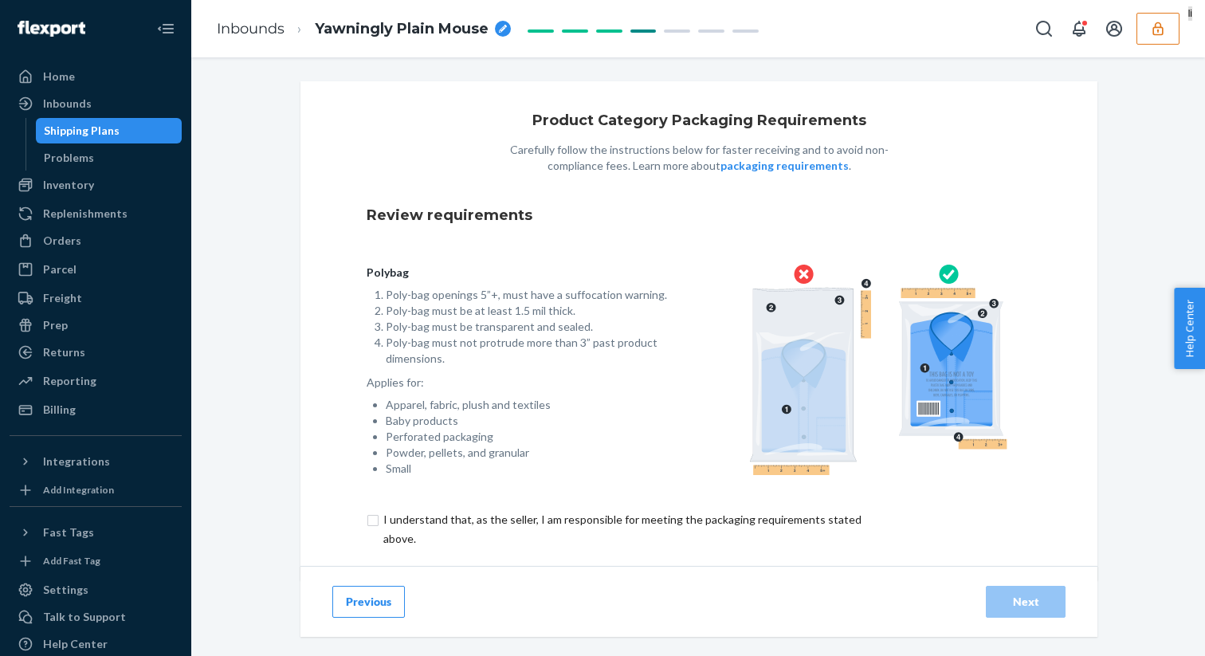
scroll to position [34, 0]
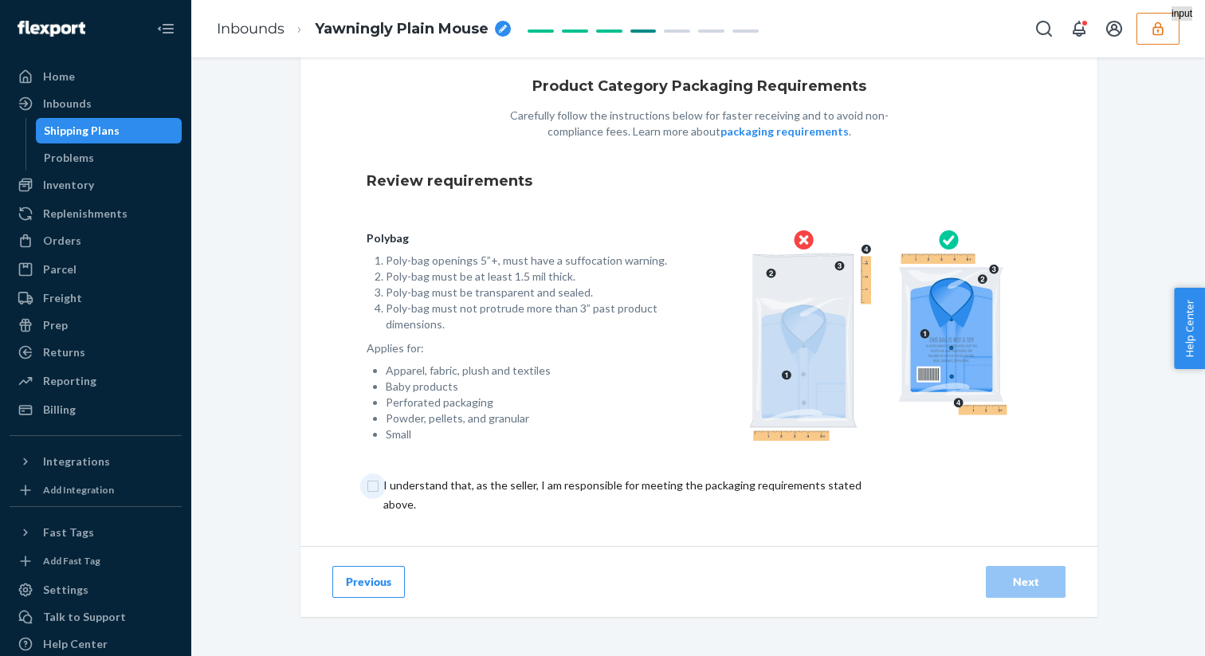
click at [379, 489] on input "checkbox" at bounding box center [632, 495] width 530 height 38
checkbox input "true"
click at [1003, 585] on div "Next" at bounding box center [1026, 582] width 53 height 16
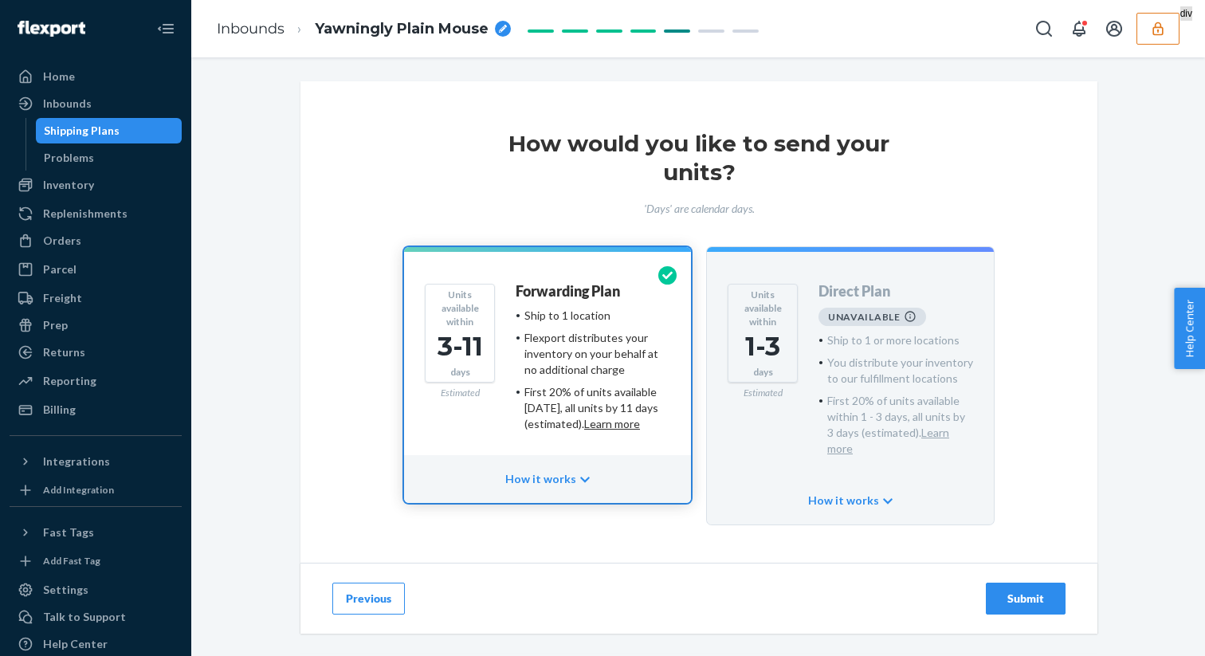
scroll to position [30, 0]
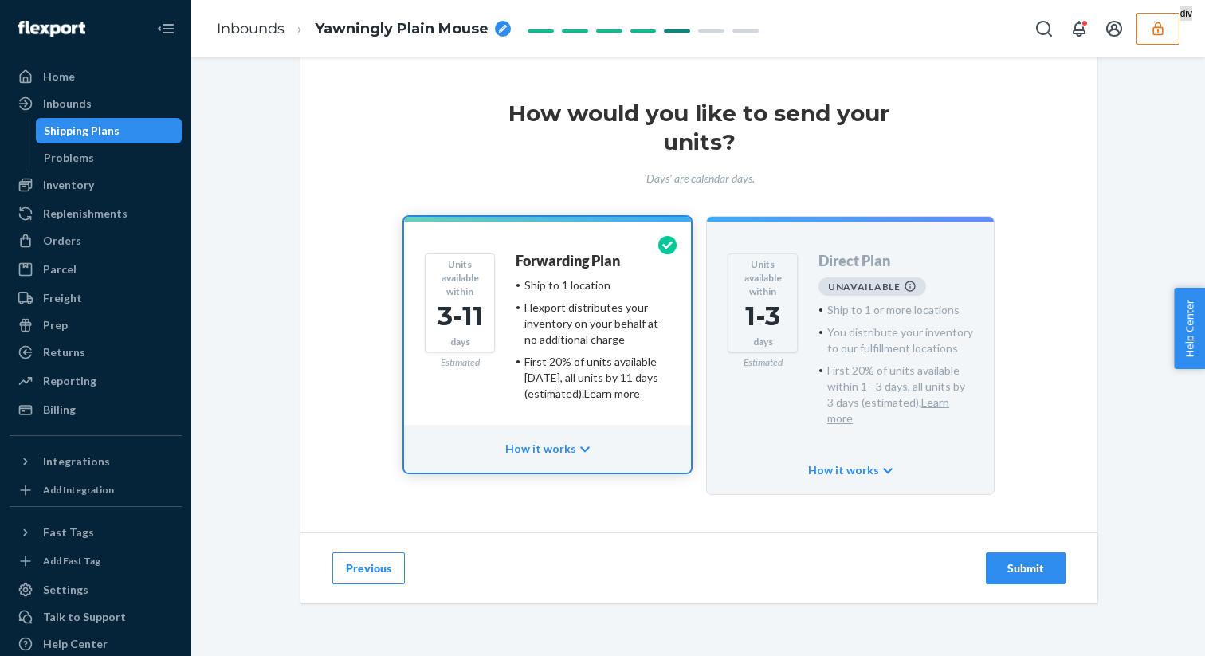
click at [1027, 560] on div "Submit" at bounding box center [1026, 568] width 53 height 16
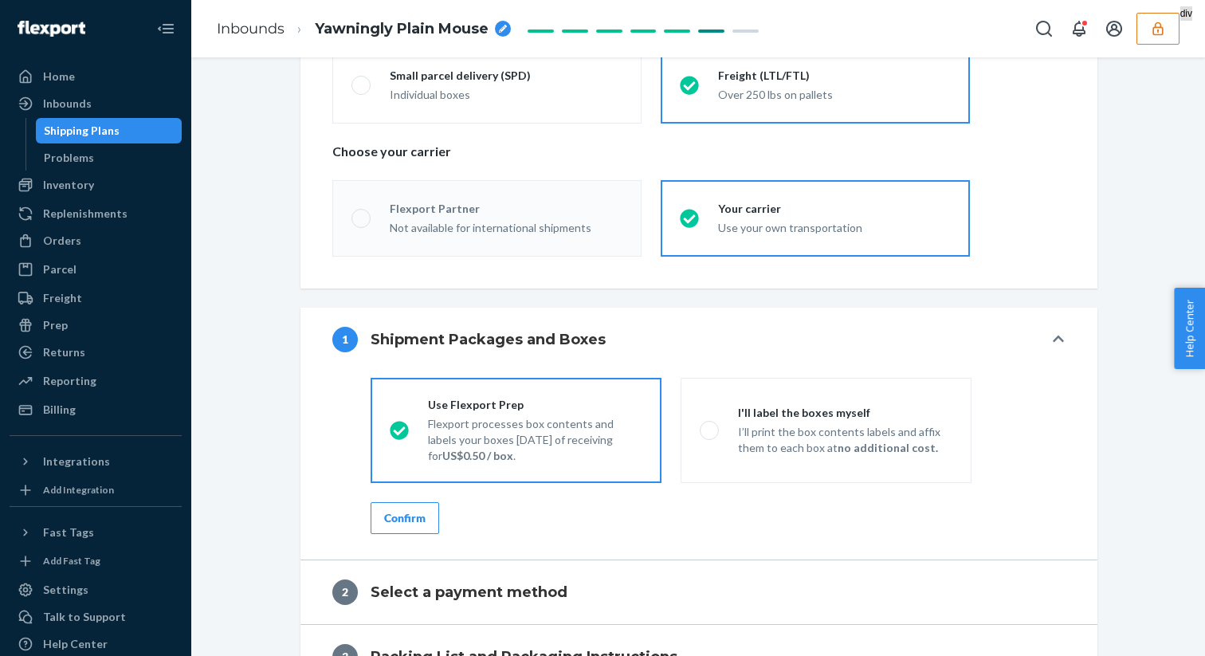
scroll to position [352, 0]
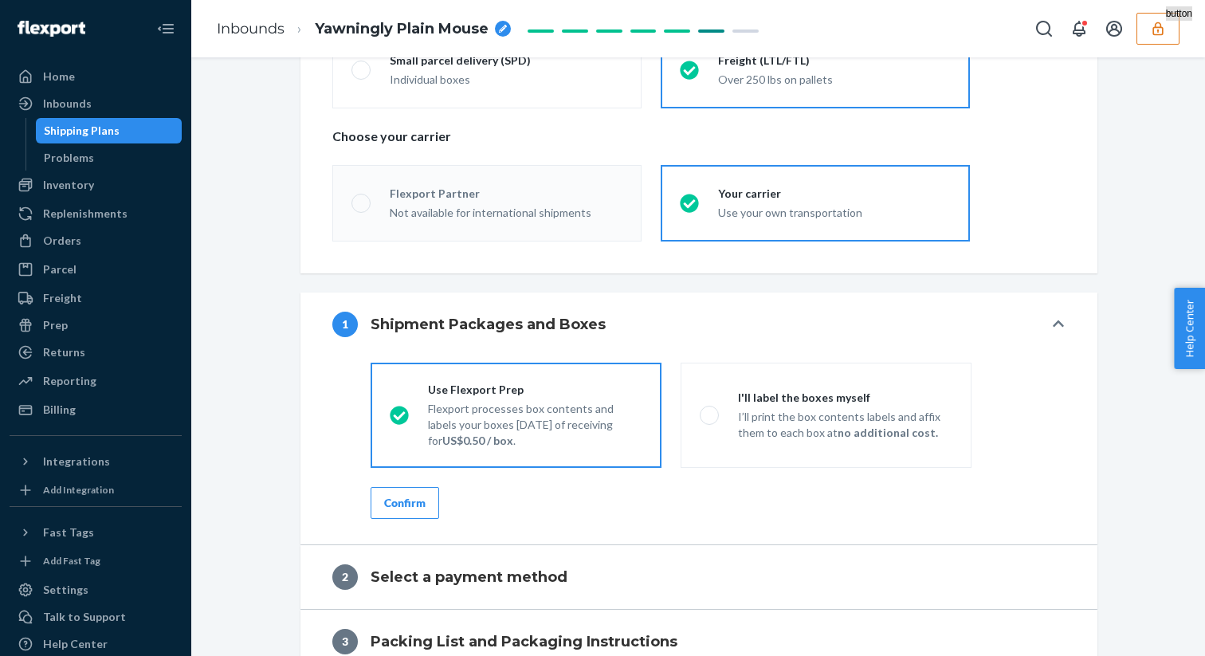
radio input "true"
radio input "false"
radio input "true"
radio input "false"
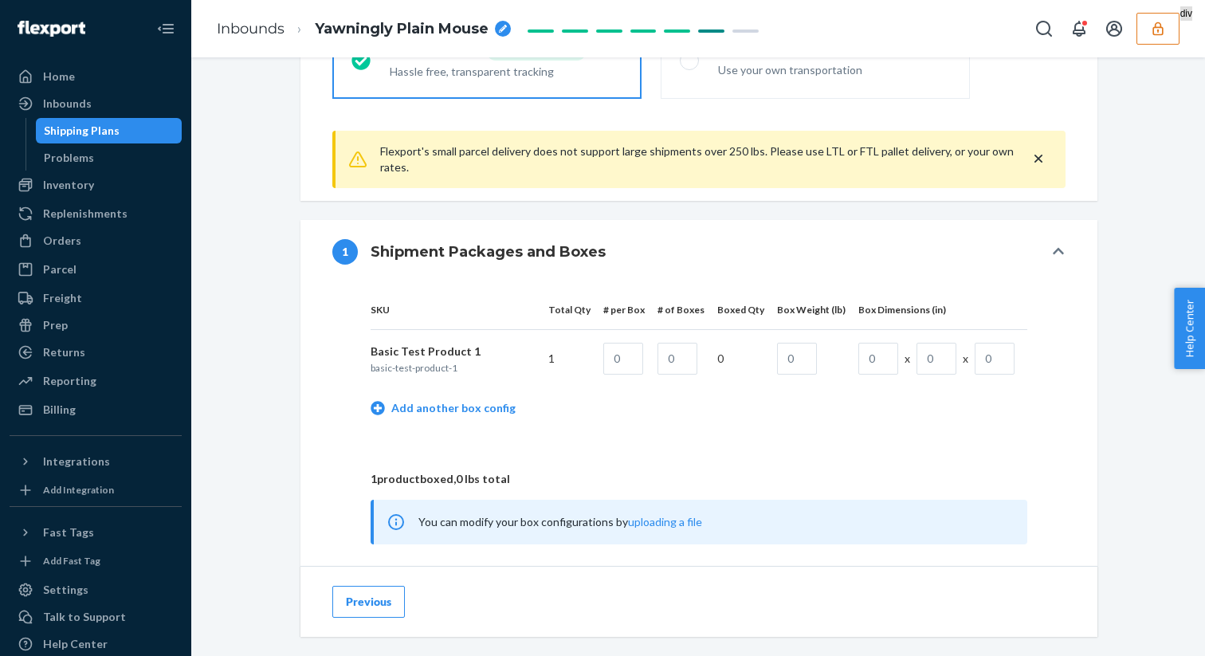
scroll to position [528, 0]
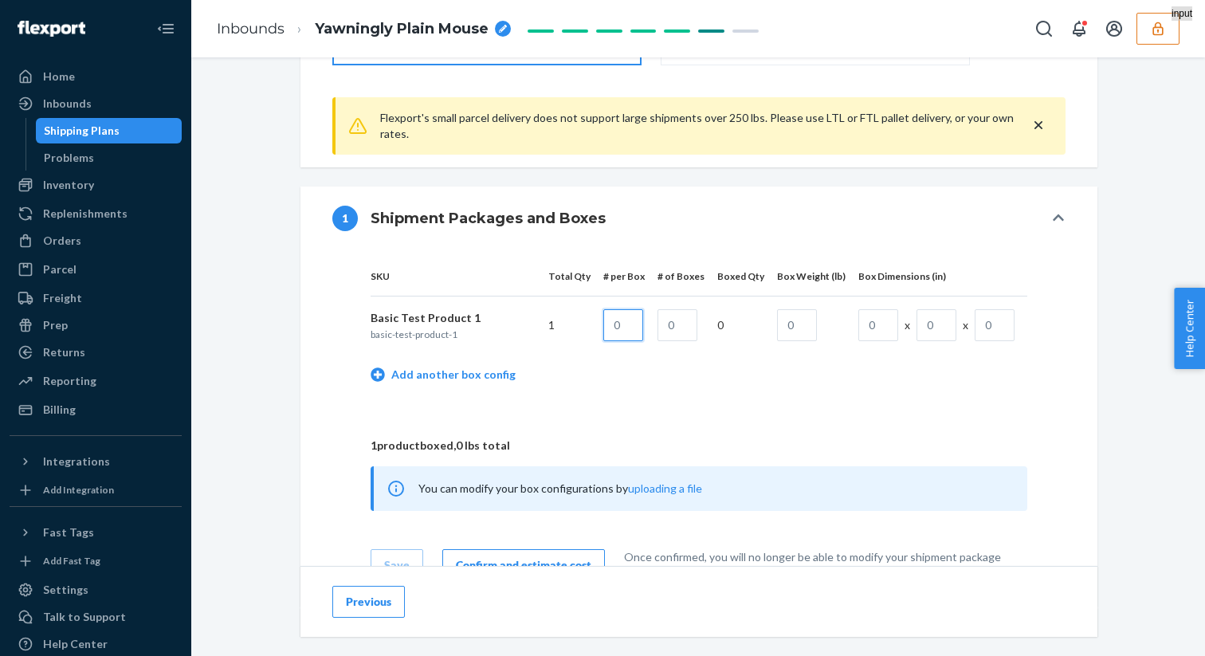
click at [630, 325] on input "text" at bounding box center [623, 325] width 40 height 32
type input "1"
click at [675, 333] on input "text" at bounding box center [678, 325] width 40 height 32
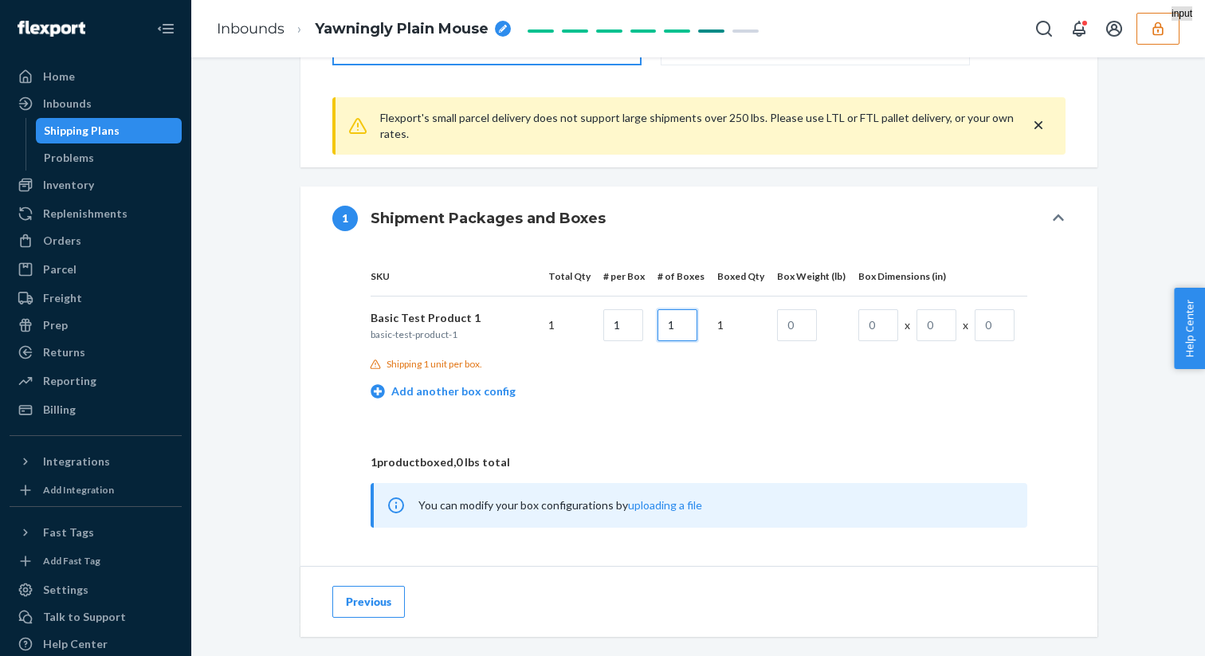
type input "1"
click at [803, 319] on input "text" at bounding box center [797, 325] width 40 height 32
type input "50"
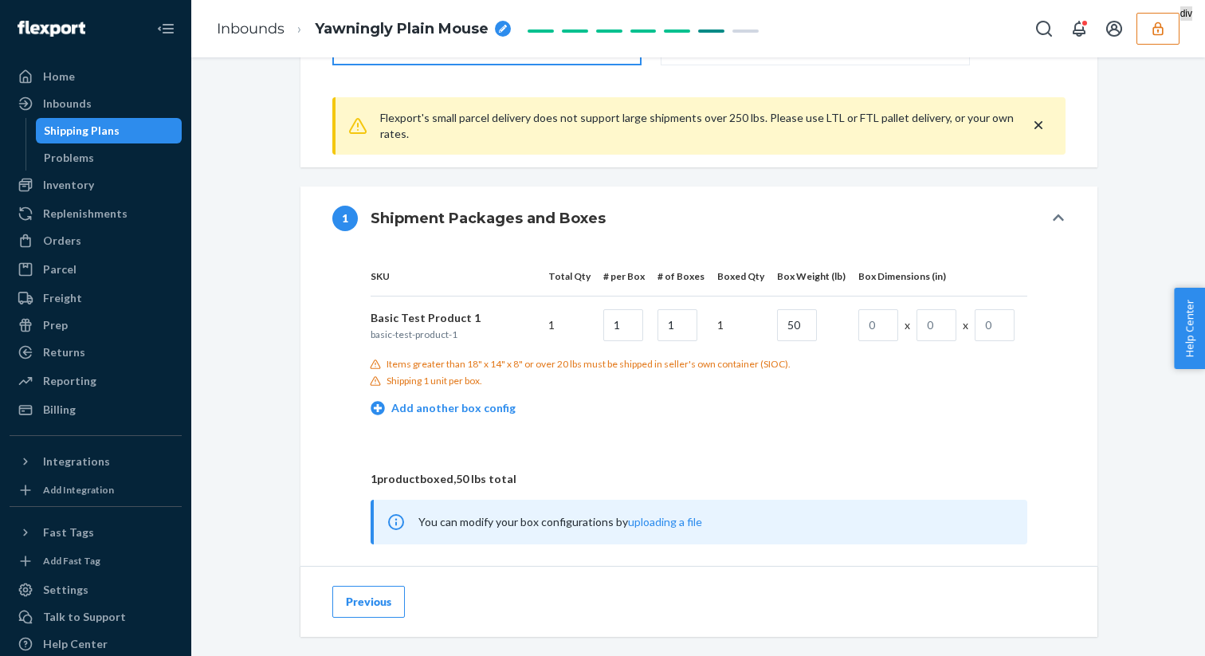
click at [898, 335] on div "x x" at bounding box center [936, 325] width 163 height 32
click at [877, 332] on input "text" at bounding box center [878, 325] width 40 height 32
type input "10"
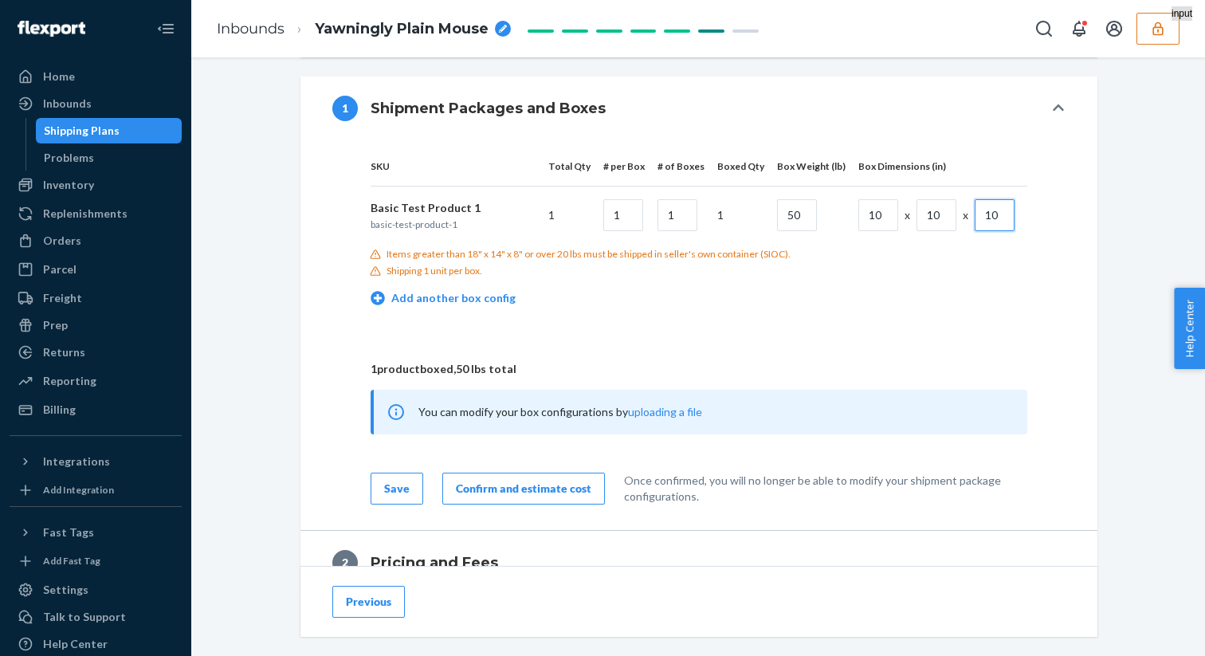
scroll to position [949, 0]
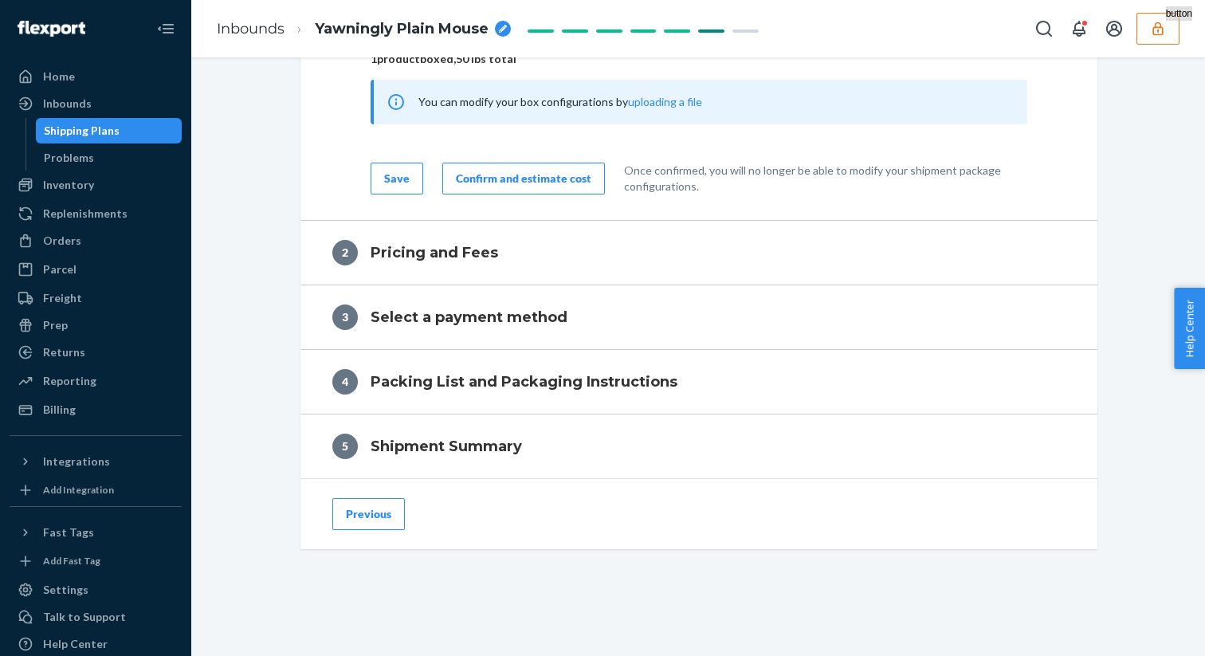
type input "10"
click at [526, 178] on div "Confirm and estimate cost" at bounding box center [524, 179] width 136 height 16
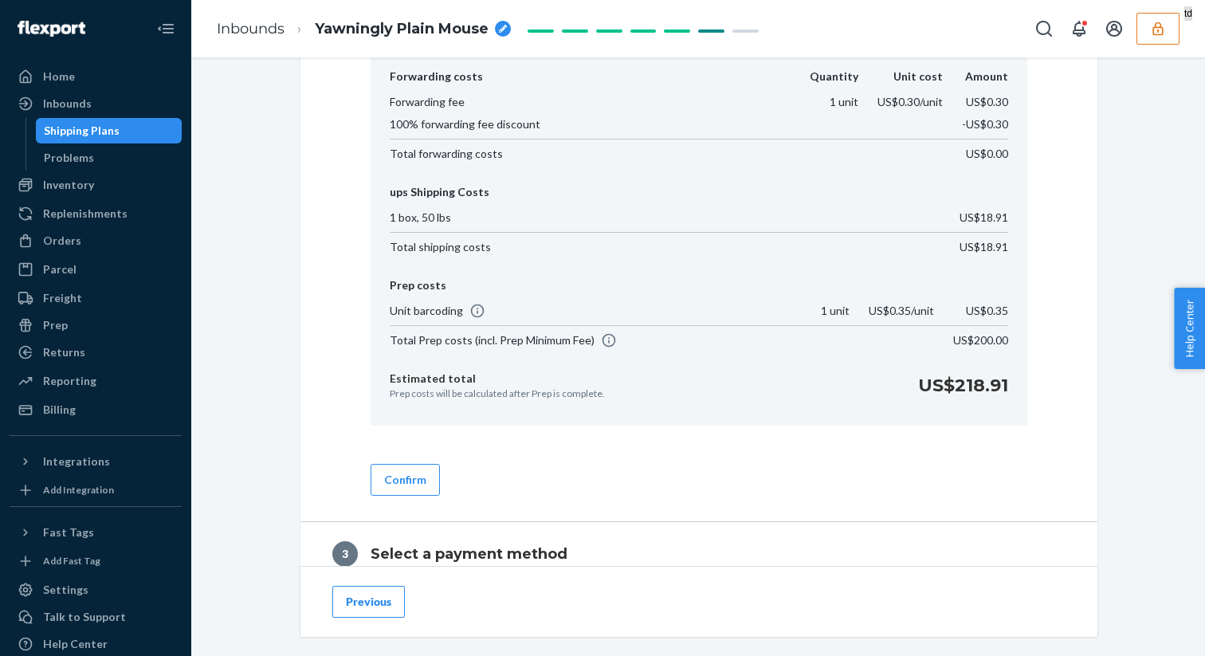
scroll to position [862, 0]
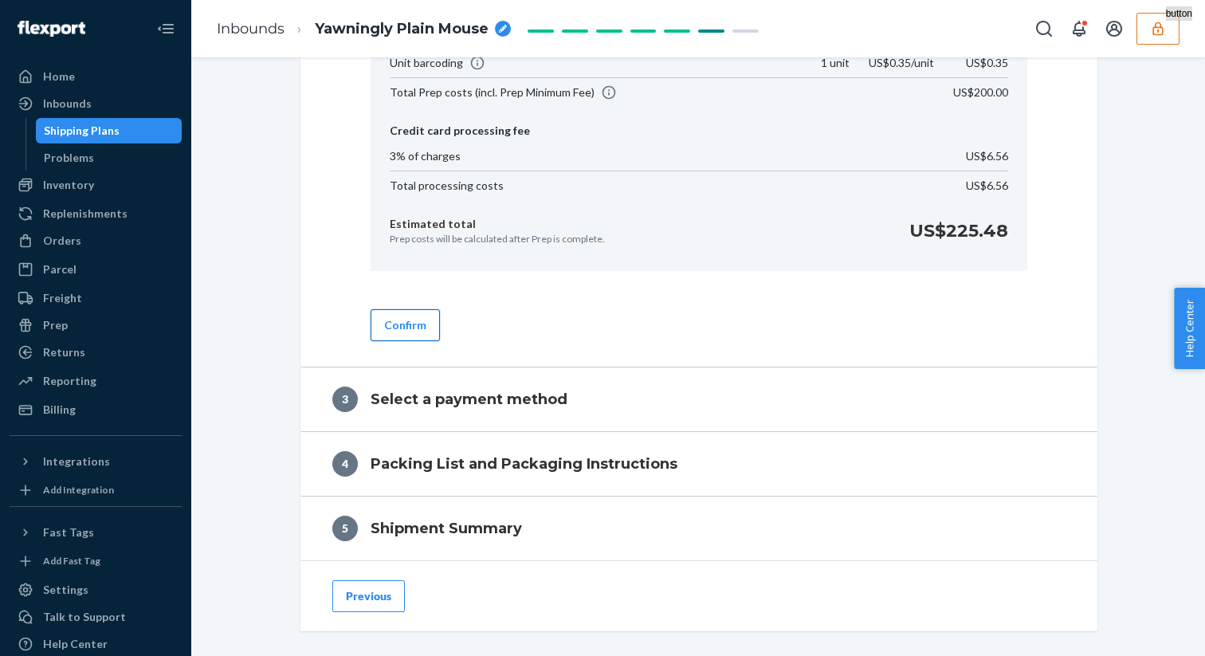
click at [399, 331] on button "Confirm" at bounding box center [405, 325] width 69 height 32
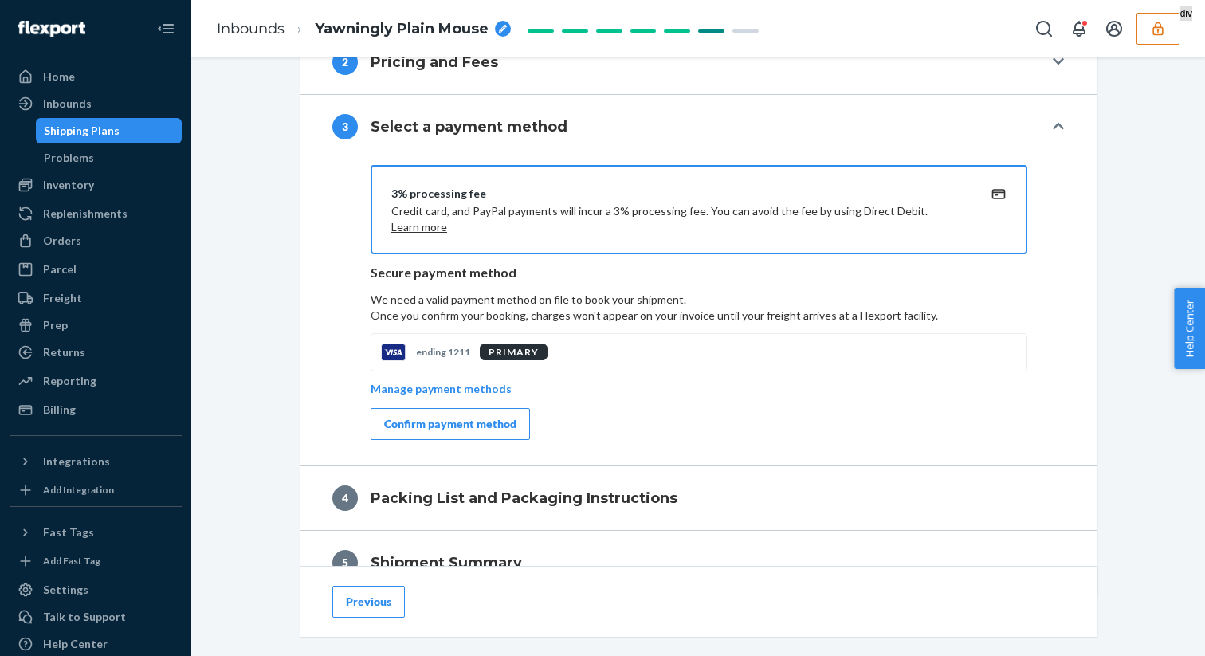
scroll to position [866, 0]
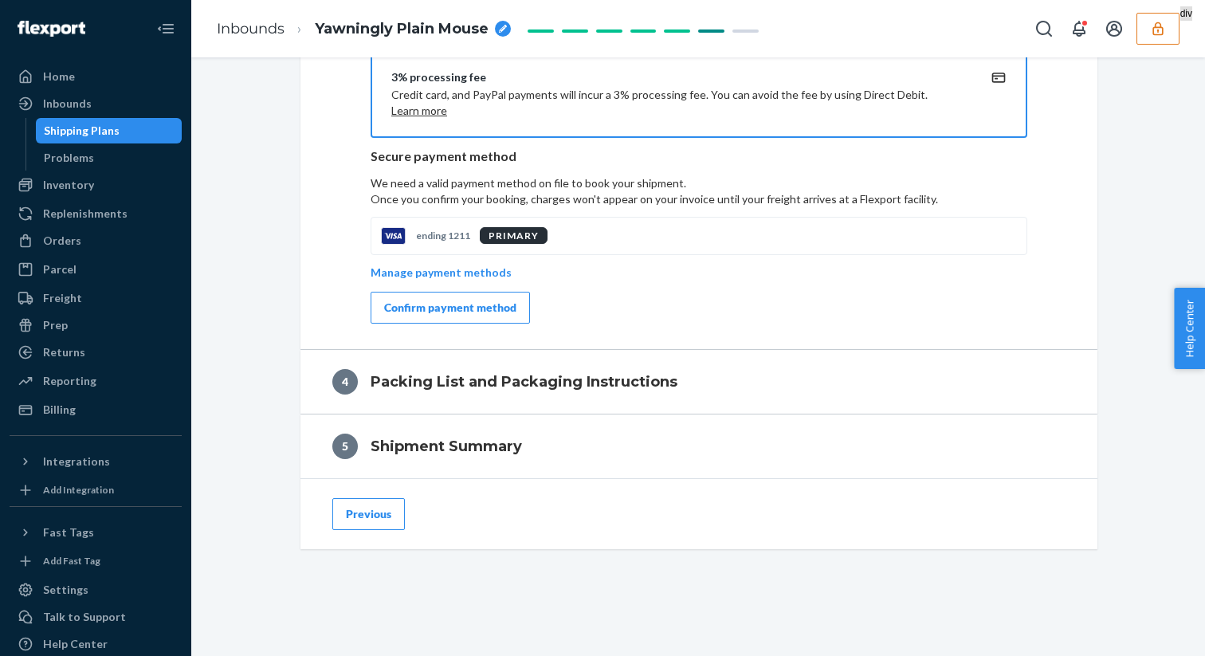
click at [448, 324] on div "3% processing fee Credit card, and PayPal payments will incur a 3% processing f…" at bounding box center [699, 195] width 797 height 307
click at [429, 312] on div "Confirm payment method" at bounding box center [450, 308] width 132 height 16
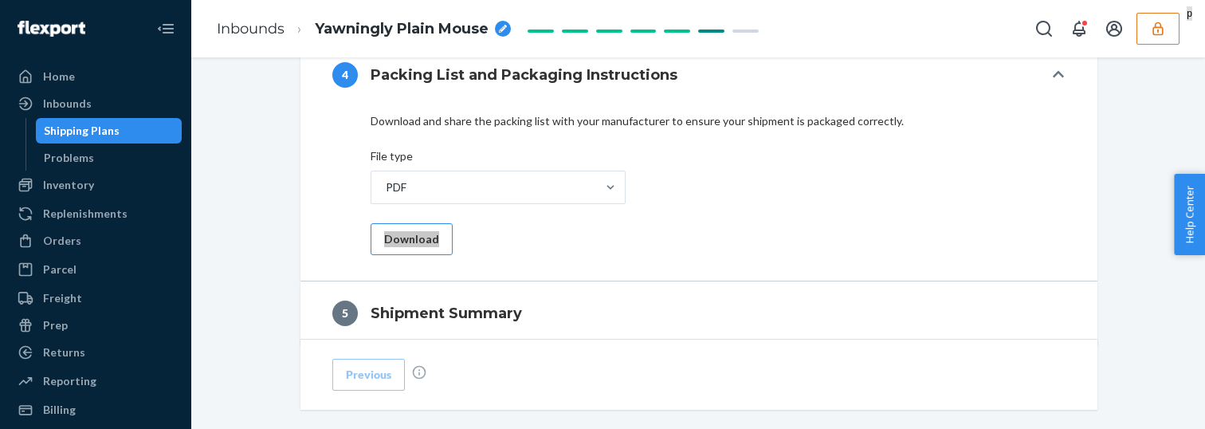
scroll to position [812, 0]
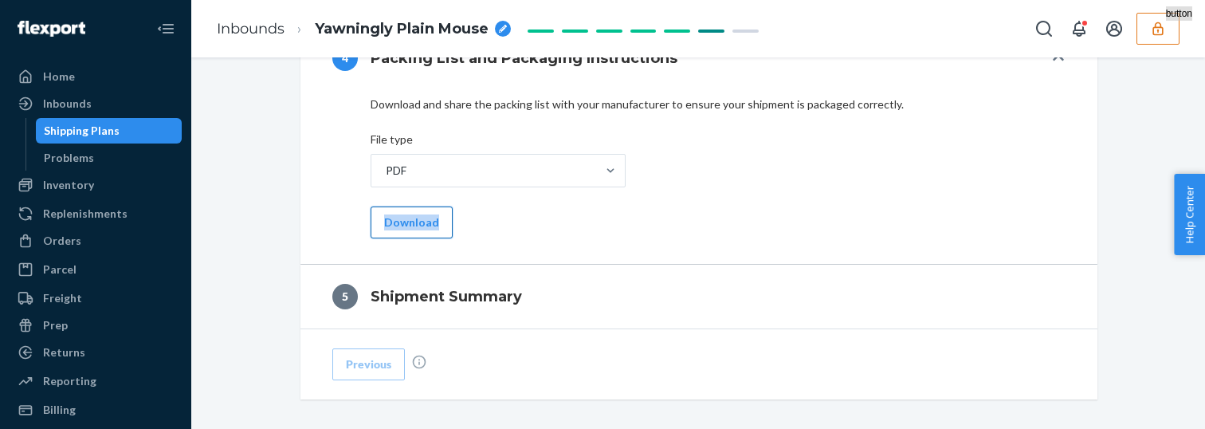
click at [420, 223] on button "Download" at bounding box center [412, 222] width 82 height 32
